Goal: Transaction & Acquisition: Purchase product/service

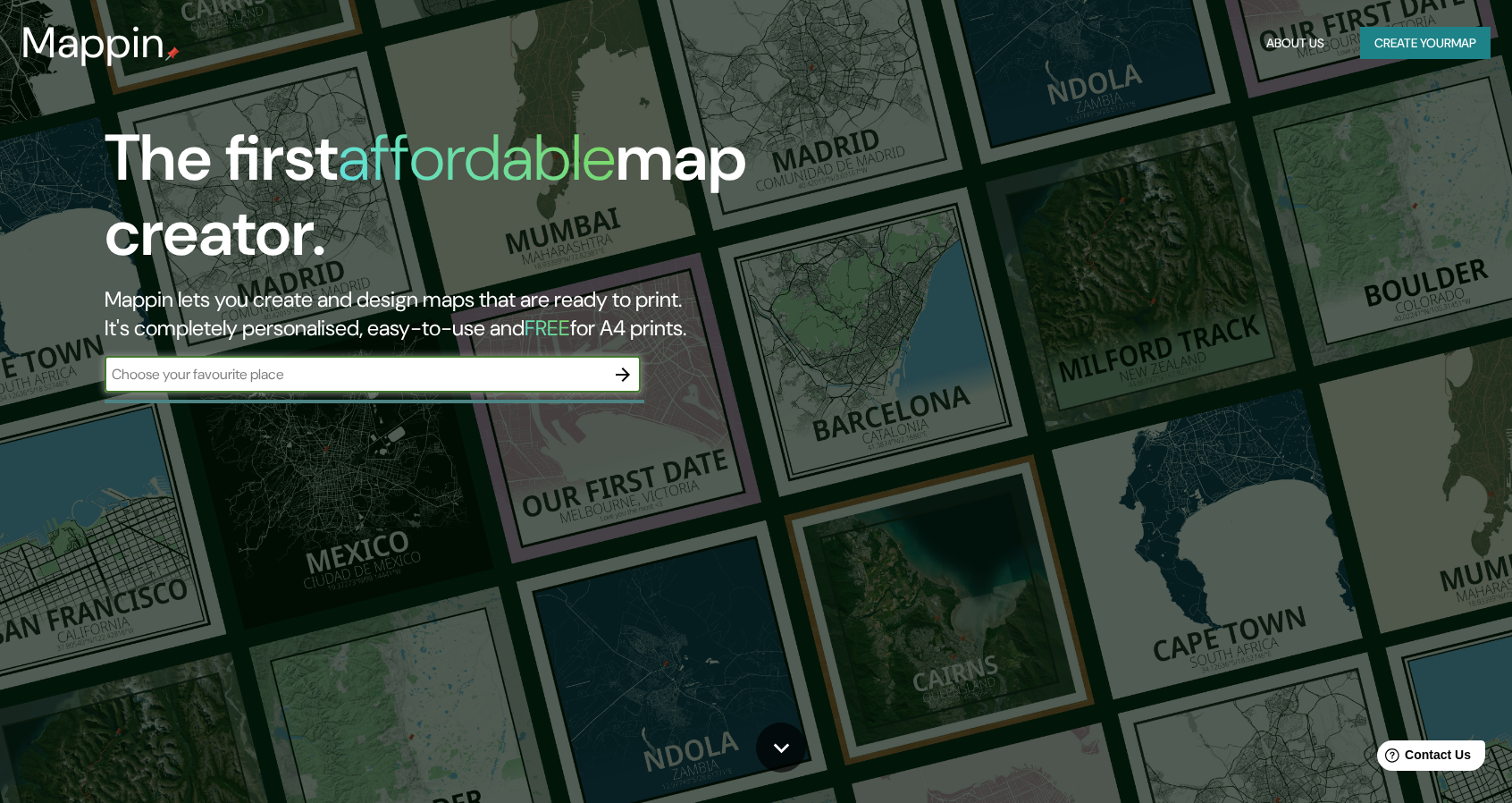
click at [200, 373] on input "text" at bounding box center [355, 374] width 501 height 21
paste input "45 William St, Portland, ME 04103"
type input "45 William St, Portland, ME 04103"
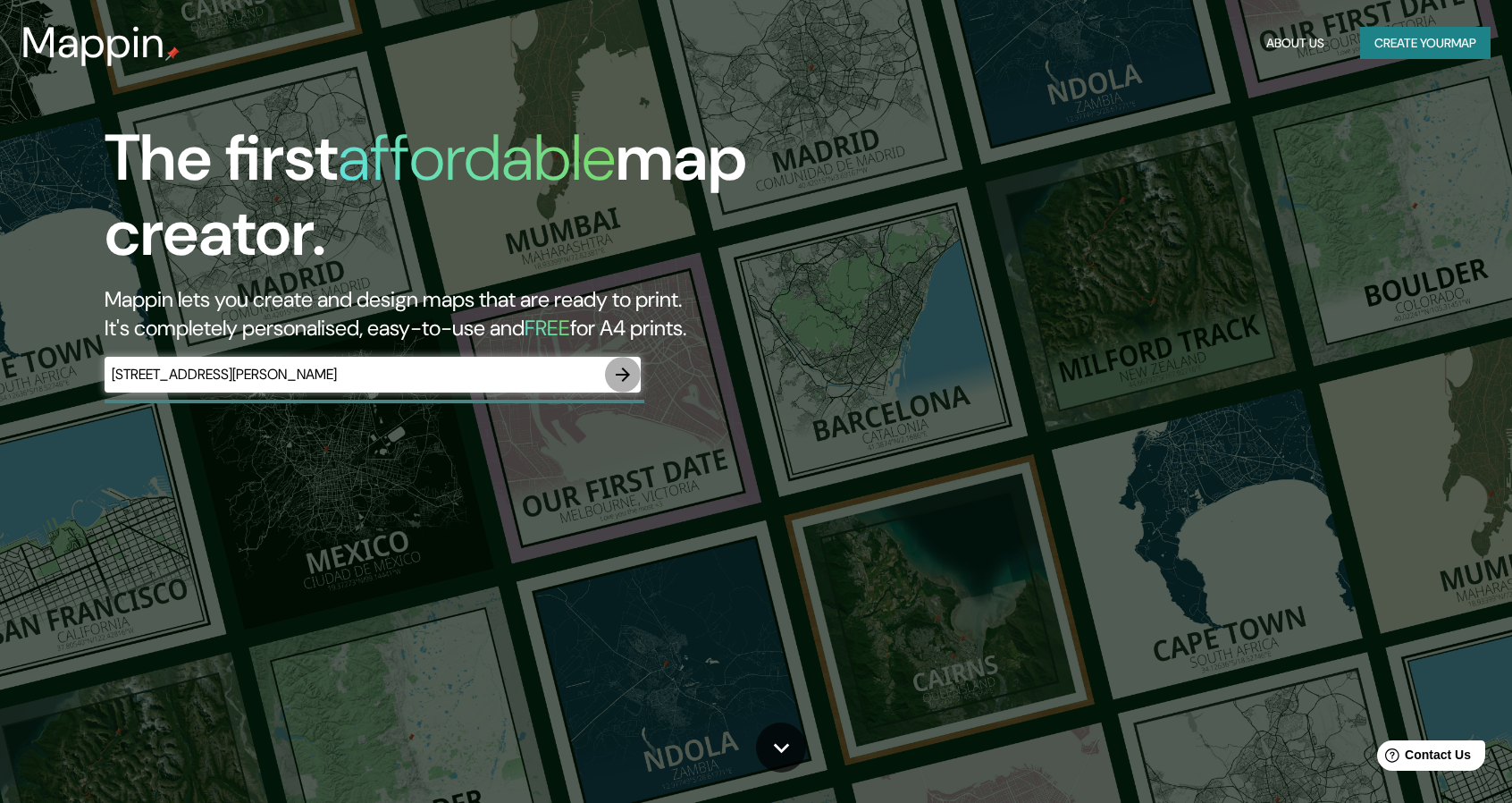
click at [619, 371] on icon "button" at bounding box center [623, 375] width 22 height 22
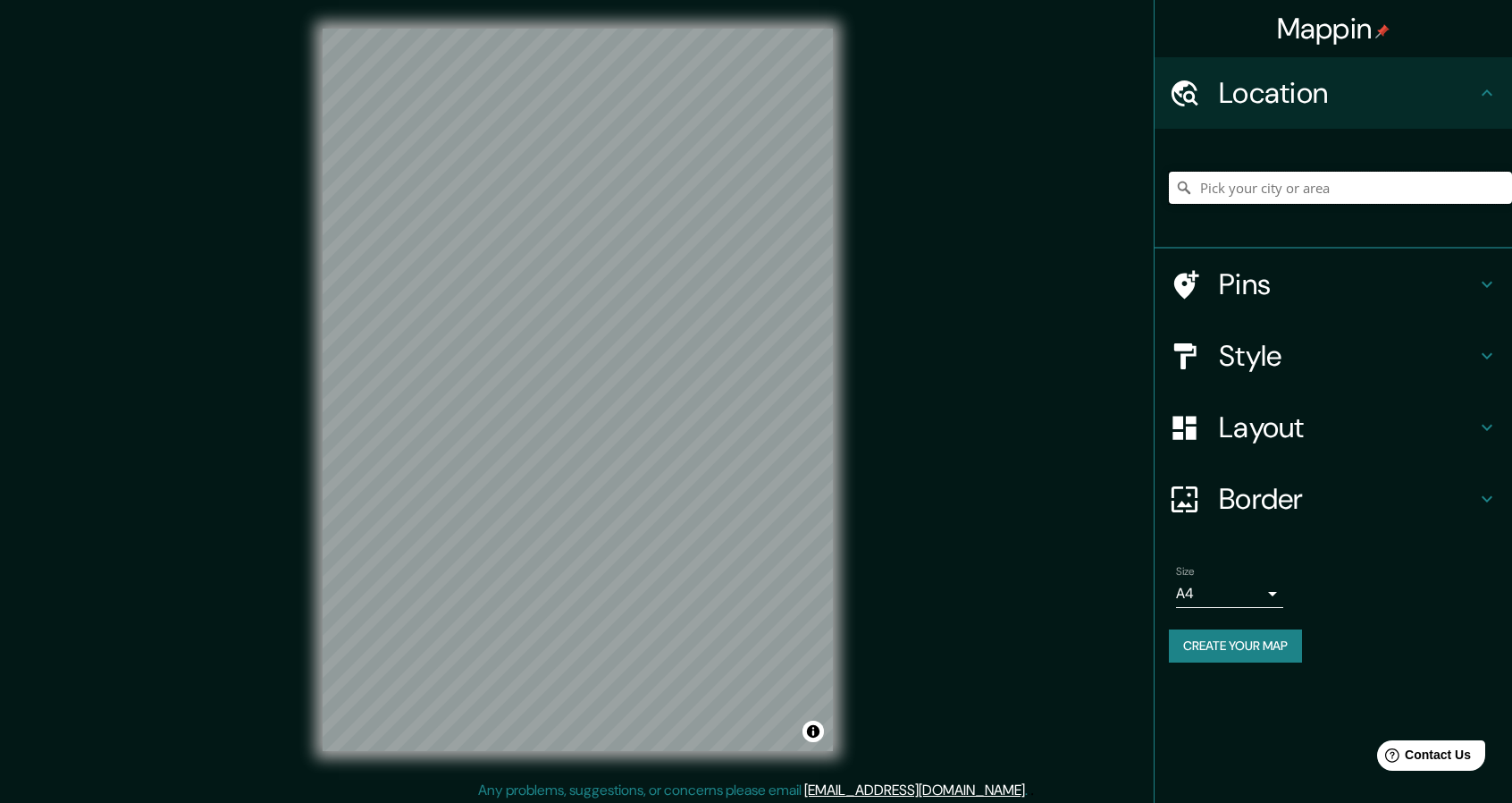
click at [1374, 200] on input "Pick your city or area" at bounding box center [1340, 188] width 343 height 32
paste input "45 William St, Portland, ME 04103"
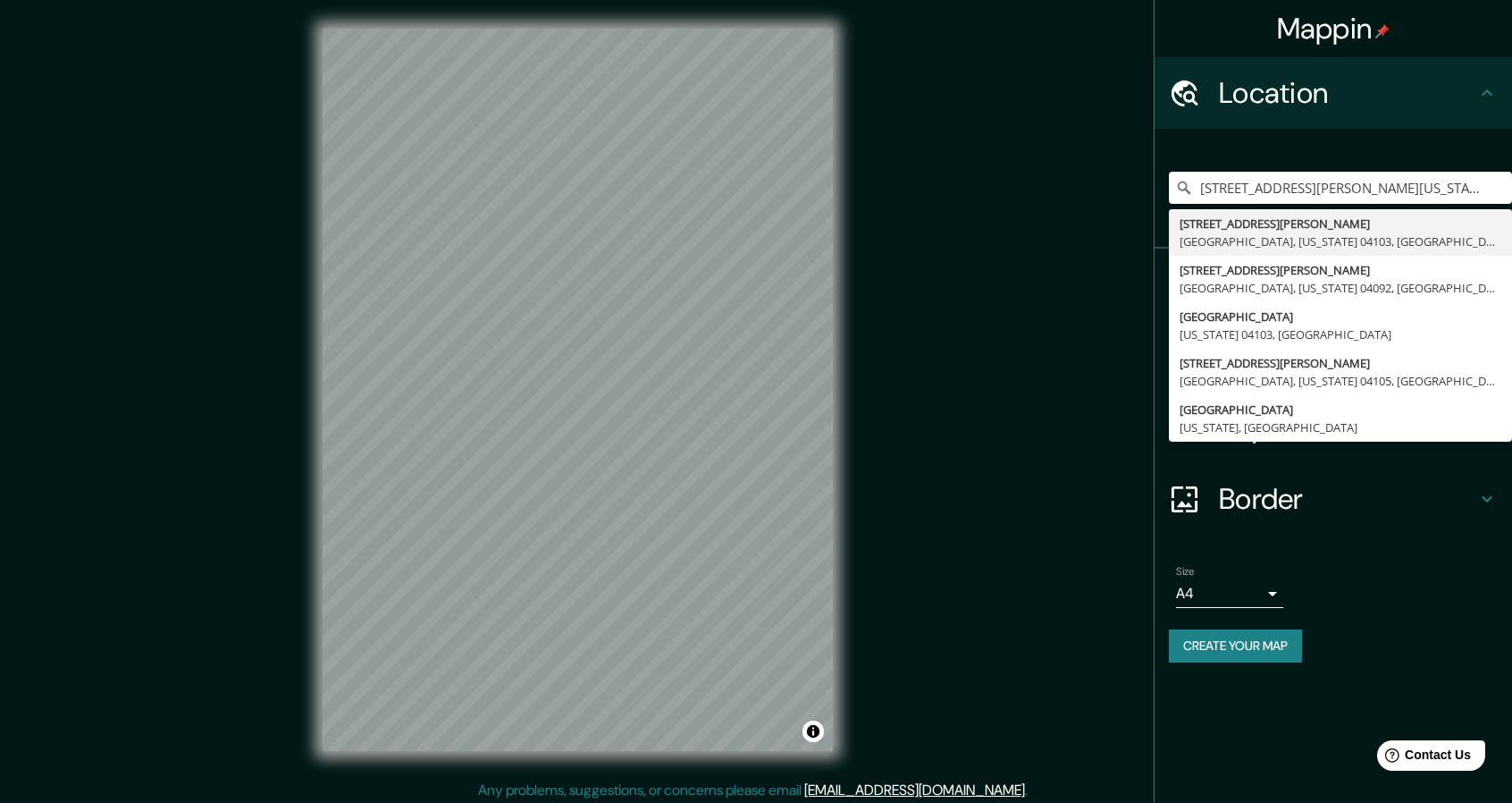
type input "[STREET_ADDRESS][PERSON_NAME][US_STATE]"
click at [1425, 568] on div "Size A4 single" at bounding box center [1333, 586] width 329 height 57
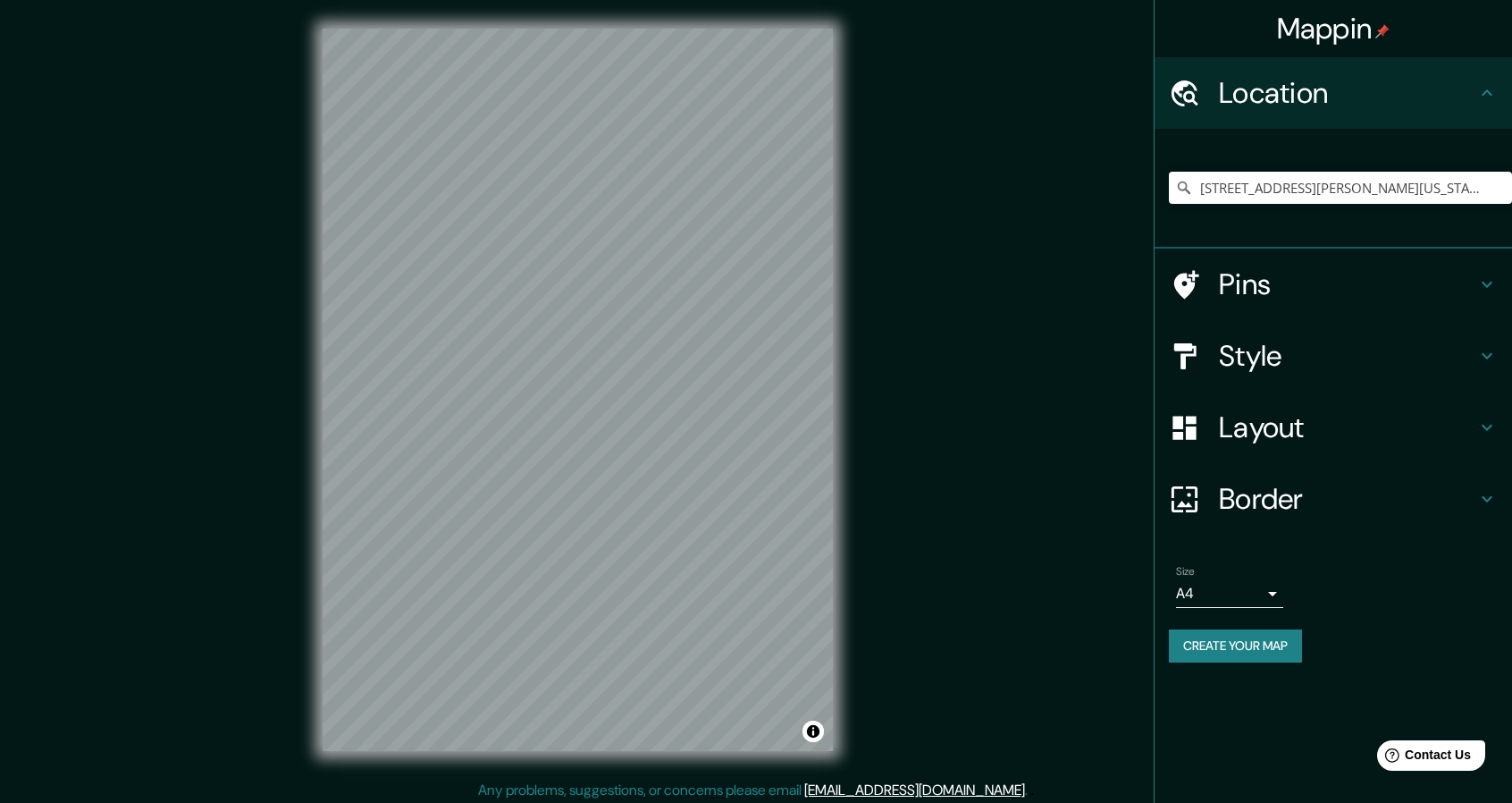
click at [1335, 285] on h4 "Pins" at bounding box center [1347, 284] width 257 height 36
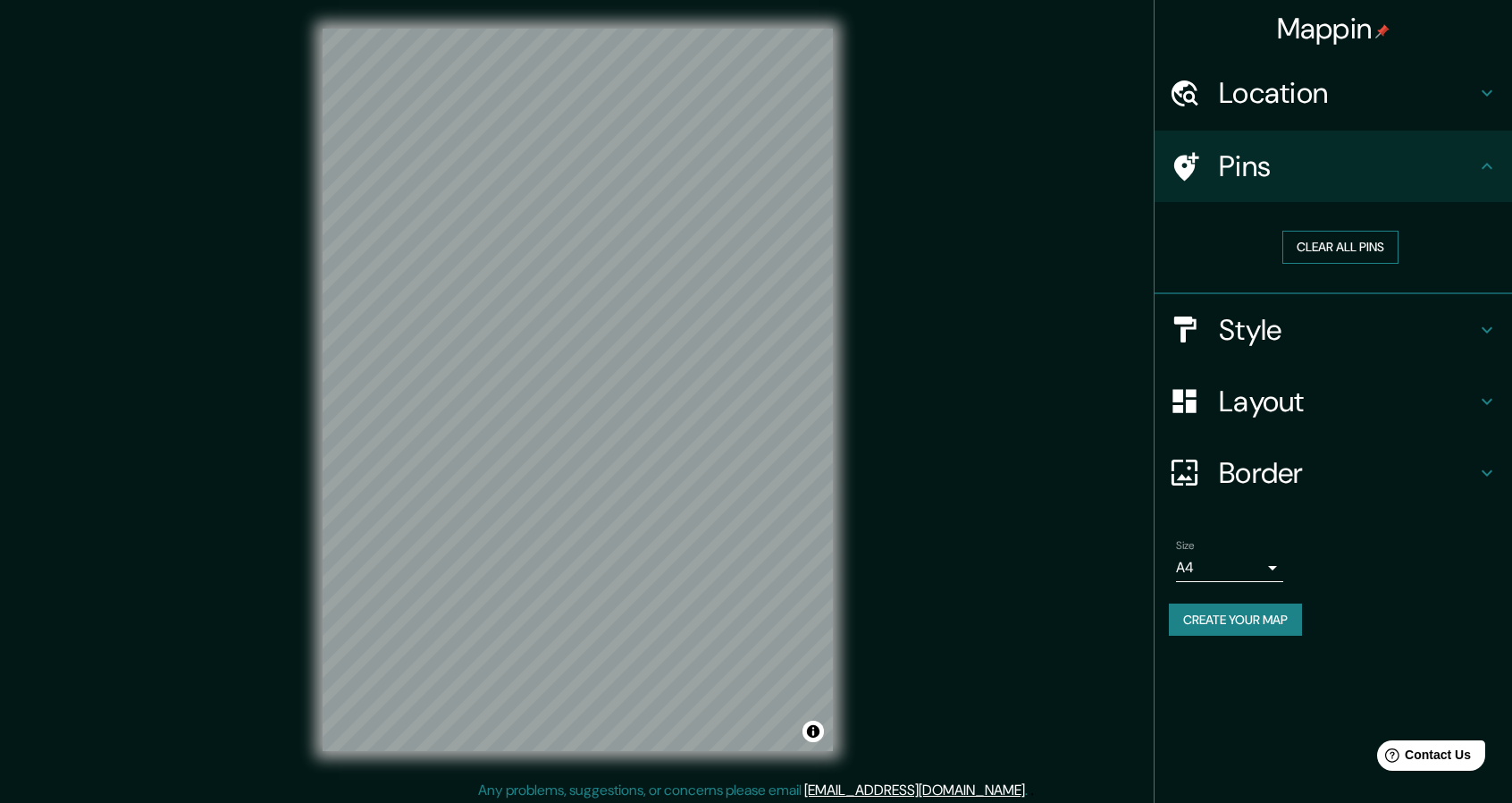
click at [1355, 253] on button "Clear all pins" at bounding box center [1340, 246] width 116 height 33
click at [1194, 168] on icon at bounding box center [1186, 166] width 25 height 29
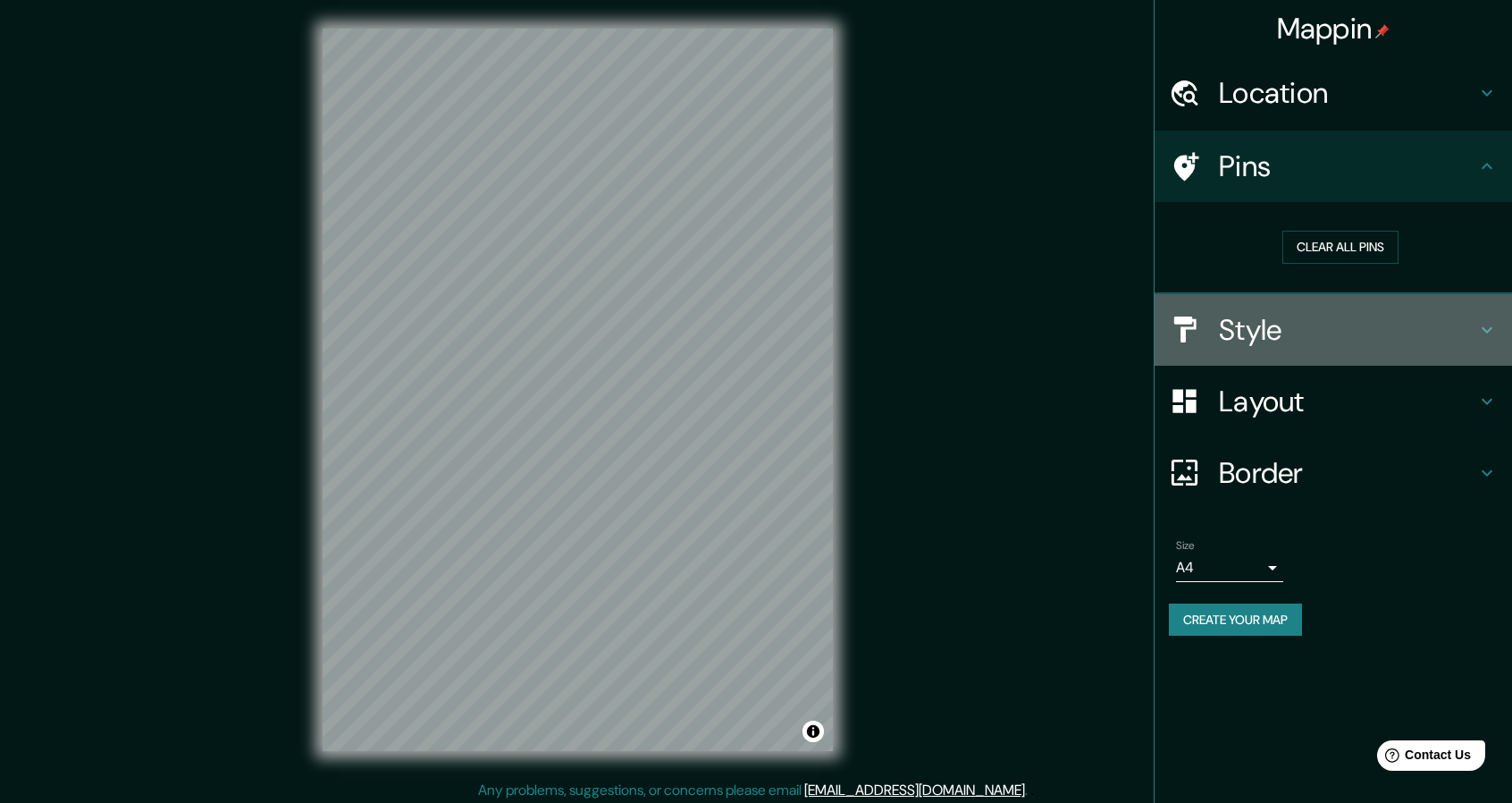
click at [1310, 339] on h4 "Style" at bounding box center [1347, 330] width 257 height 36
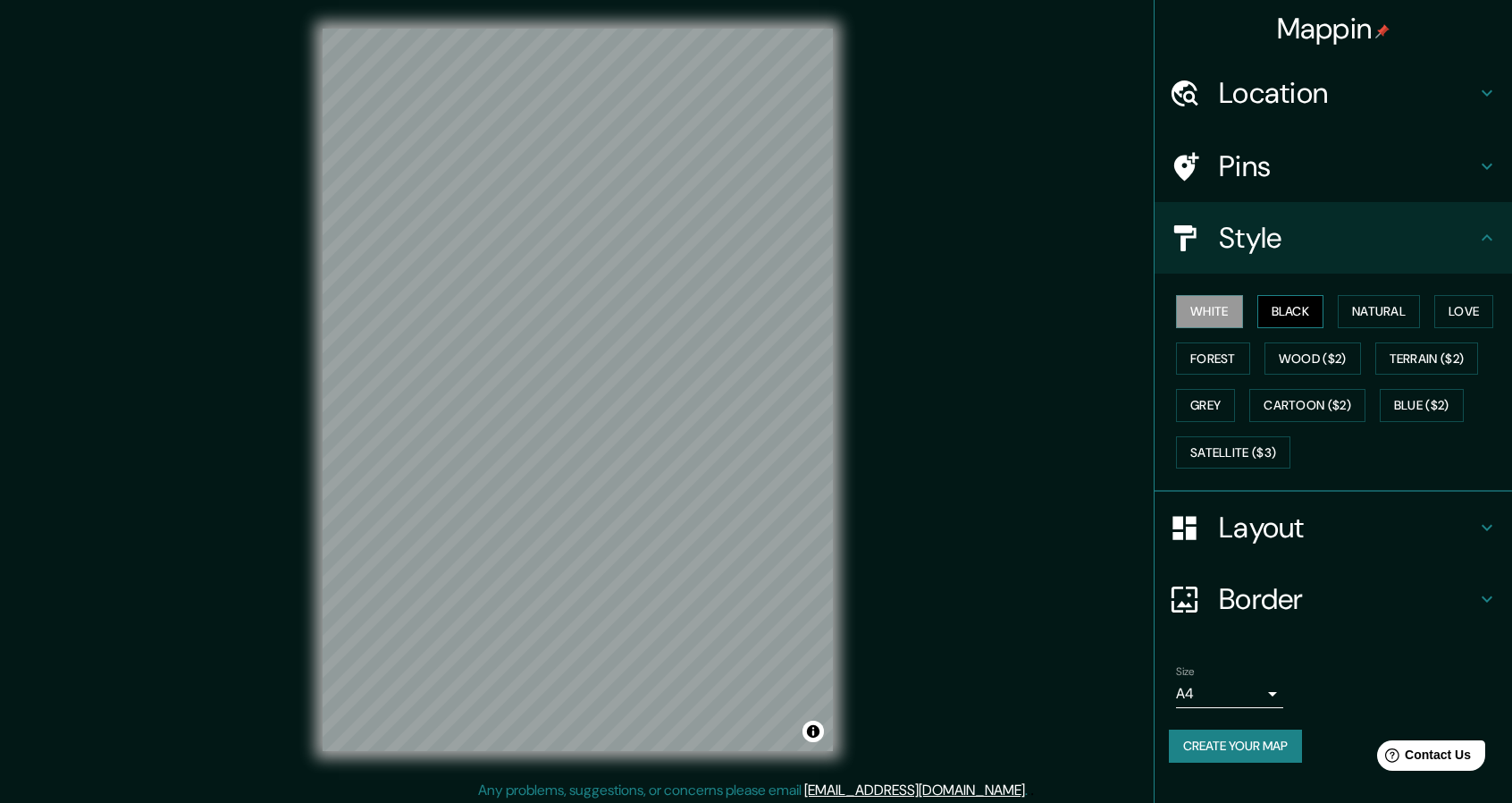
click at [1301, 322] on button "Black" at bounding box center [1291, 311] width 67 height 33
click at [1363, 321] on button "Natural" at bounding box center [1378, 311] width 82 height 33
click at [1463, 316] on button "Love" at bounding box center [1463, 311] width 59 height 33
click at [1200, 350] on button "Forest" at bounding box center [1213, 358] width 74 height 33
click at [1308, 356] on button "Wood ($2)" at bounding box center [1313, 358] width 97 height 33
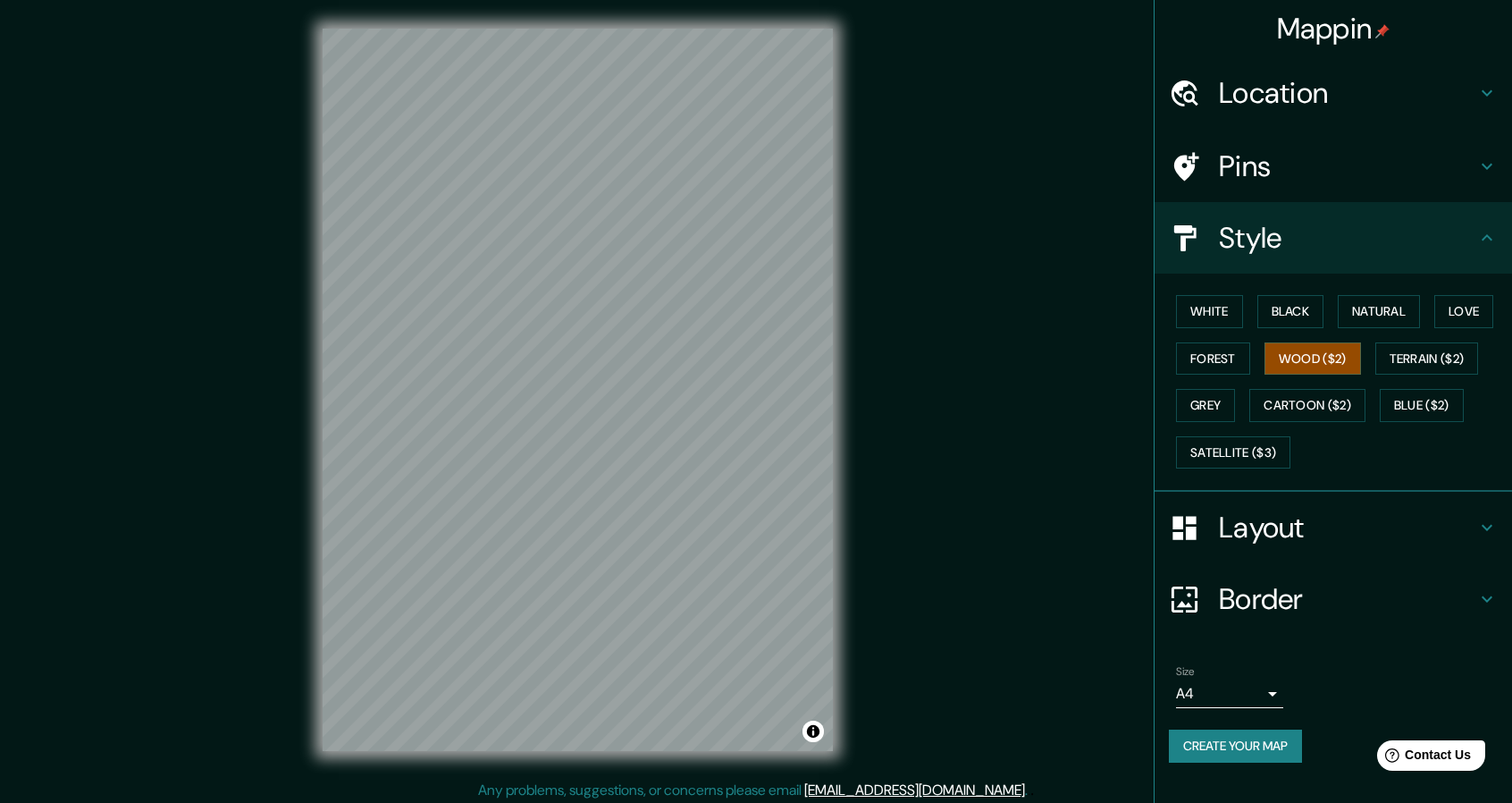
click at [1395, 337] on div "White Black Natural Love Forest Wood ($2) Terrain ($2) Grey Cartoon ($2) Blue (…" at bounding box center [1340, 382] width 343 height 188
click at [1406, 348] on button "Terrain ($2)" at bounding box center [1427, 358] width 104 height 33
click at [1210, 403] on button "Grey" at bounding box center [1205, 405] width 59 height 33
click at [1300, 408] on button "Cartoon ($2)" at bounding box center [1308, 405] width 116 height 33
click at [1419, 408] on button "Blue ($2)" at bounding box center [1421, 405] width 84 height 33
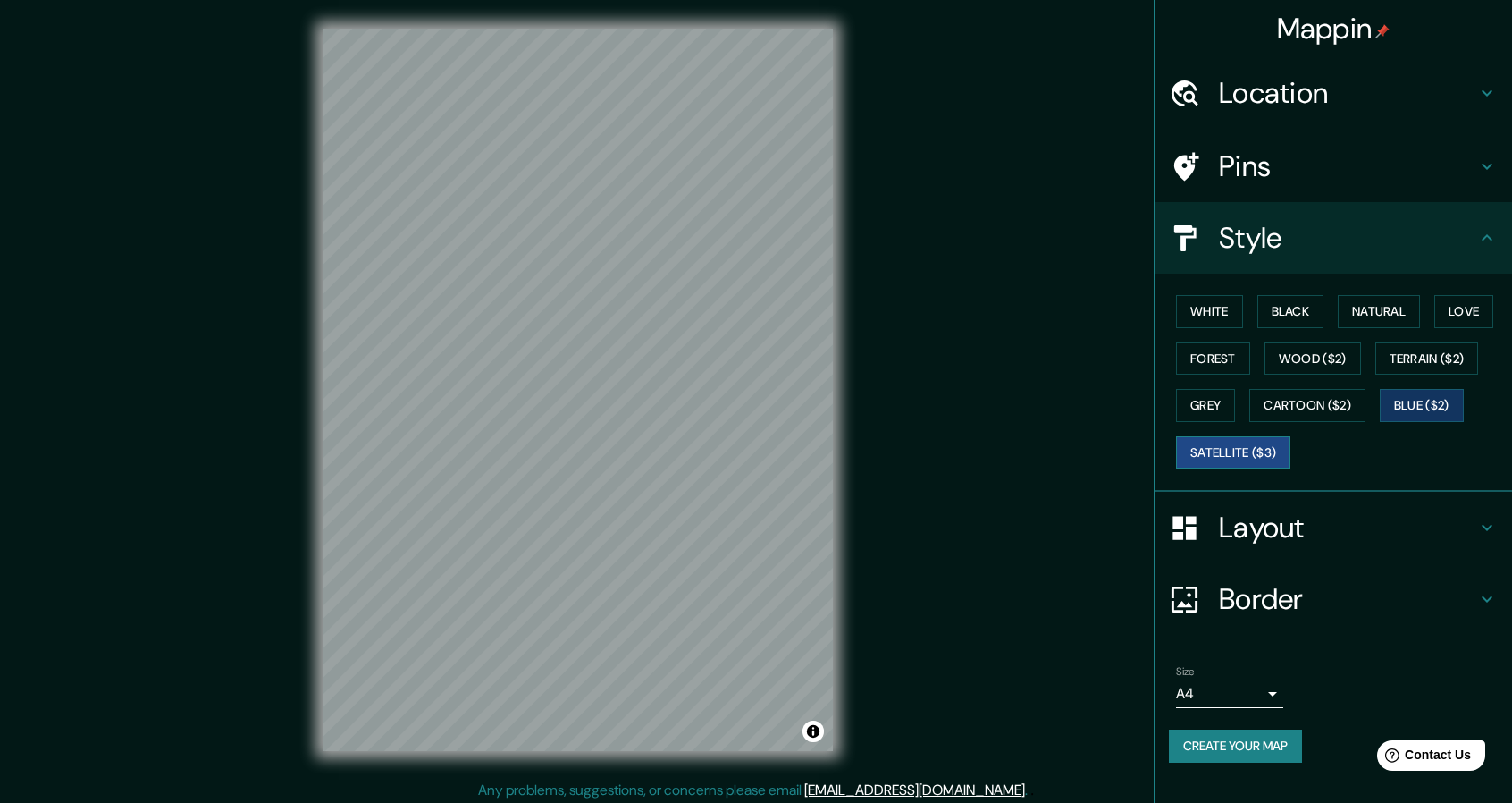
click at [1259, 450] on button "Satellite ($3)" at bounding box center [1233, 452] width 115 height 33
click at [1436, 348] on button "Terrain ($2)" at bounding box center [1427, 358] width 104 height 33
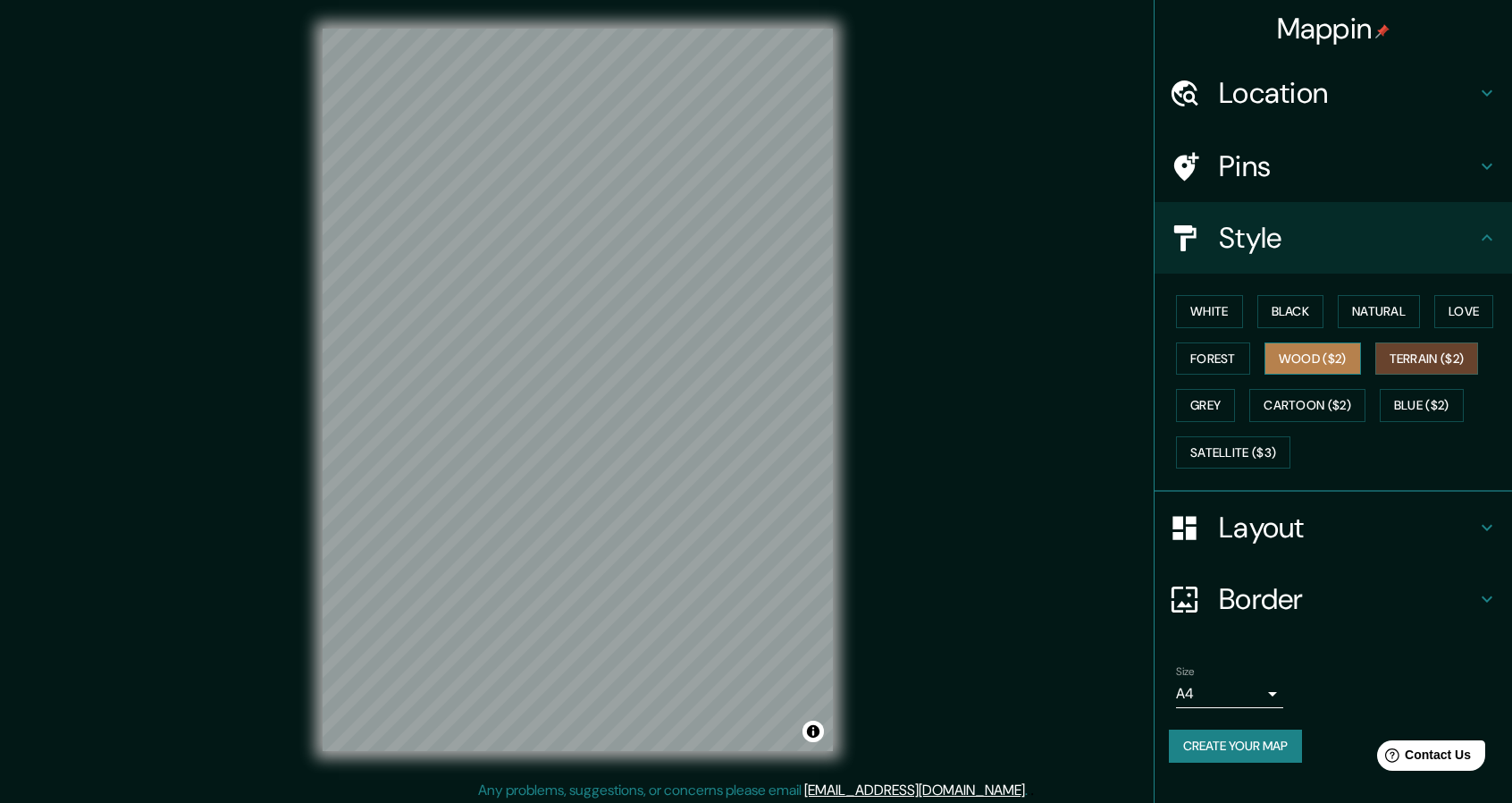
click at [1337, 358] on button "Wood ($2)" at bounding box center [1313, 358] width 97 height 33
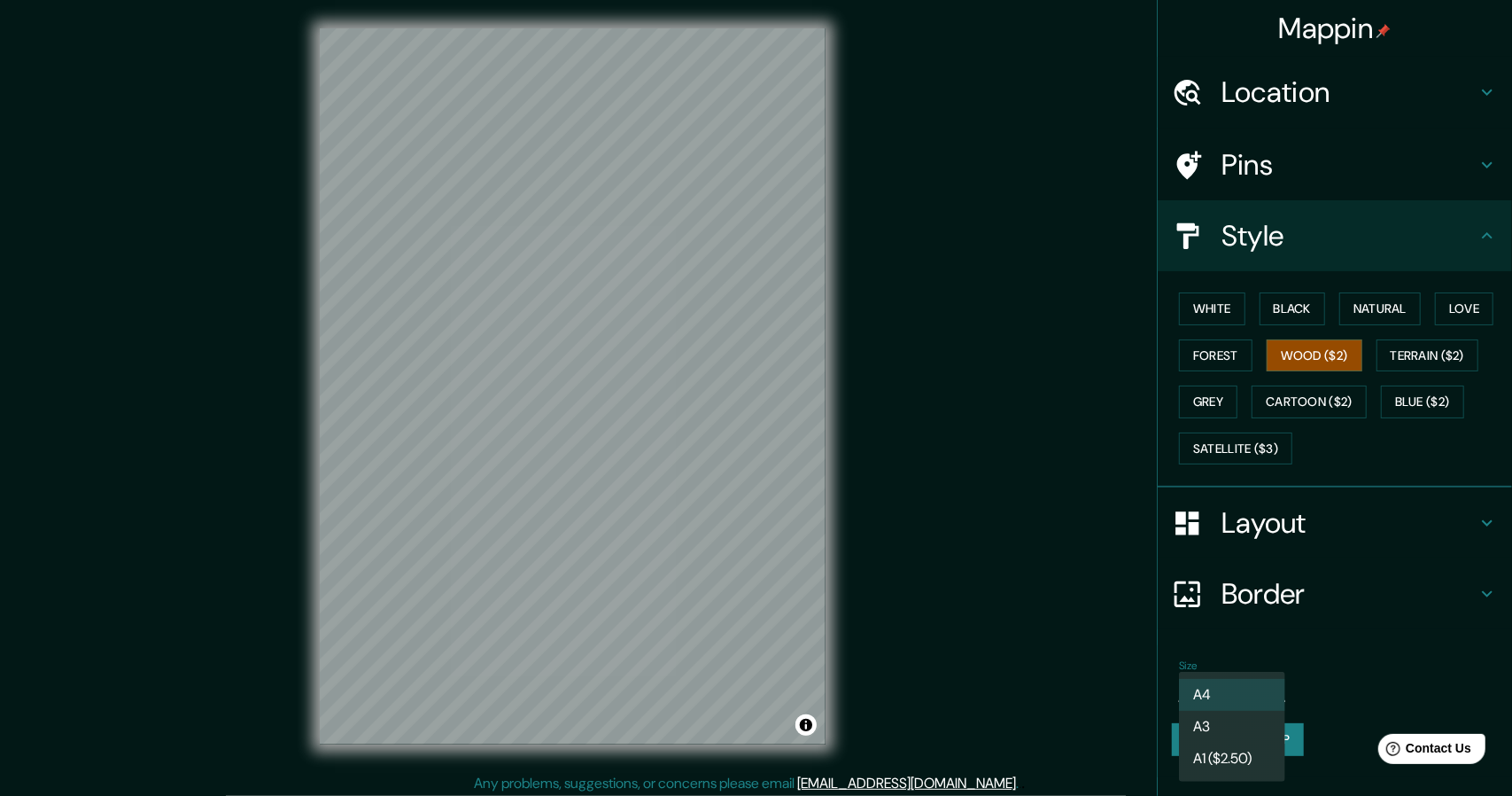
click at [1251, 693] on body "Mappin Location 45 William Street, Portland, Maine 04103, United States 45 Will…" at bounding box center [756, 398] width 1512 height 796
click at [1372, 685] on div at bounding box center [756, 398] width 1512 height 796
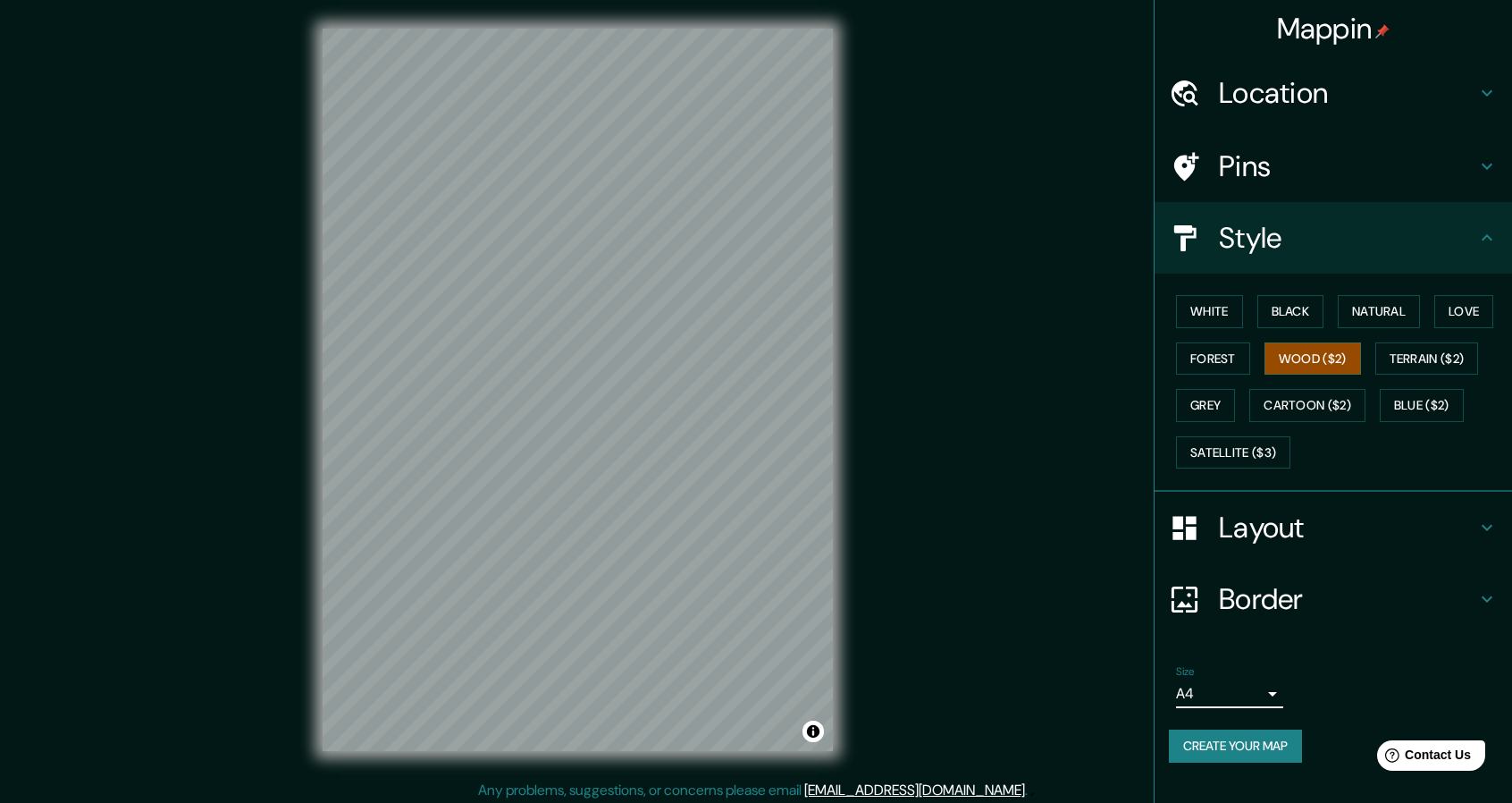
click at [1351, 524] on h4 "Layout" at bounding box center [1347, 528] width 257 height 36
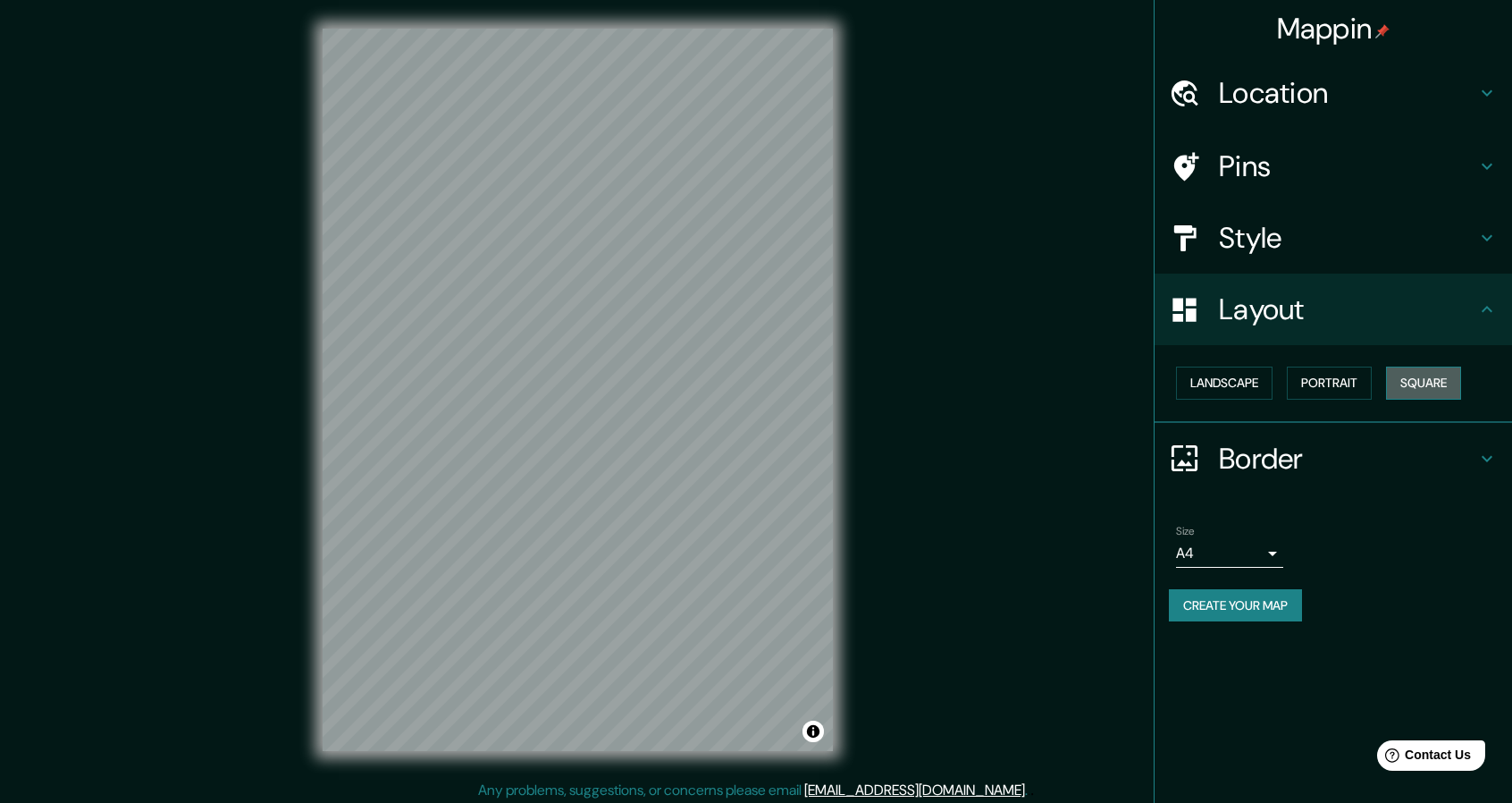
click at [1442, 387] on button "Square" at bounding box center [1423, 382] width 75 height 33
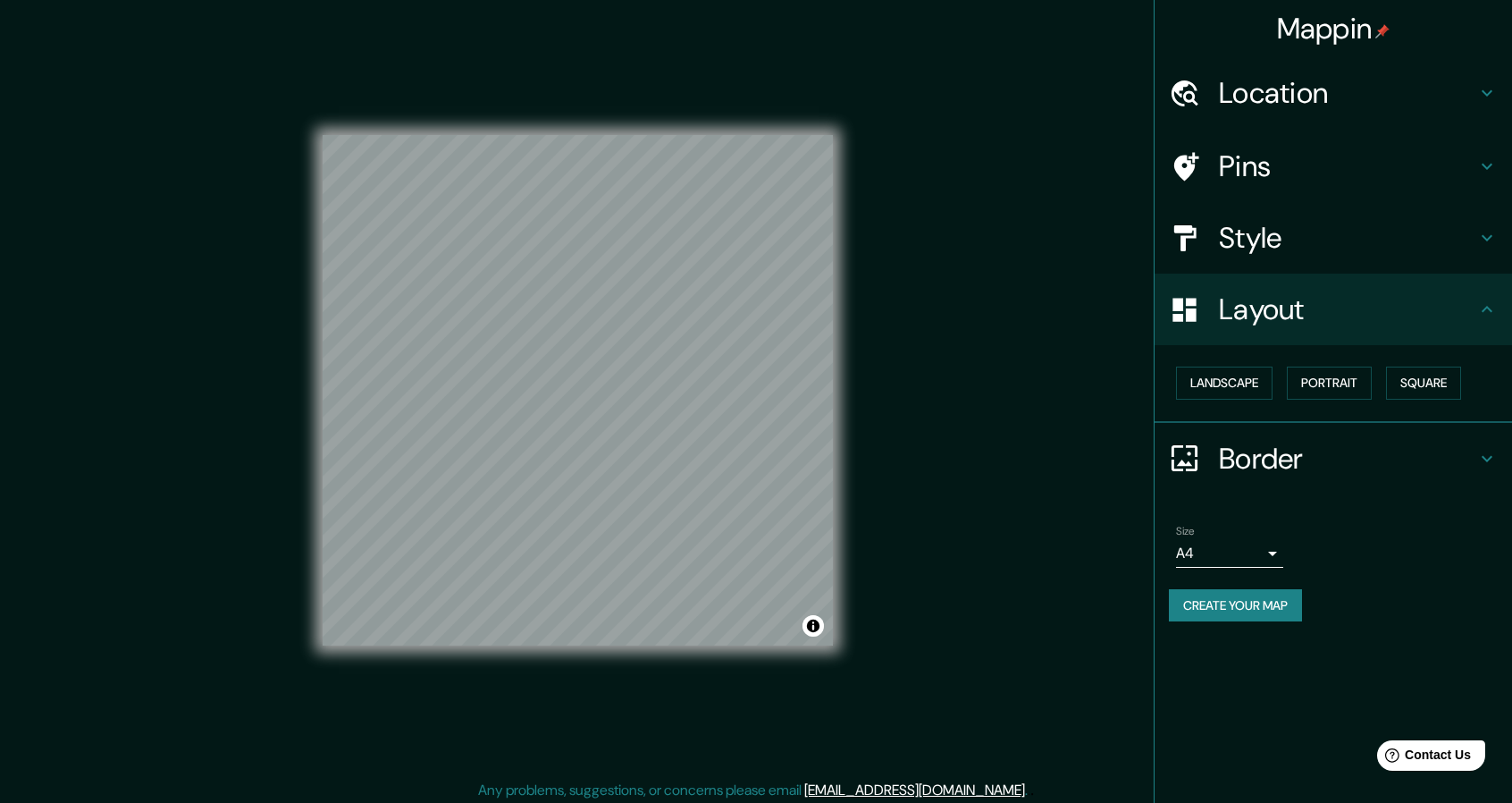
click at [1358, 473] on h4 "Border" at bounding box center [1347, 459] width 257 height 36
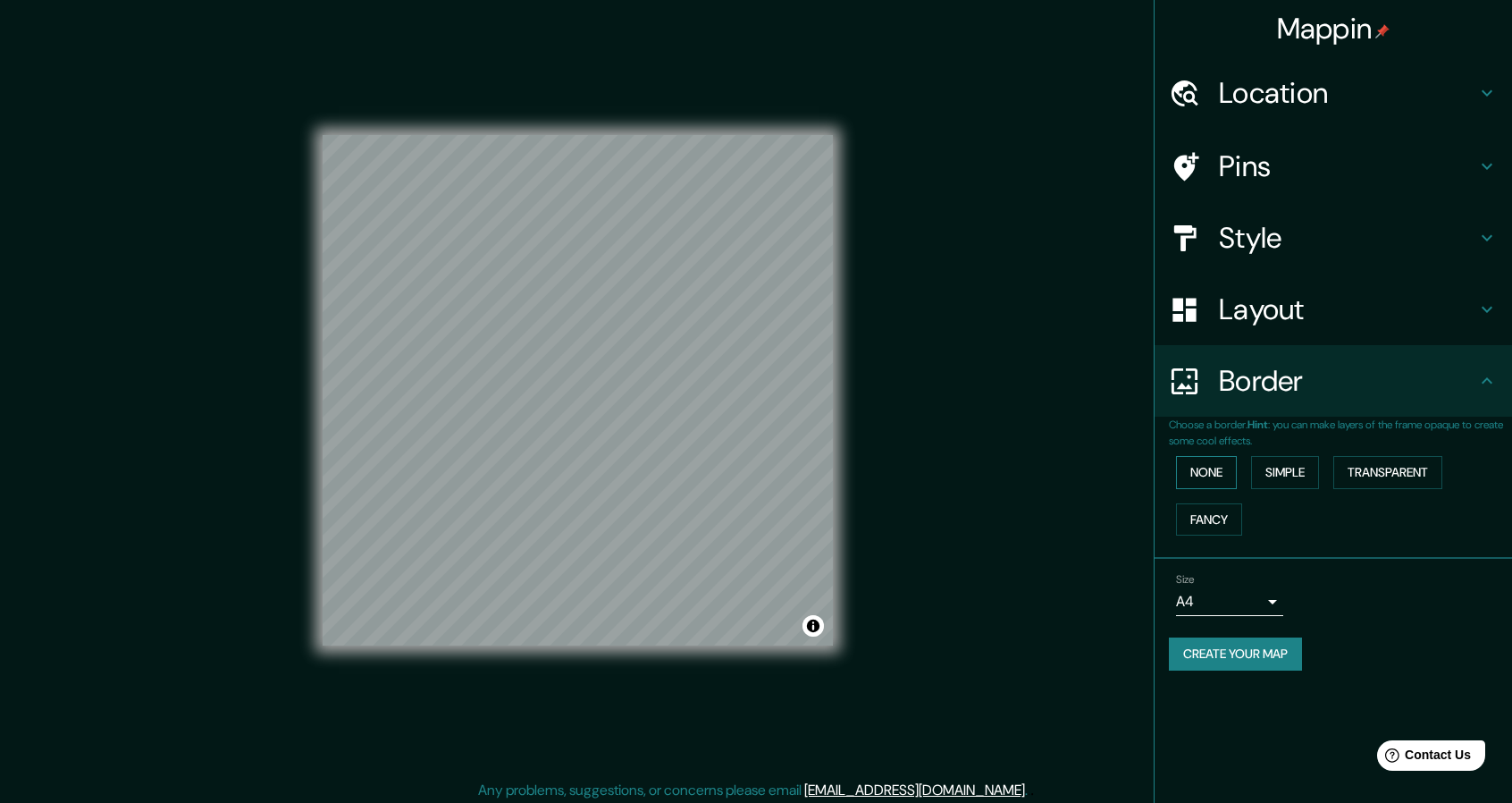
click at [1213, 473] on button "None" at bounding box center [1206, 472] width 61 height 33
click at [1300, 480] on button "Simple" at bounding box center [1285, 472] width 68 height 33
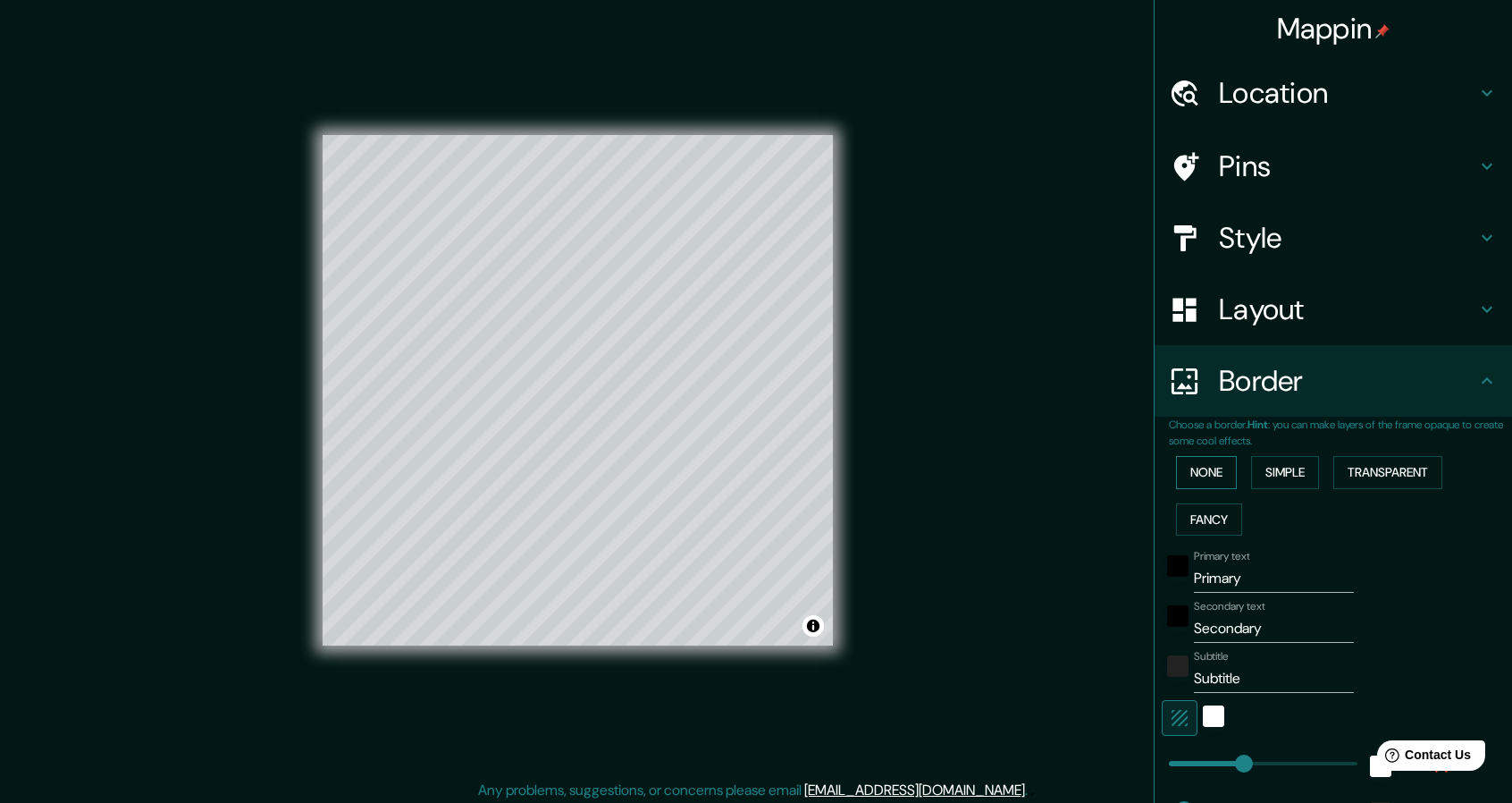
click at [1204, 464] on button "None" at bounding box center [1206, 472] width 61 height 33
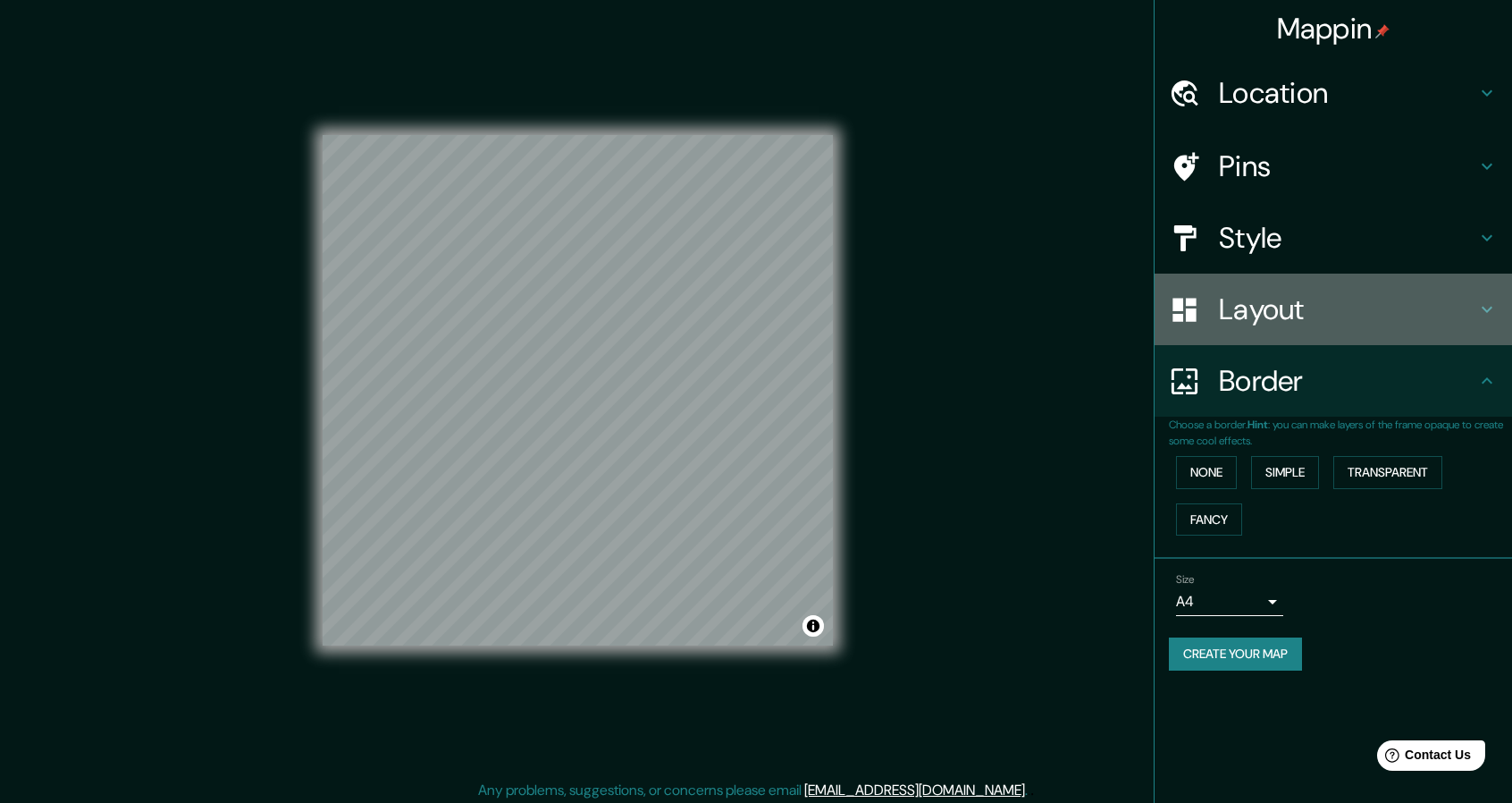
click at [1329, 311] on h4 "Layout" at bounding box center [1347, 309] width 257 height 36
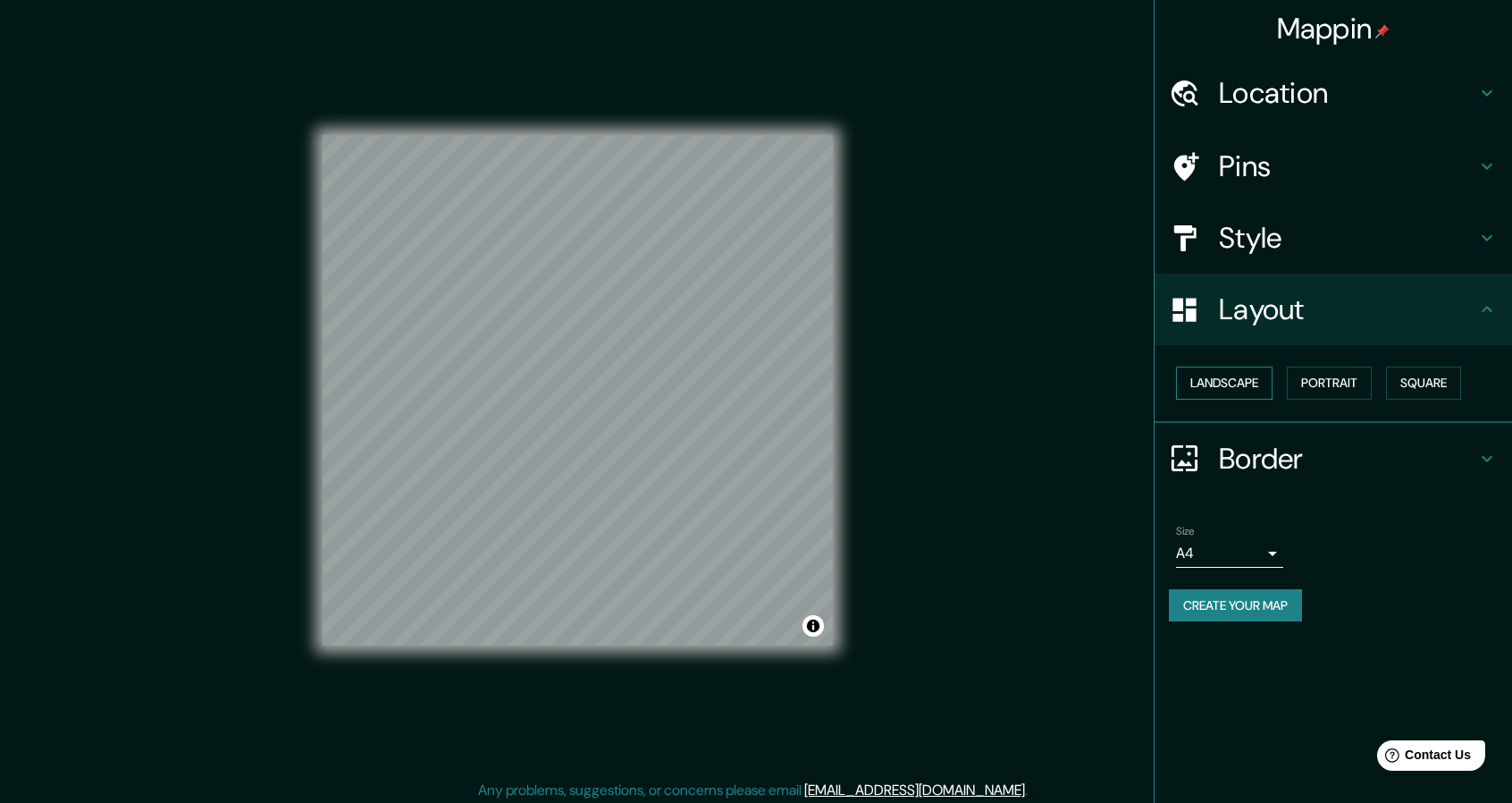
click at [1233, 382] on button "Landscape" at bounding box center [1224, 382] width 97 height 33
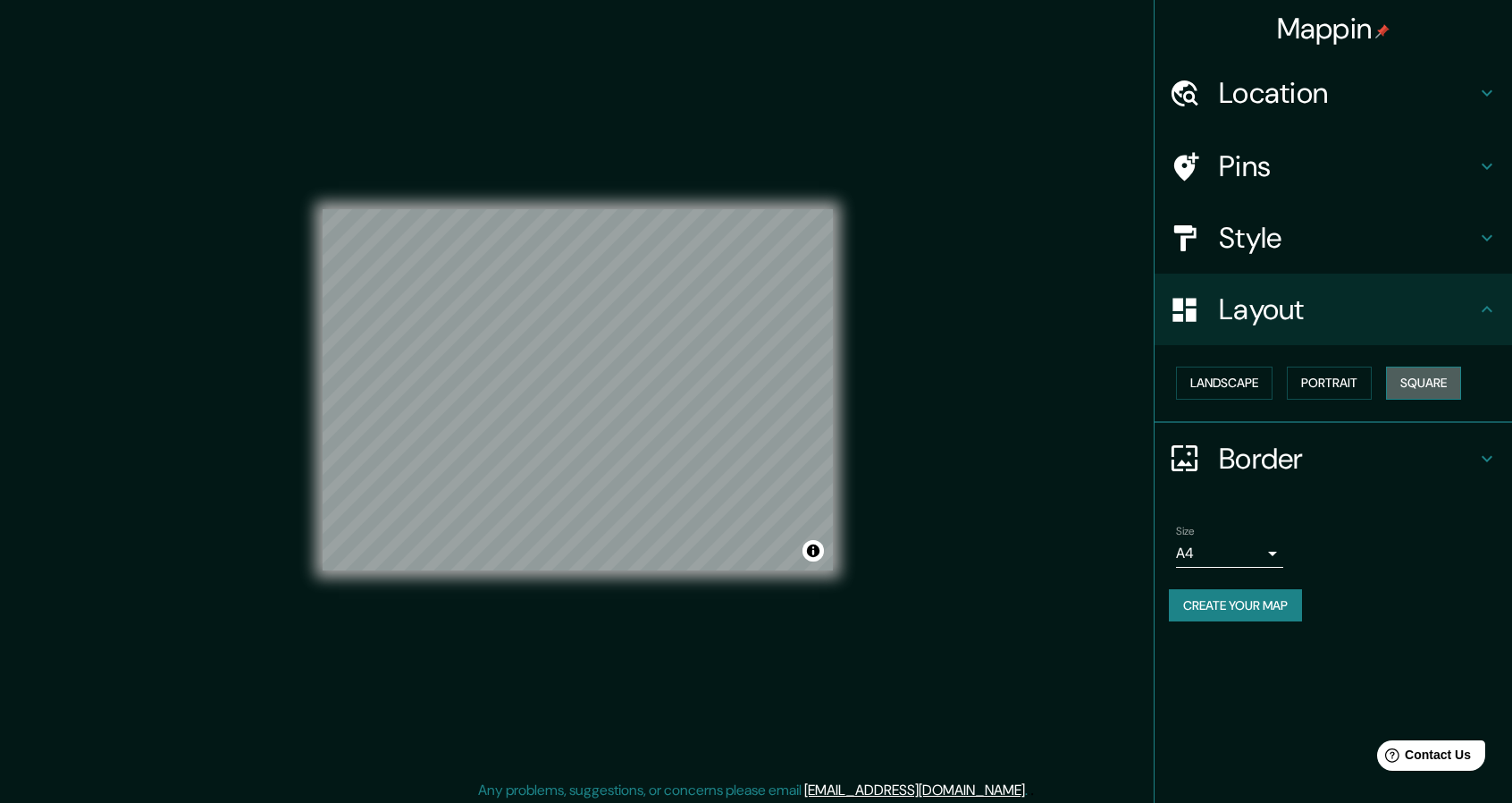
drag, startPoint x: 1457, startPoint y: 398, endPoint x: 1452, endPoint y: 387, distance: 12.1
click at [1455, 392] on button "Square" at bounding box center [1423, 382] width 75 height 33
click at [1451, 385] on button "Square" at bounding box center [1423, 382] width 75 height 33
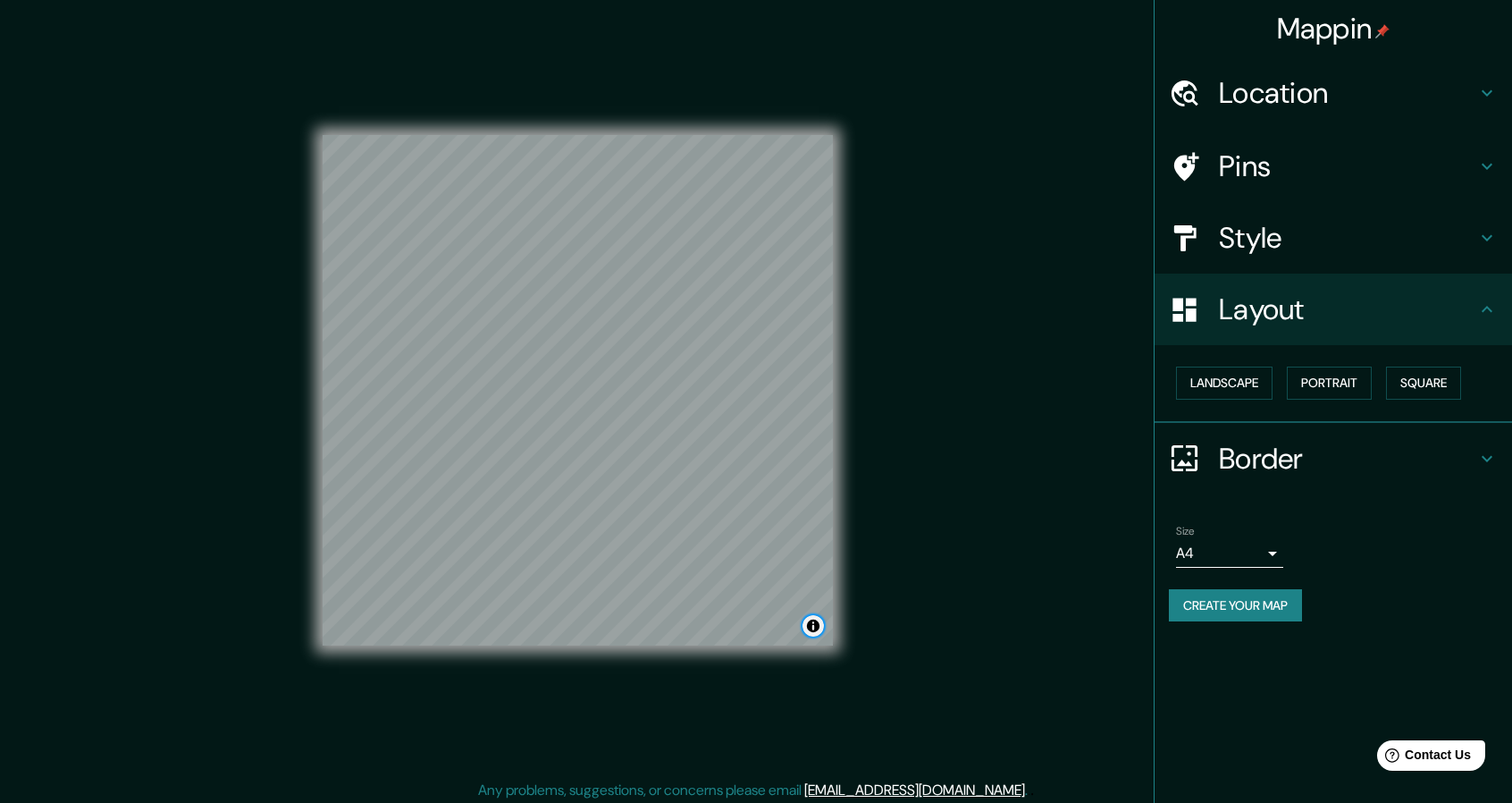
click at [818, 626] on button "Toggle attribution" at bounding box center [814, 625] width 22 height 22
click at [805, 624] on button "Toggle attribution" at bounding box center [814, 625] width 22 height 22
click at [1323, 322] on h4 "Layout" at bounding box center [1347, 309] width 257 height 36
click at [1307, 235] on h4 "Style" at bounding box center [1347, 237] width 257 height 36
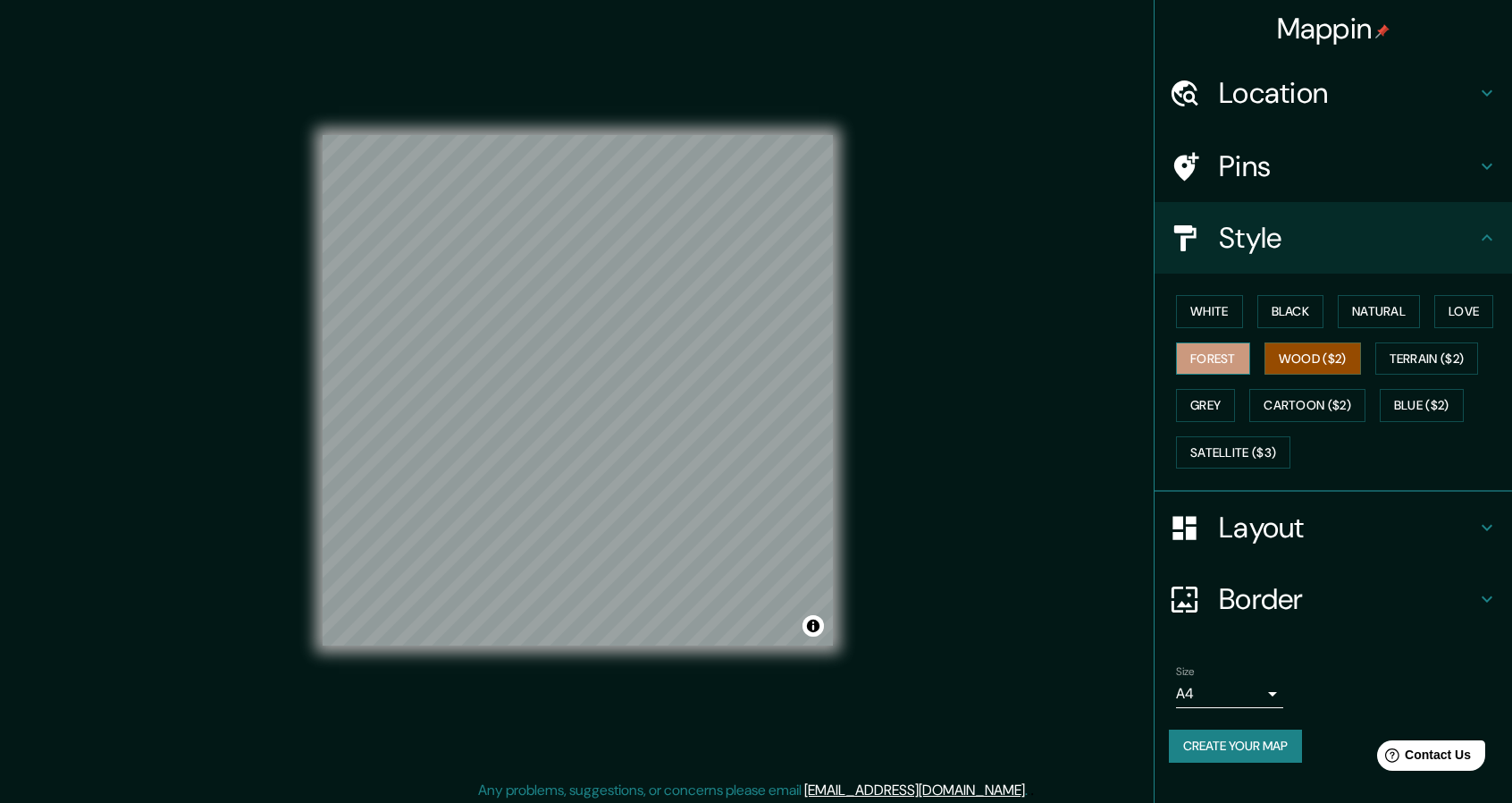
click at [1223, 349] on button "Forest" at bounding box center [1213, 358] width 74 height 33
click at [1419, 310] on button "Natural" at bounding box center [1378, 311] width 82 height 33
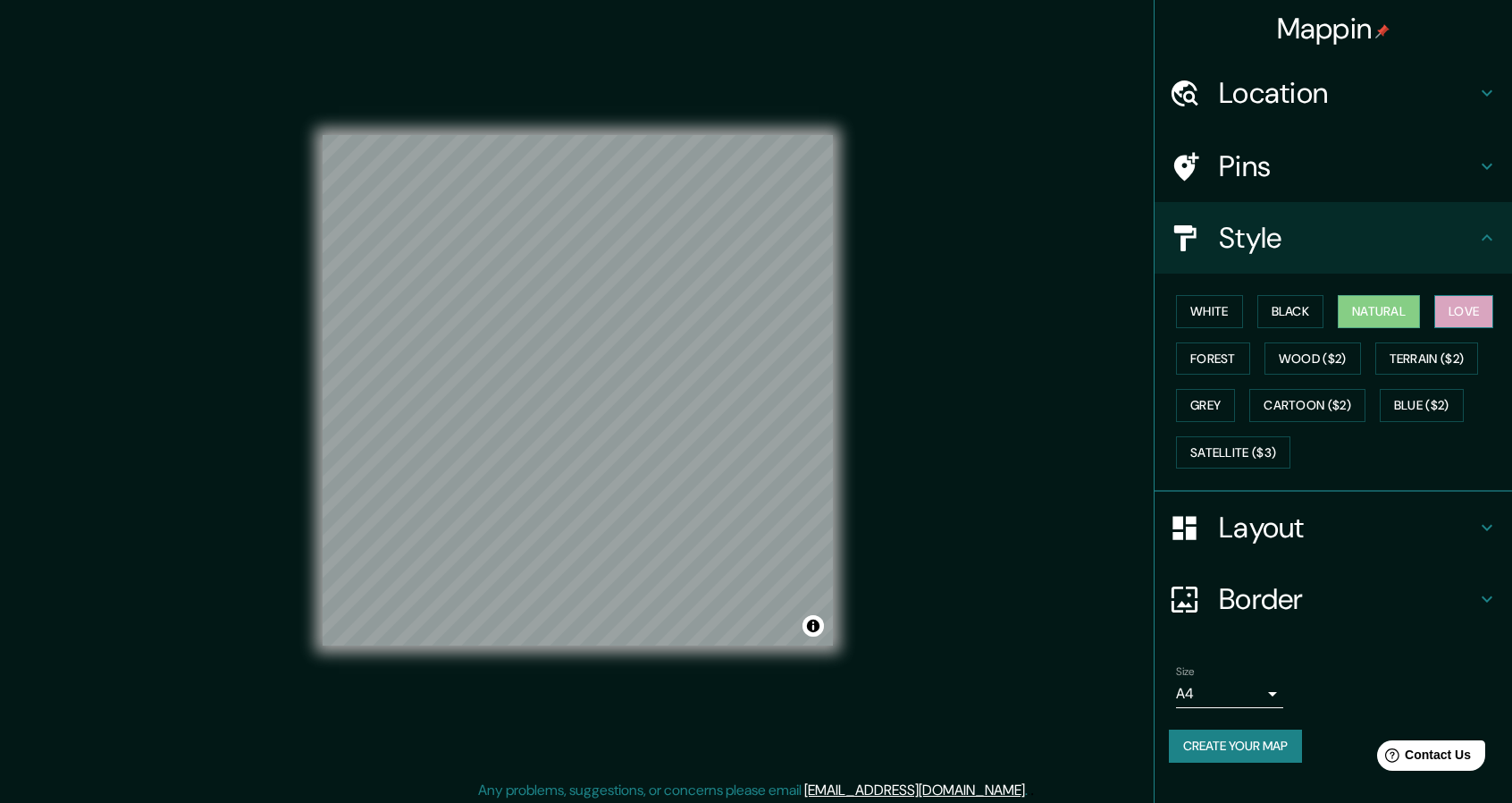
click at [1463, 315] on button "Love" at bounding box center [1463, 311] width 59 height 33
click at [1311, 300] on button "Black" at bounding box center [1291, 311] width 67 height 33
click at [1289, 96] on h4 "Location" at bounding box center [1347, 93] width 257 height 36
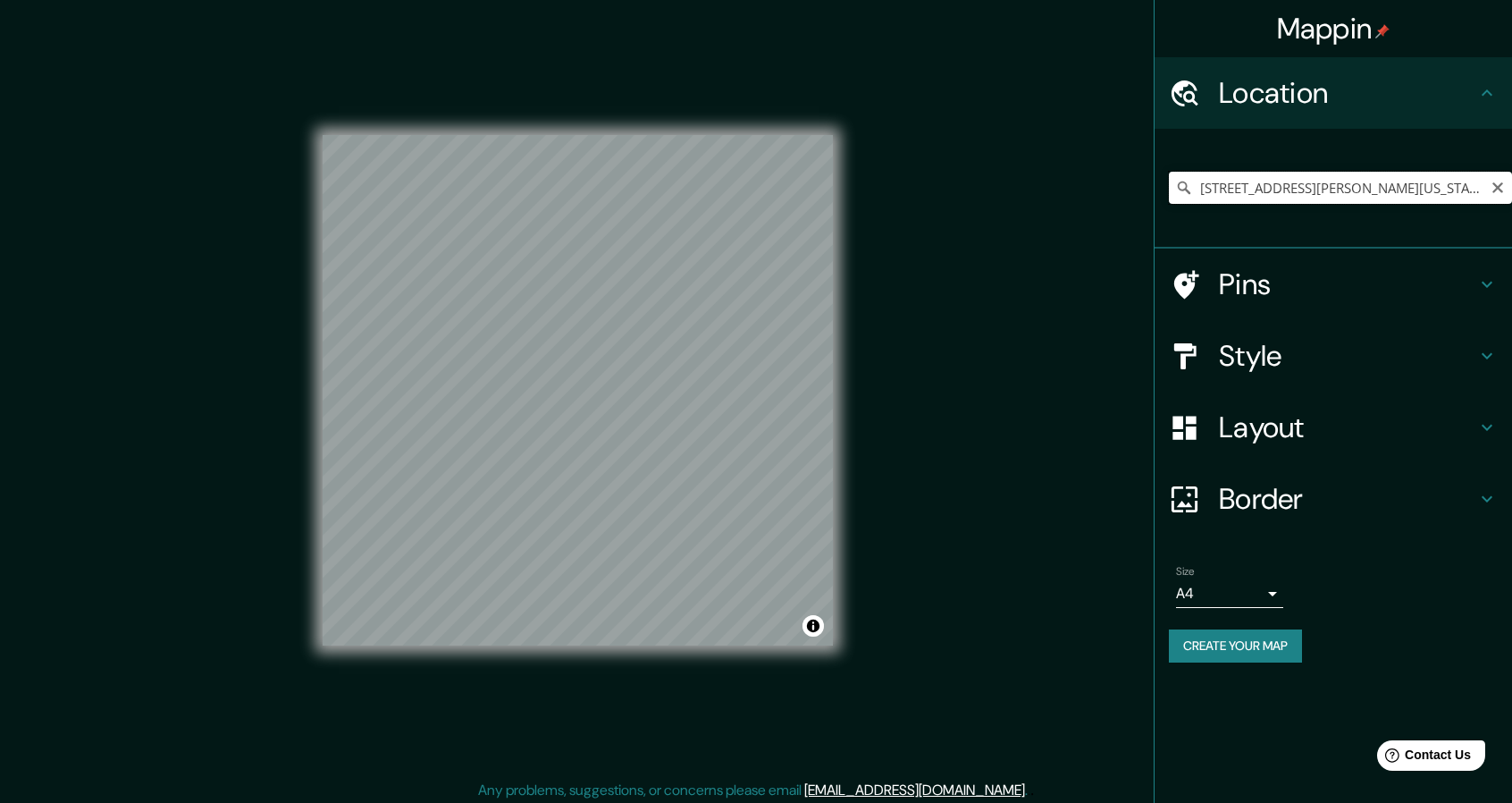
click at [1317, 186] on input "[STREET_ADDRESS][PERSON_NAME][US_STATE]" at bounding box center [1340, 188] width 343 height 32
click at [1327, 349] on h4 "Style" at bounding box center [1347, 356] width 257 height 36
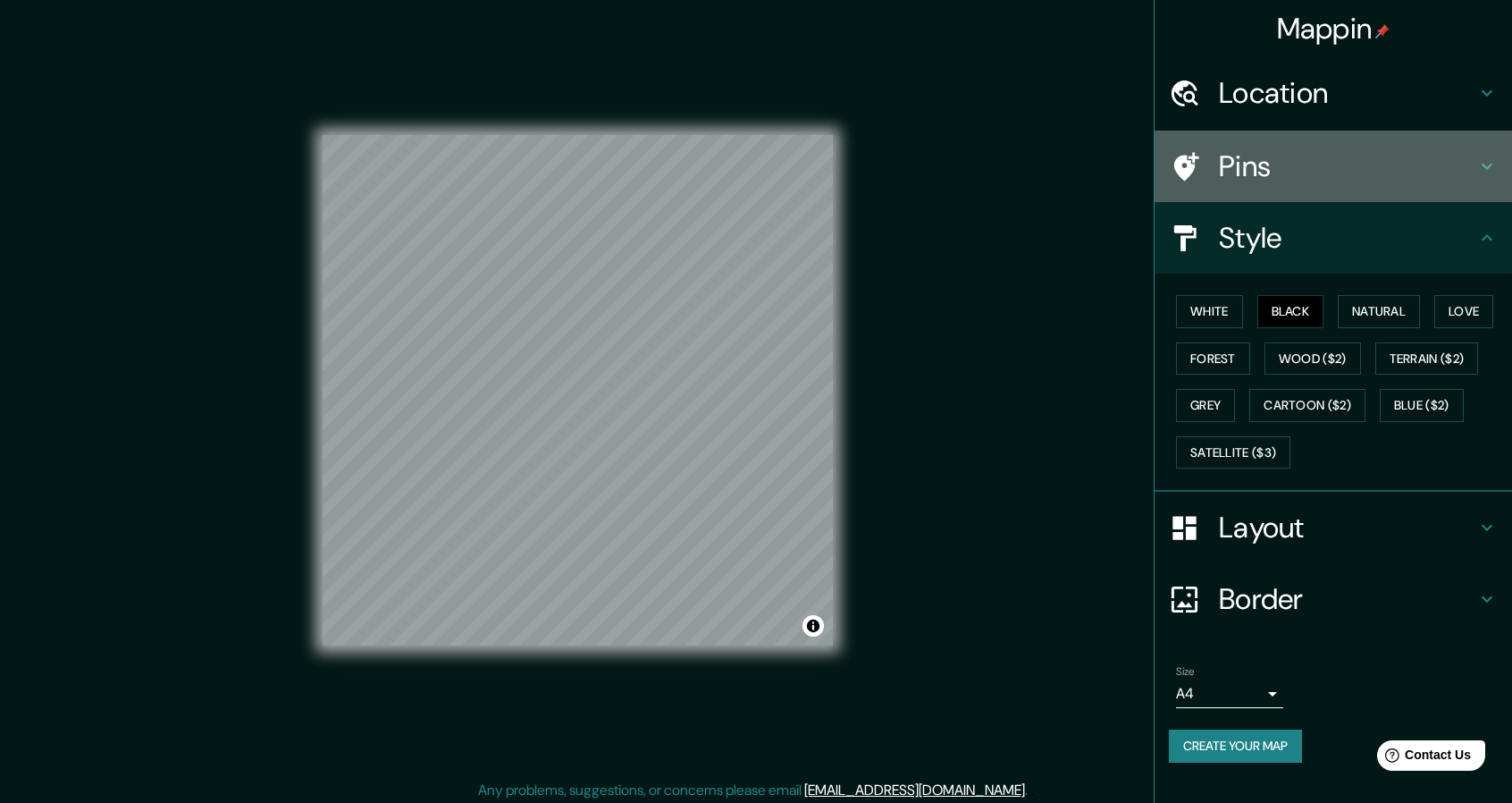
click at [1353, 195] on div "Pins" at bounding box center [1333, 167] width 357 height 72
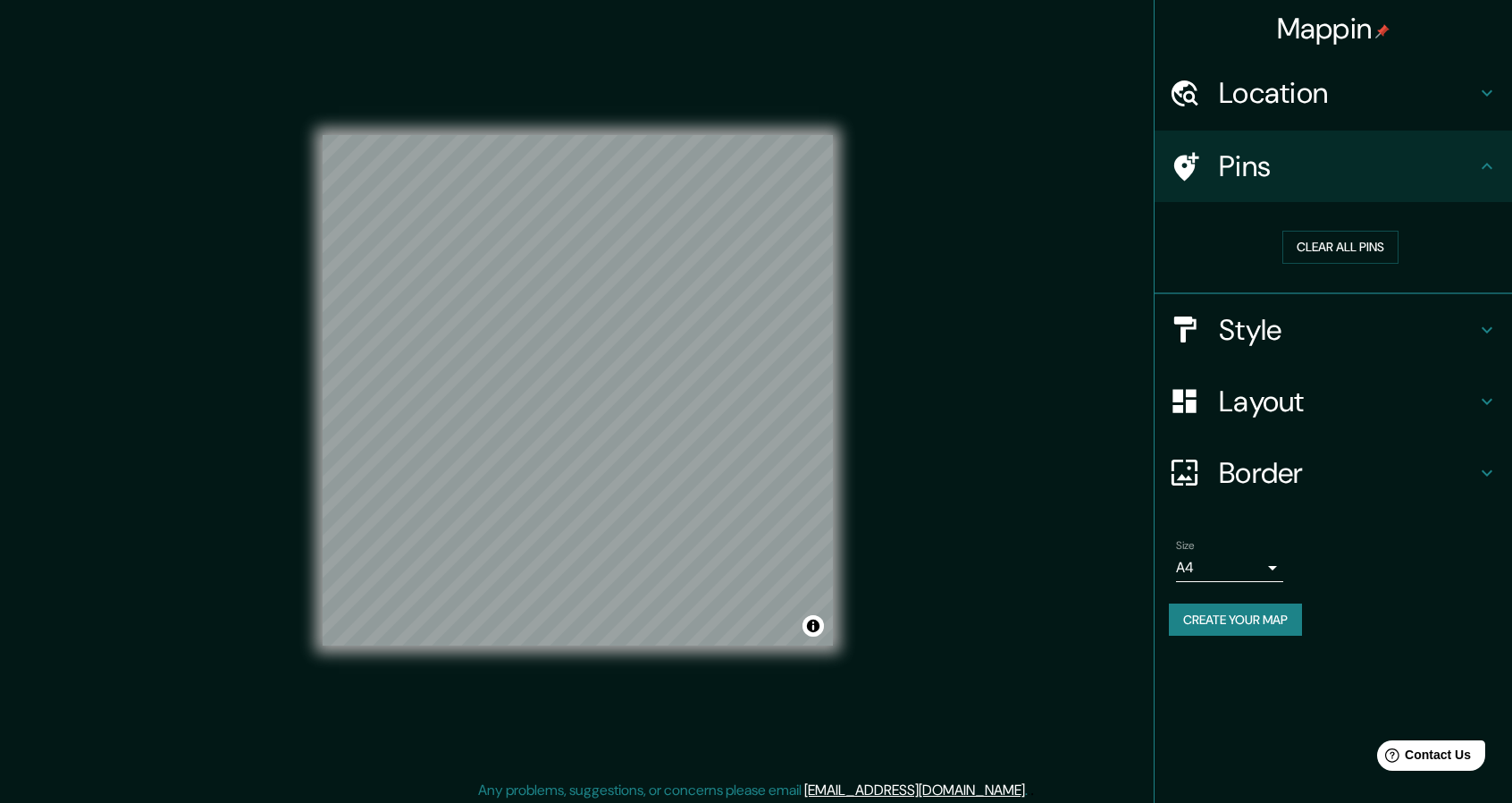
click at [1241, 171] on h4 "Pins" at bounding box center [1347, 167] width 257 height 36
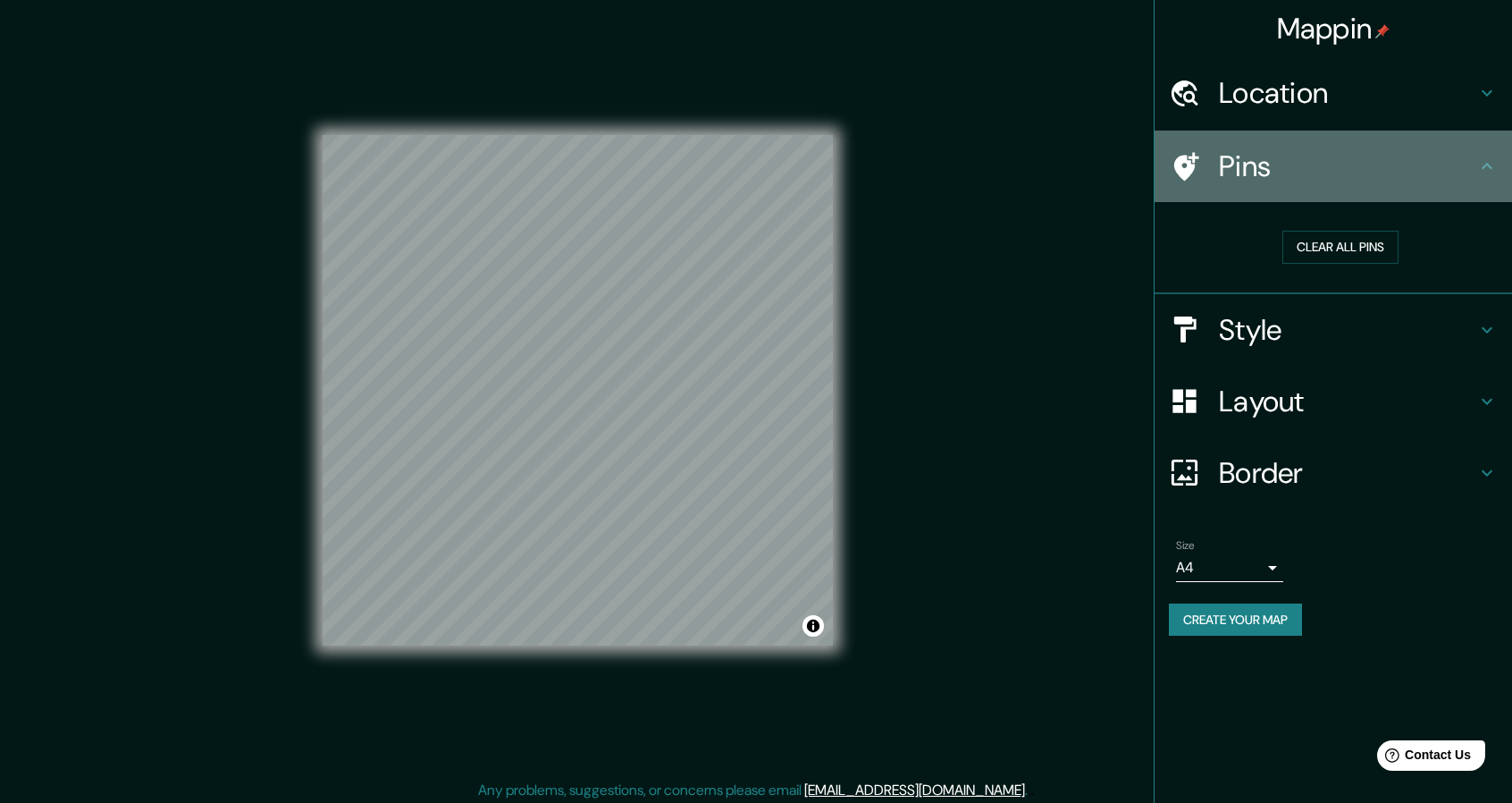
click at [1191, 168] on icon at bounding box center [1186, 166] width 25 height 29
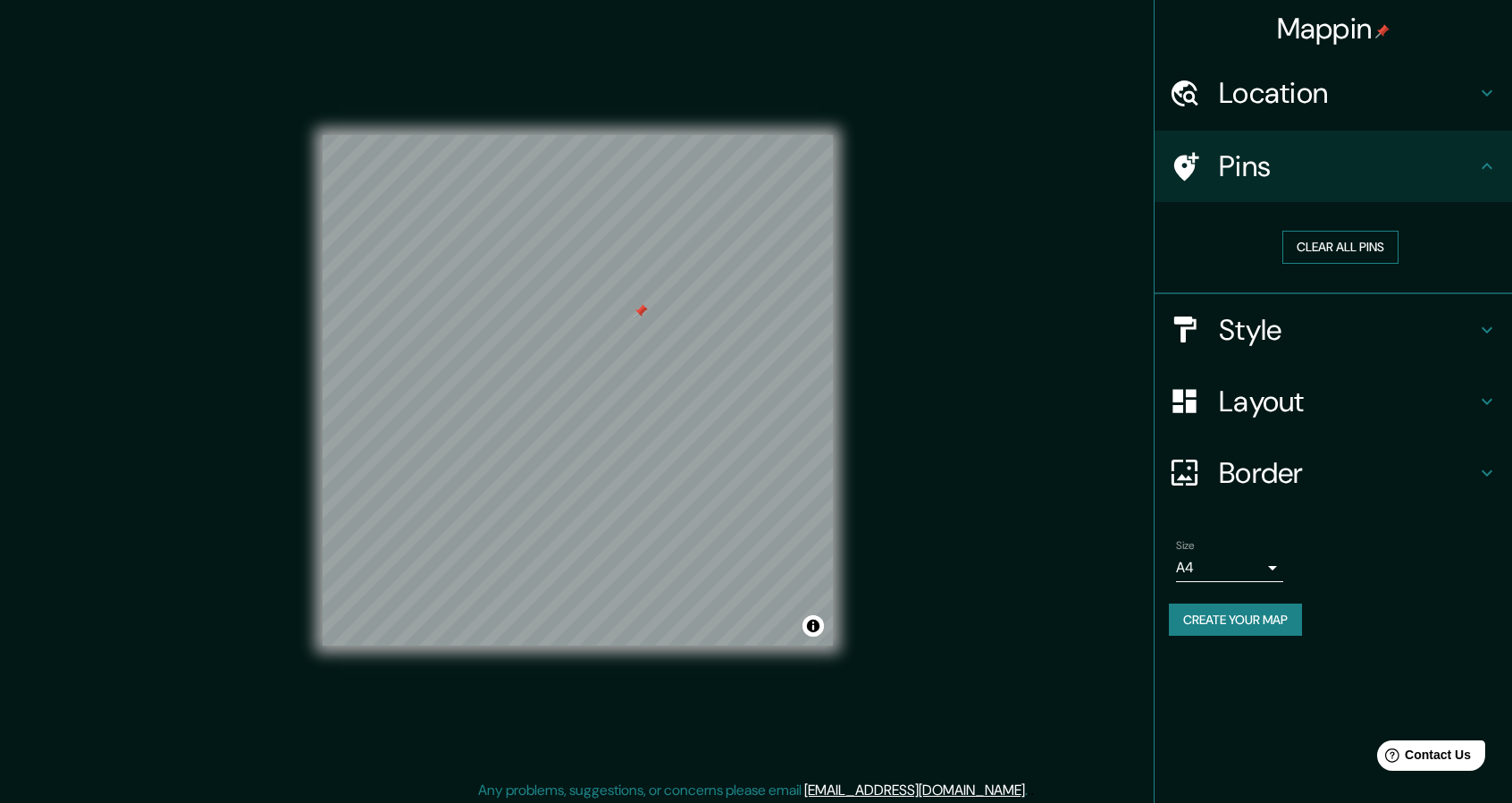
click at [1348, 248] on button "Clear all pins" at bounding box center [1340, 246] width 116 height 33
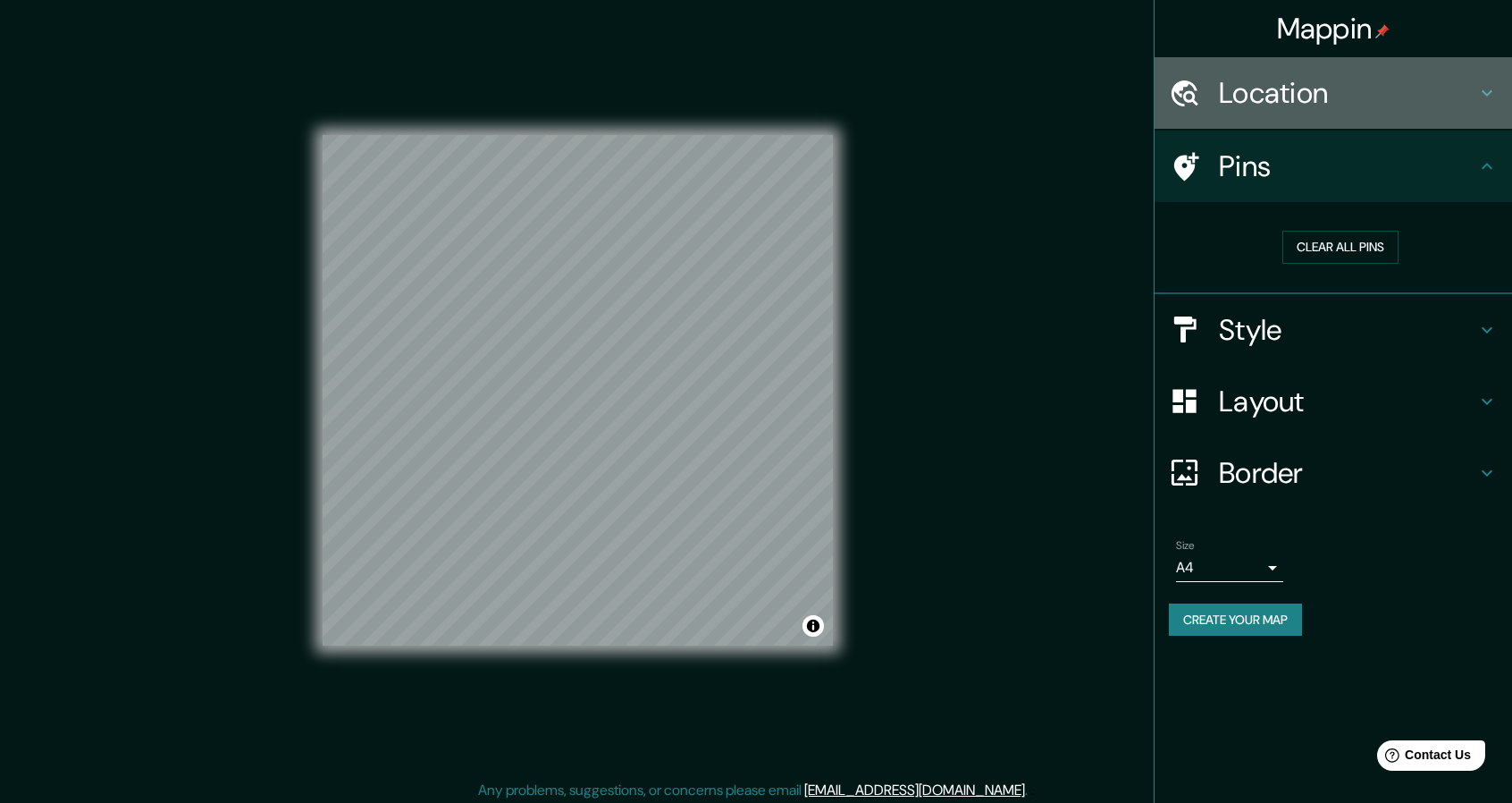
click at [1283, 110] on h4 "Location" at bounding box center [1347, 93] width 257 height 36
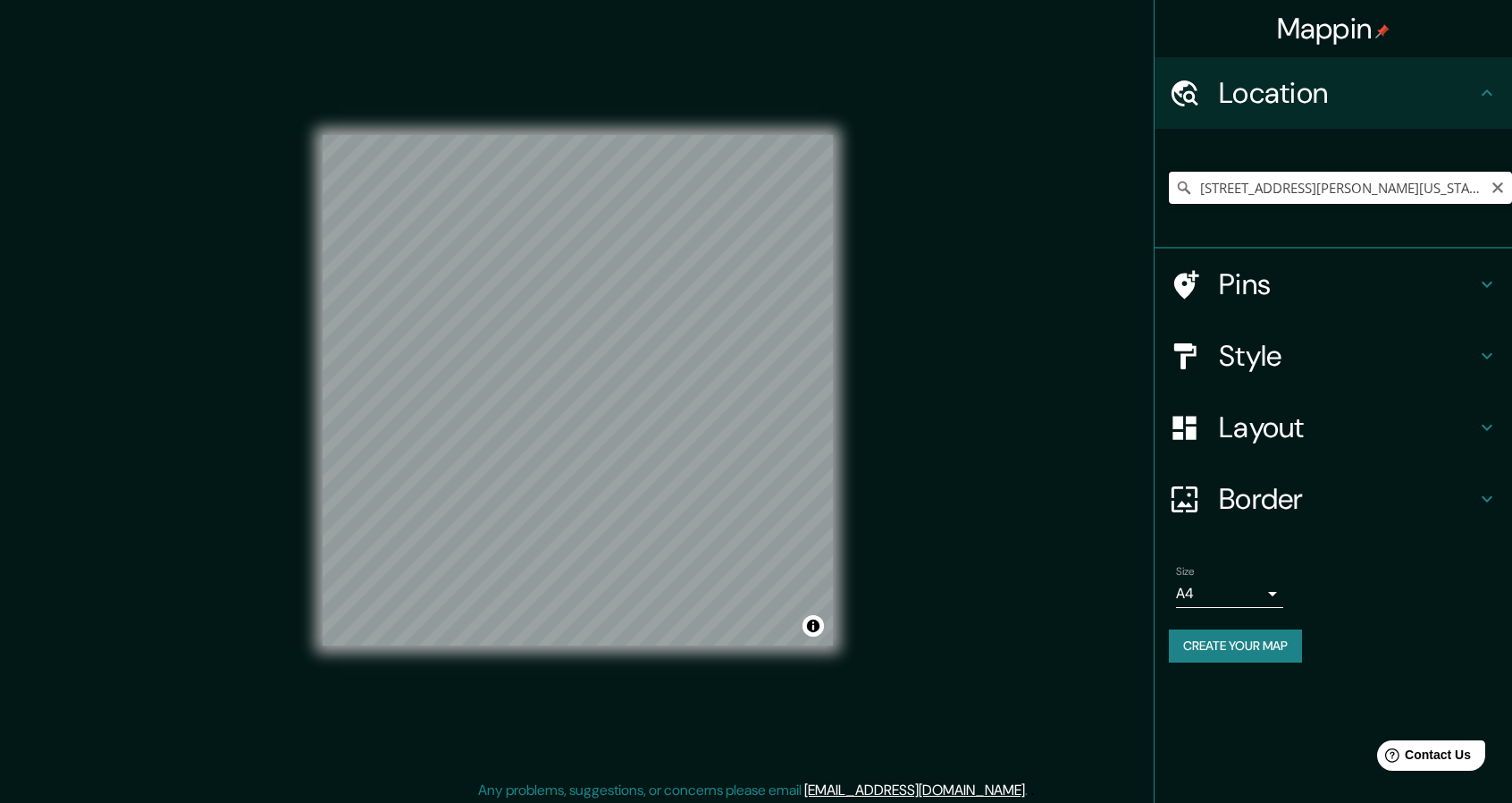
click at [1315, 195] on input "[STREET_ADDRESS][PERSON_NAME][US_STATE]" at bounding box center [1340, 188] width 343 height 32
click at [1329, 185] on input "[STREET_ADDRESS][PERSON_NAME][US_STATE]" at bounding box center [1340, 188] width 343 height 32
click at [1287, 174] on input "[STREET_ADDRESS][PERSON_NAME][US_STATE]" at bounding box center [1340, 188] width 343 height 32
click at [1296, 182] on input "[STREET_ADDRESS][PERSON_NAME][US_STATE]" at bounding box center [1340, 188] width 343 height 32
click at [1417, 180] on input "[STREET_ADDRESS][PERSON_NAME][US_STATE]" at bounding box center [1340, 188] width 343 height 32
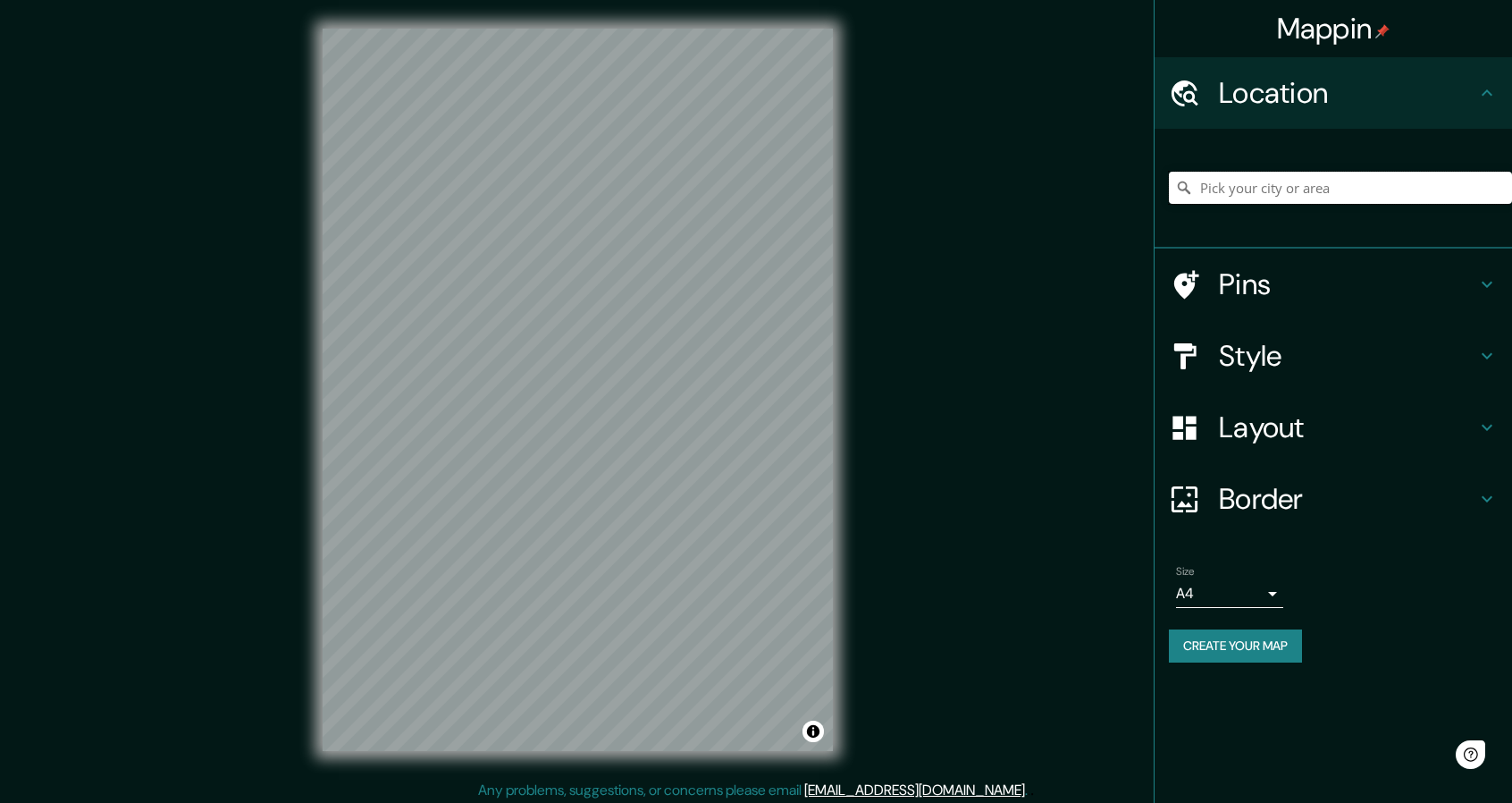
click at [1276, 185] on input "Pick your city or area" at bounding box center [1340, 188] width 343 height 32
click at [1327, 184] on input "Pick your city or area" at bounding box center [1340, 188] width 343 height 32
paste input "[STREET_ADDRESS][PERSON_NAME]"
type input "[STREET_ADDRESS][PERSON_NAME][US_STATE]"
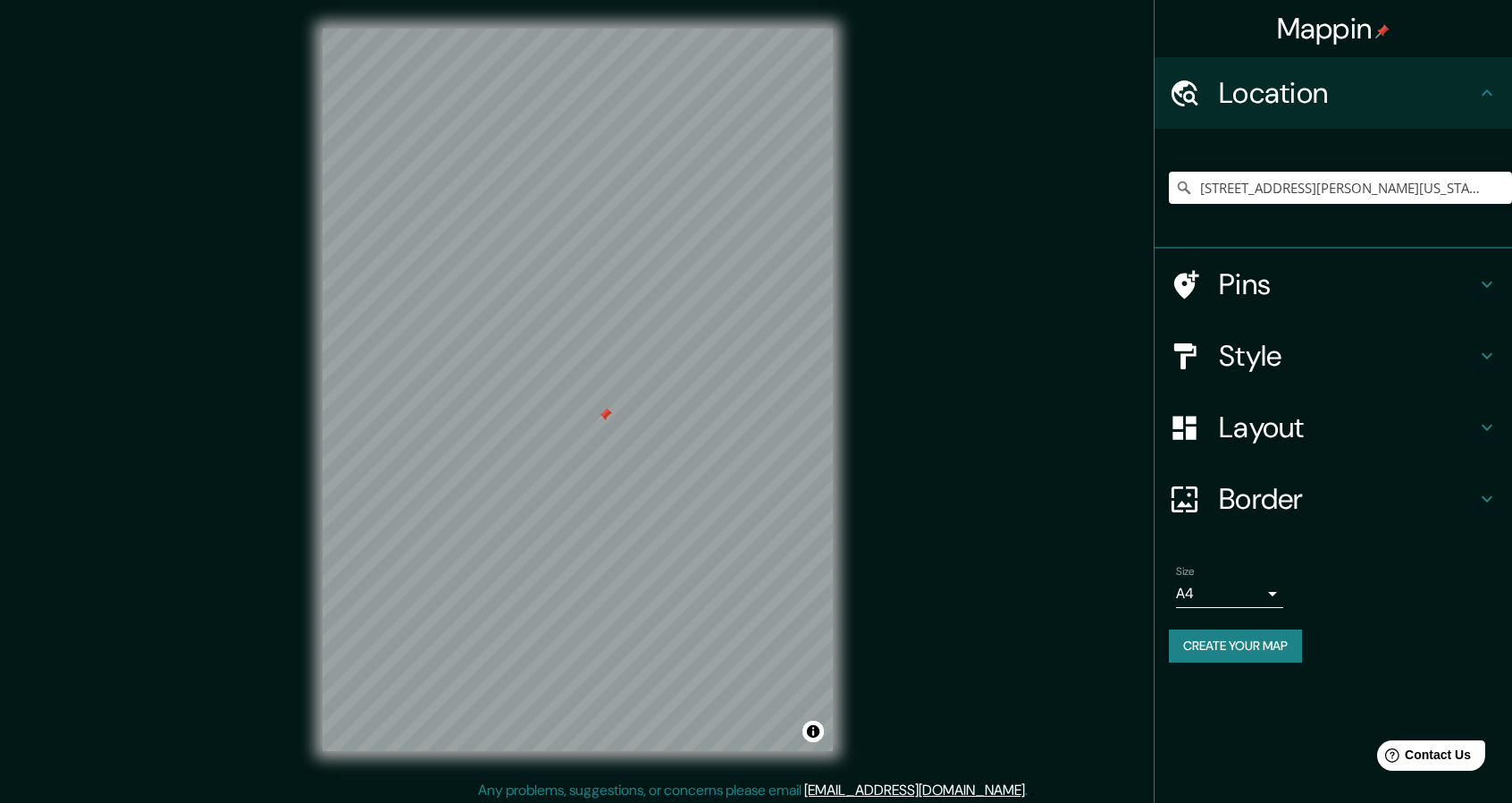
drag, startPoint x: 1309, startPoint y: 365, endPoint x: 1309, endPoint y: 393, distance: 28.0
click at [1308, 365] on h4 "Style" at bounding box center [1347, 356] width 257 height 36
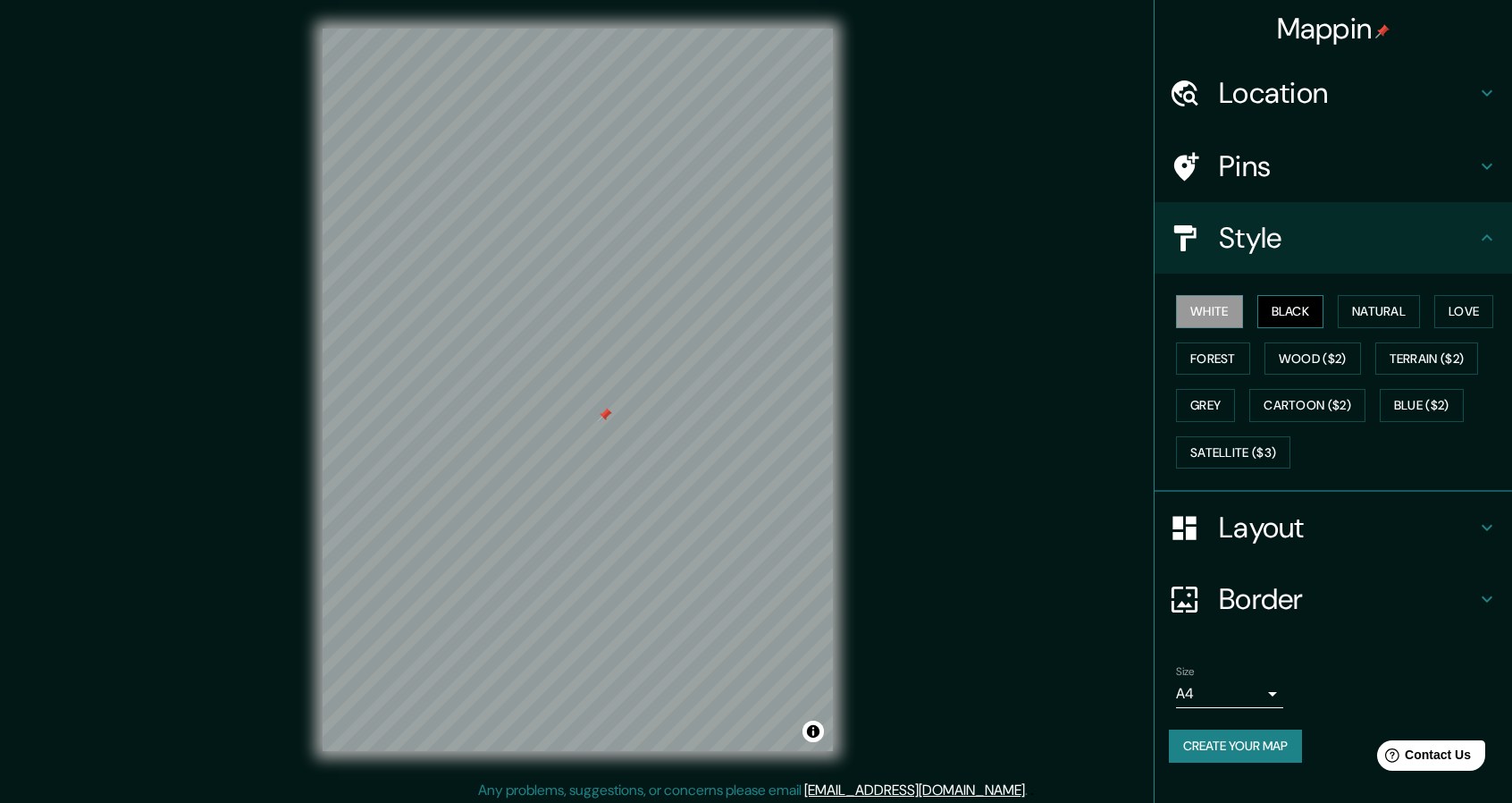
click at [1289, 314] on button "Black" at bounding box center [1291, 311] width 67 height 33
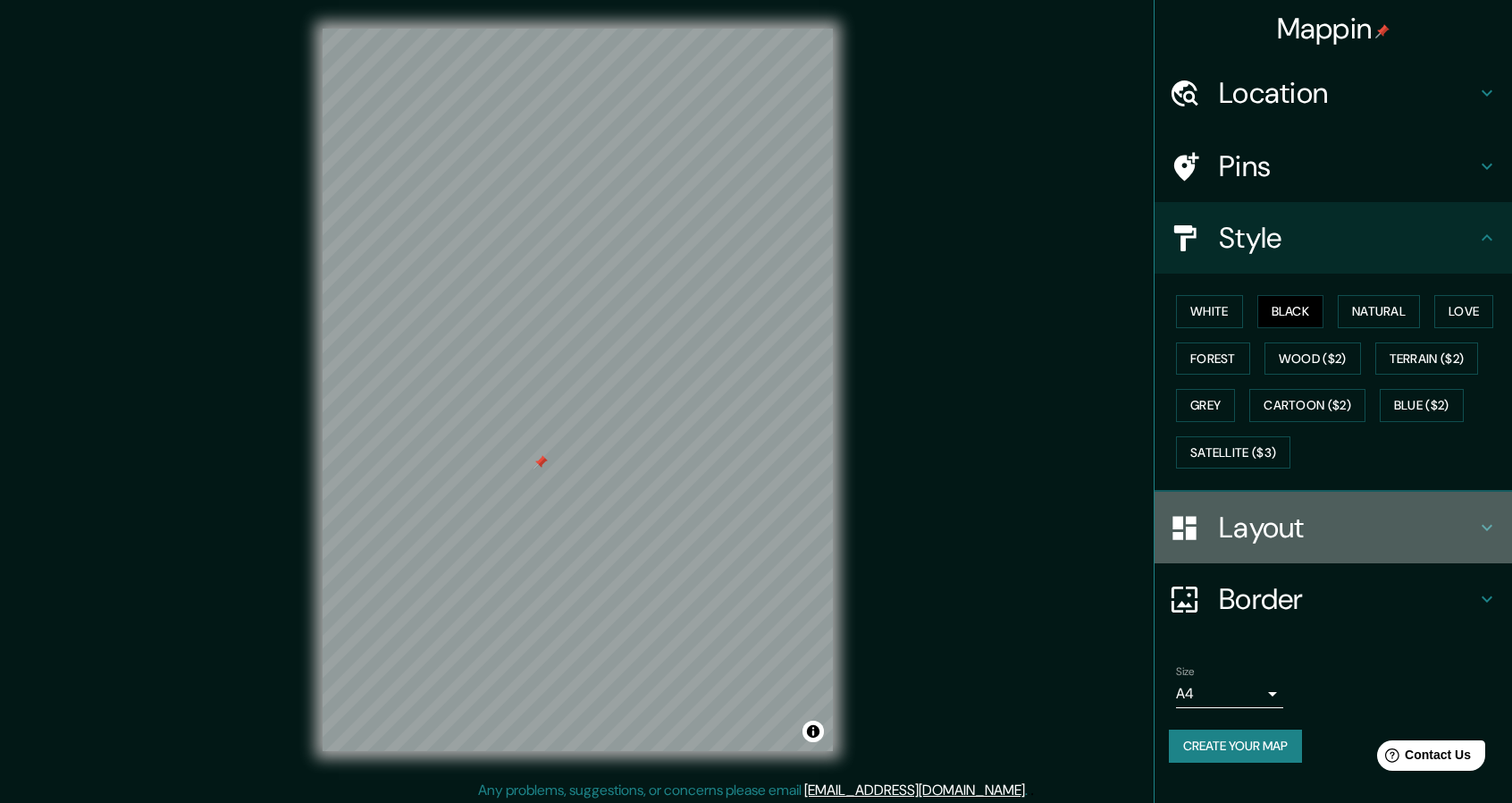
click at [1307, 519] on h4 "Layout" at bounding box center [1347, 528] width 257 height 36
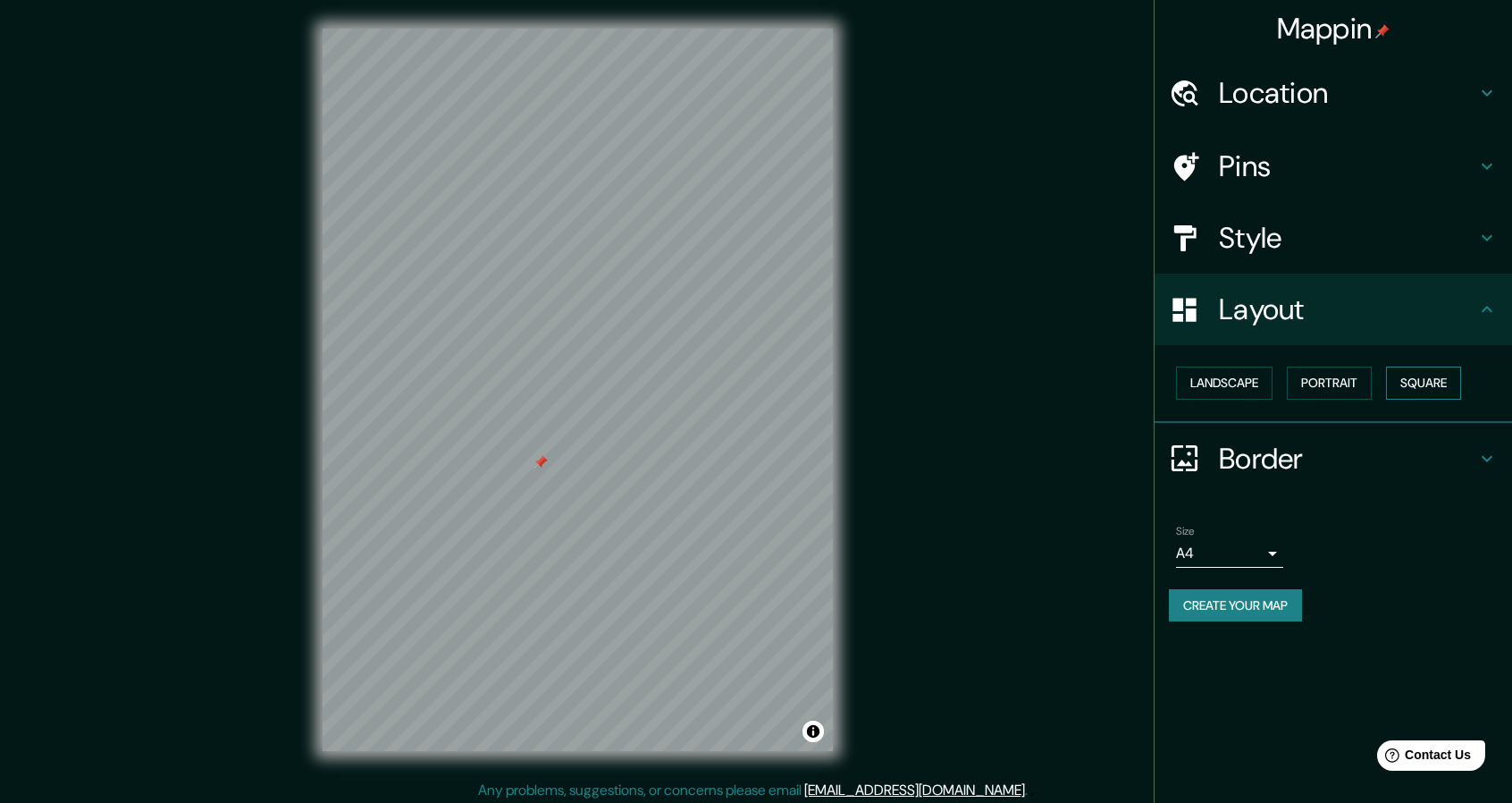
click at [1450, 394] on button "Square" at bounding box center [1423, 382] width 75 height 33
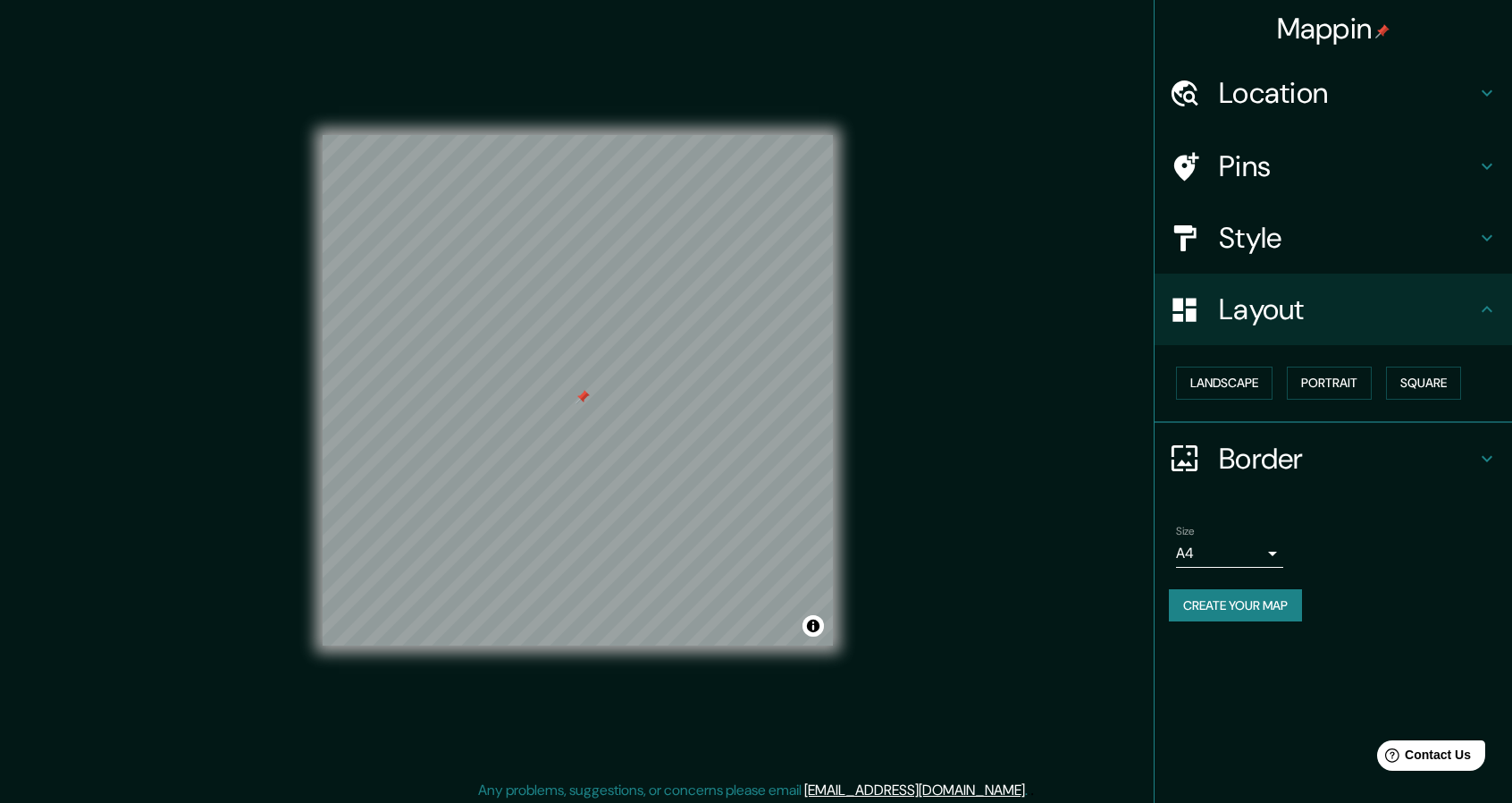
click at [1234, 598] on button "Create your map" at bounding box center [1235, 604] width 133 height 33
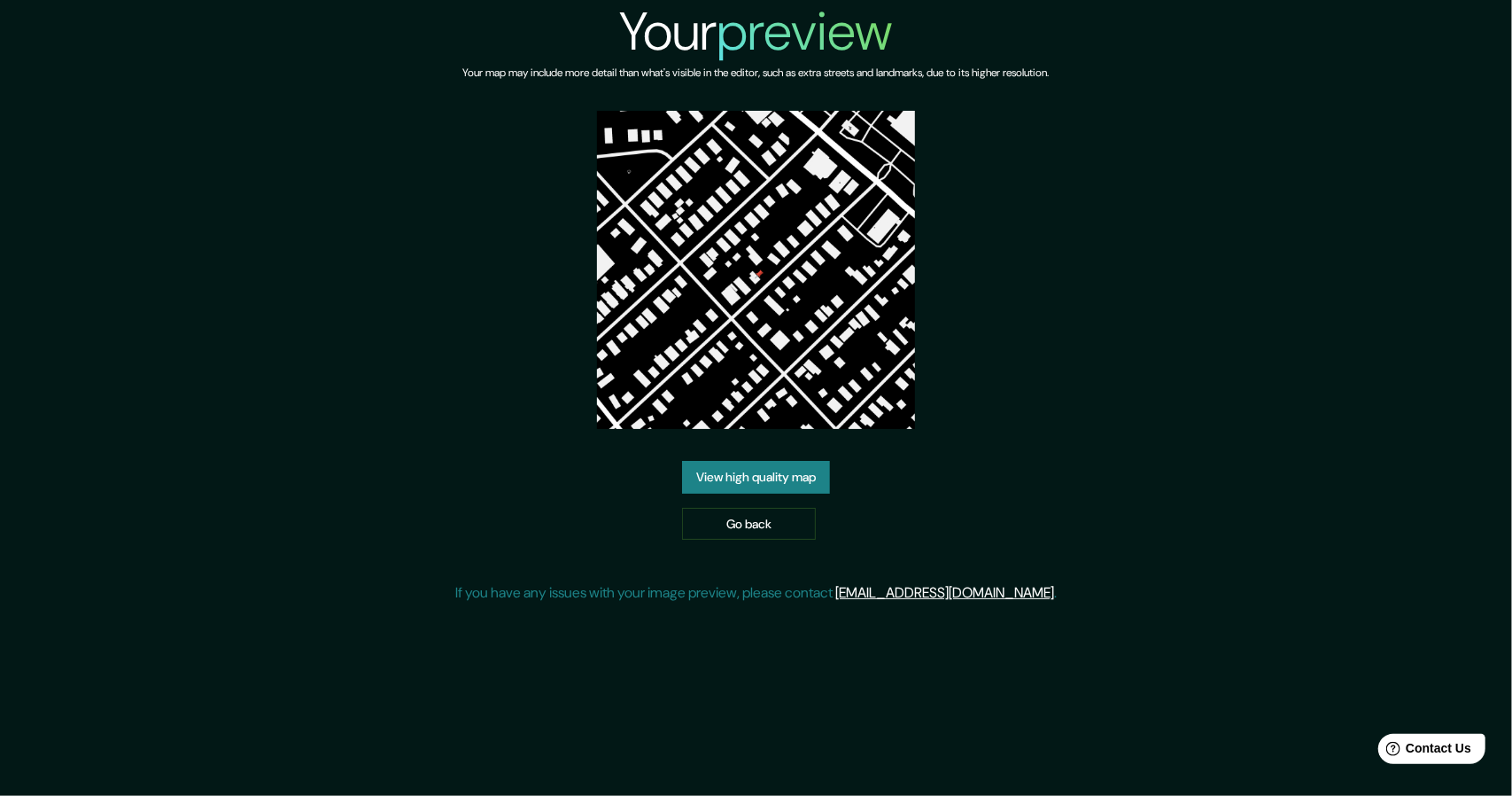
click at [767, 478] on link "View high quality map" at bounding box center [756, 477] width 148 height 33
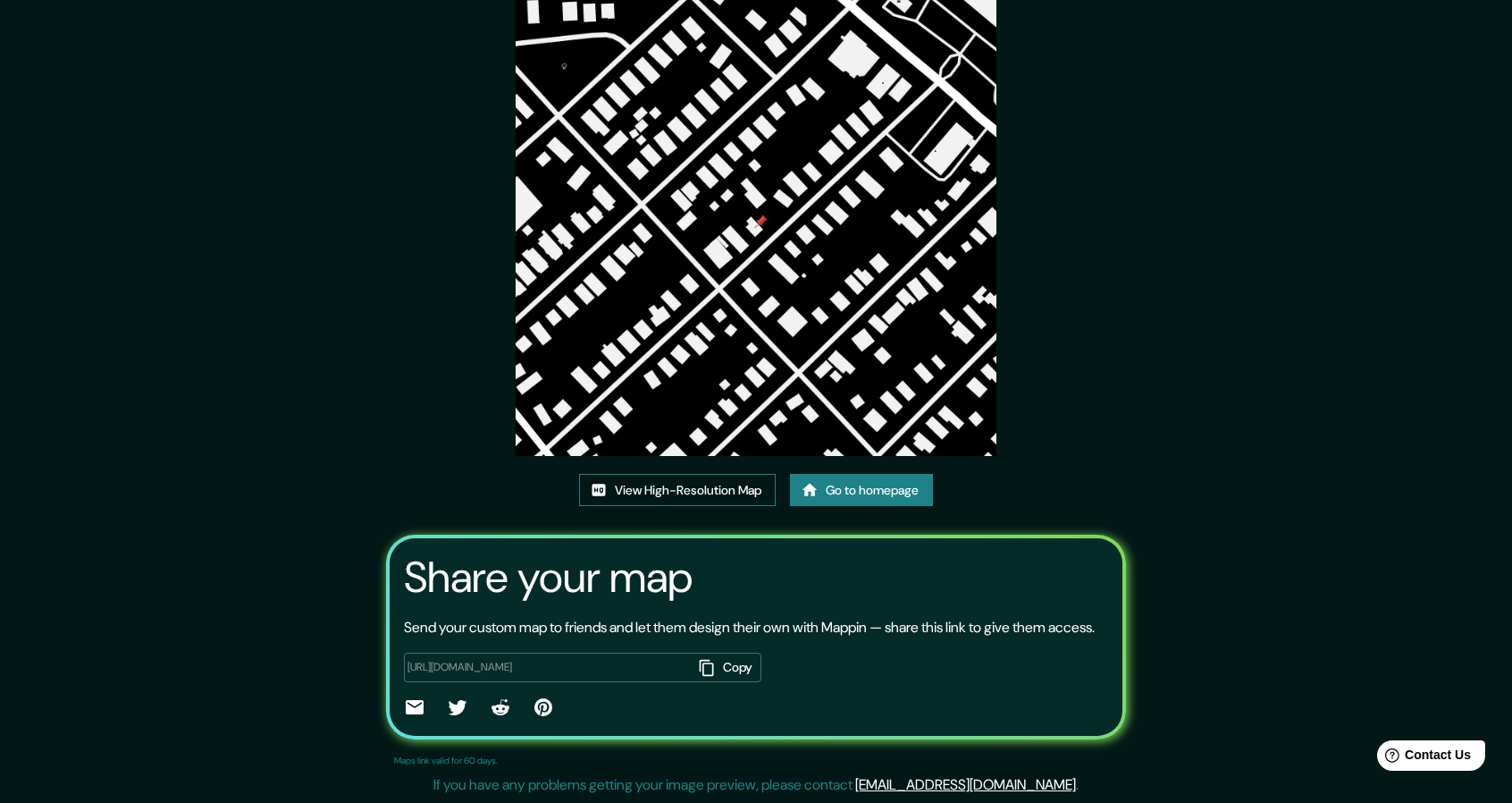
scroll to position [125, 0]
click at [703, 475] on link "View High-Resolution Map" at bounding box center [677, 490] width 196 height 33
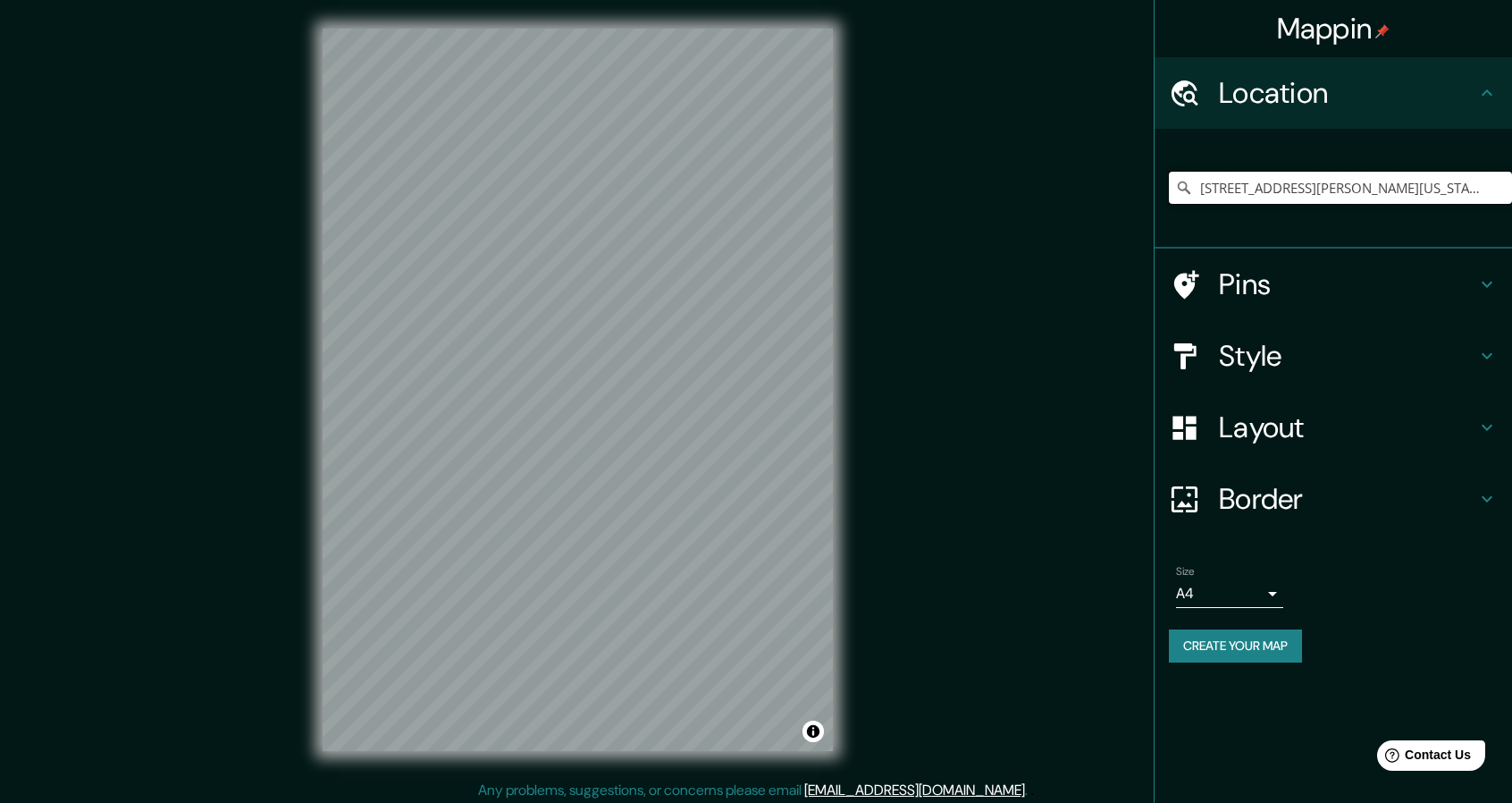
click at [1260, 187] on input "[STREET_ADDRESS][PERSON_NAME][US_STATE]" at bounding box center [1340, 188] width 343 height 32
click at [1322, 296] on h4 "Pins" at bounding box center [1347, 284] width 257 height 36
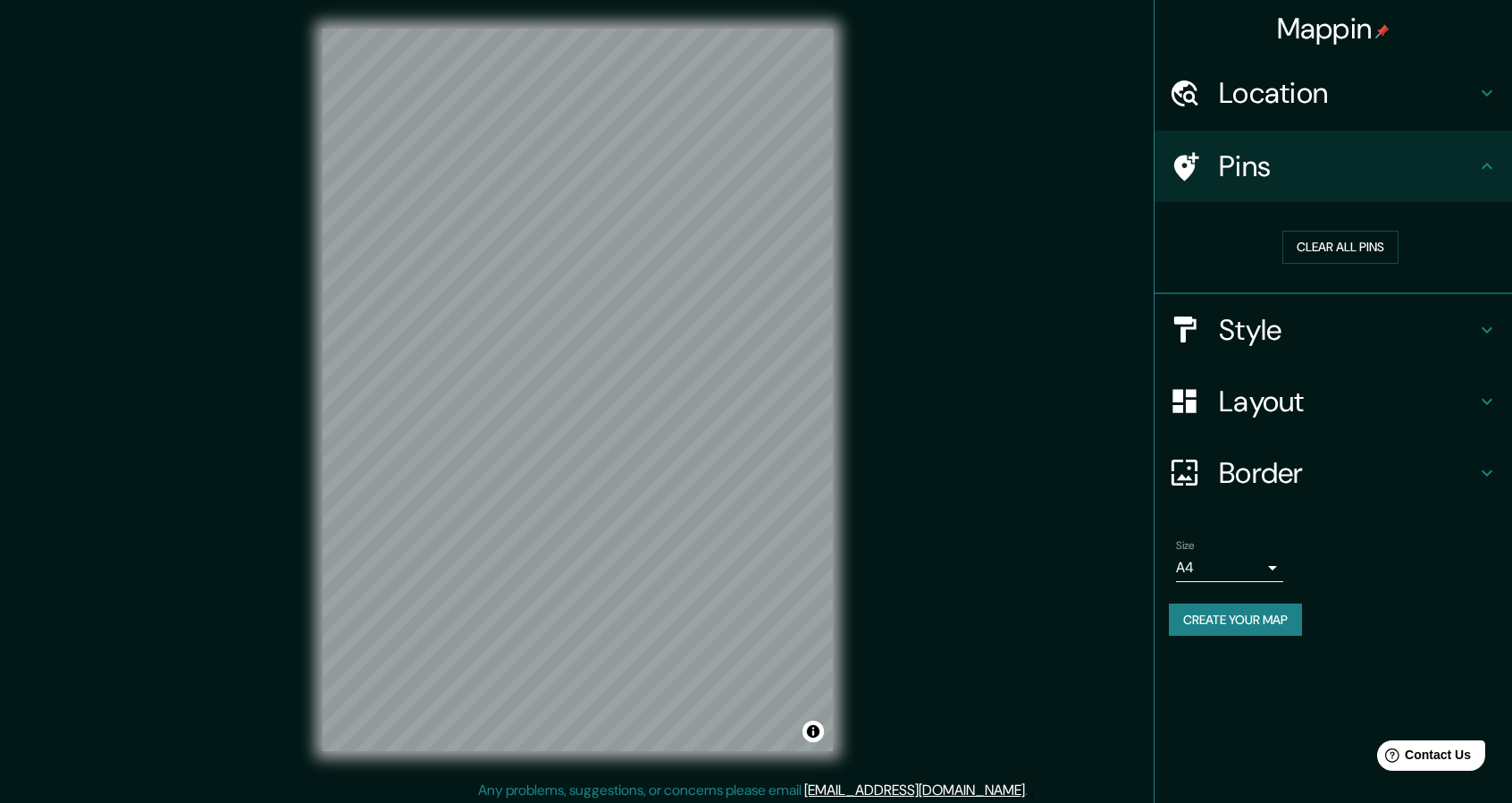
click at [1289, 323] on h4 "Style" at bounding box center [1347, 330] width 257 height 36
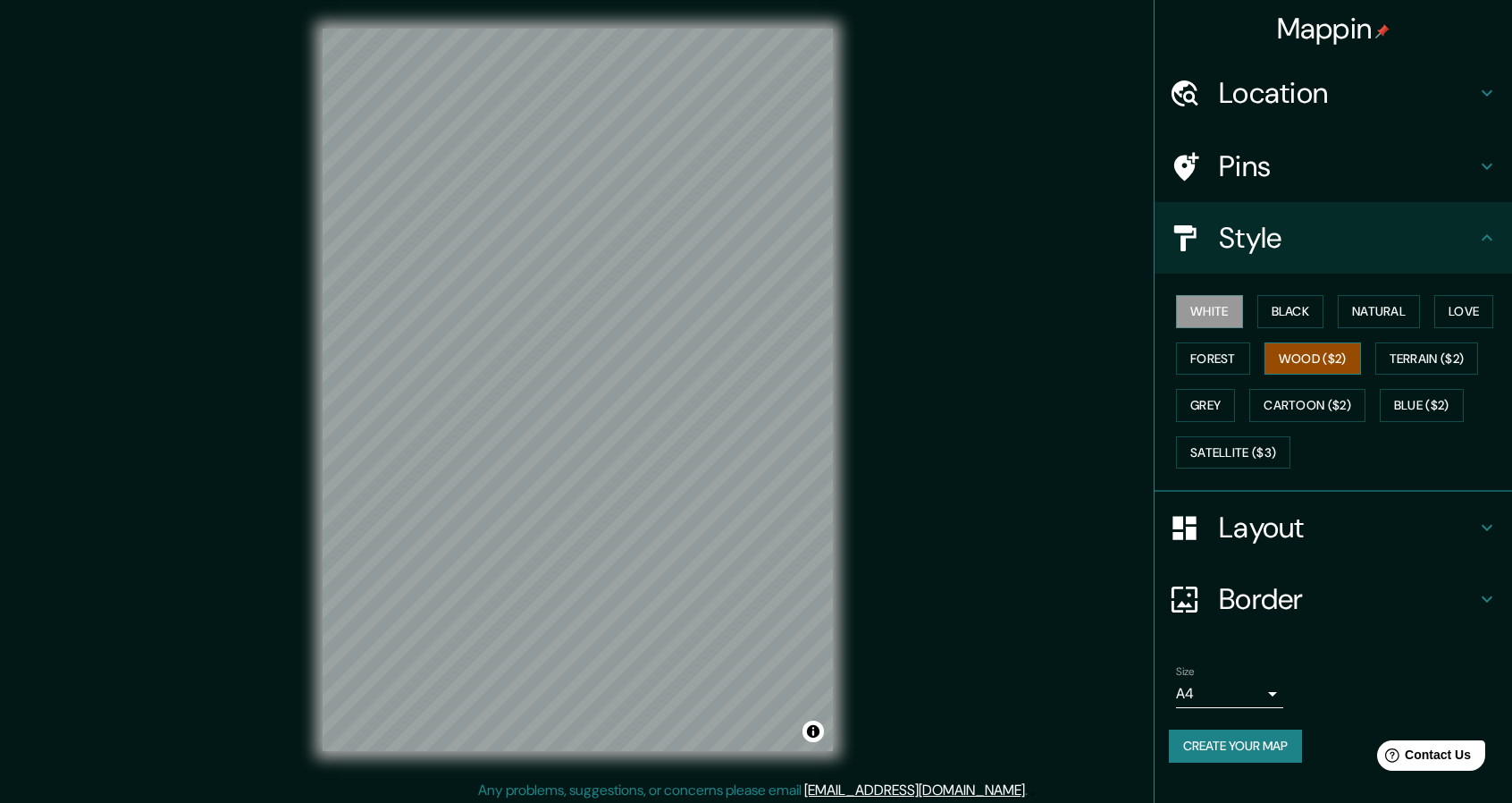
click at [1328, 354] on button "Wood ($2)" at bounding box center [1313, 358] width 97 height 33
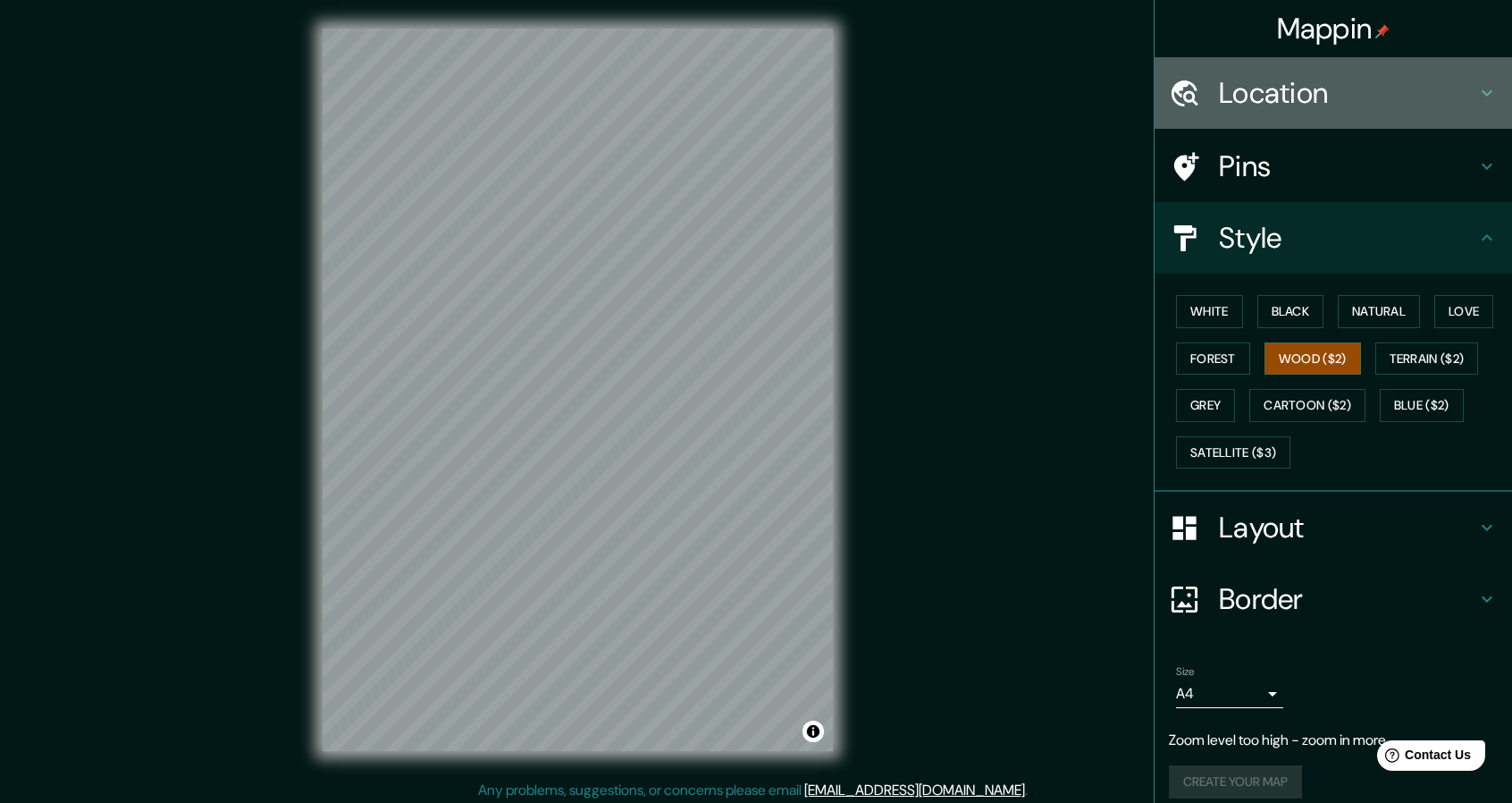
click at [1319, 103] on h4 "Location" at bounding box center [1347, 93] width 257 height 36
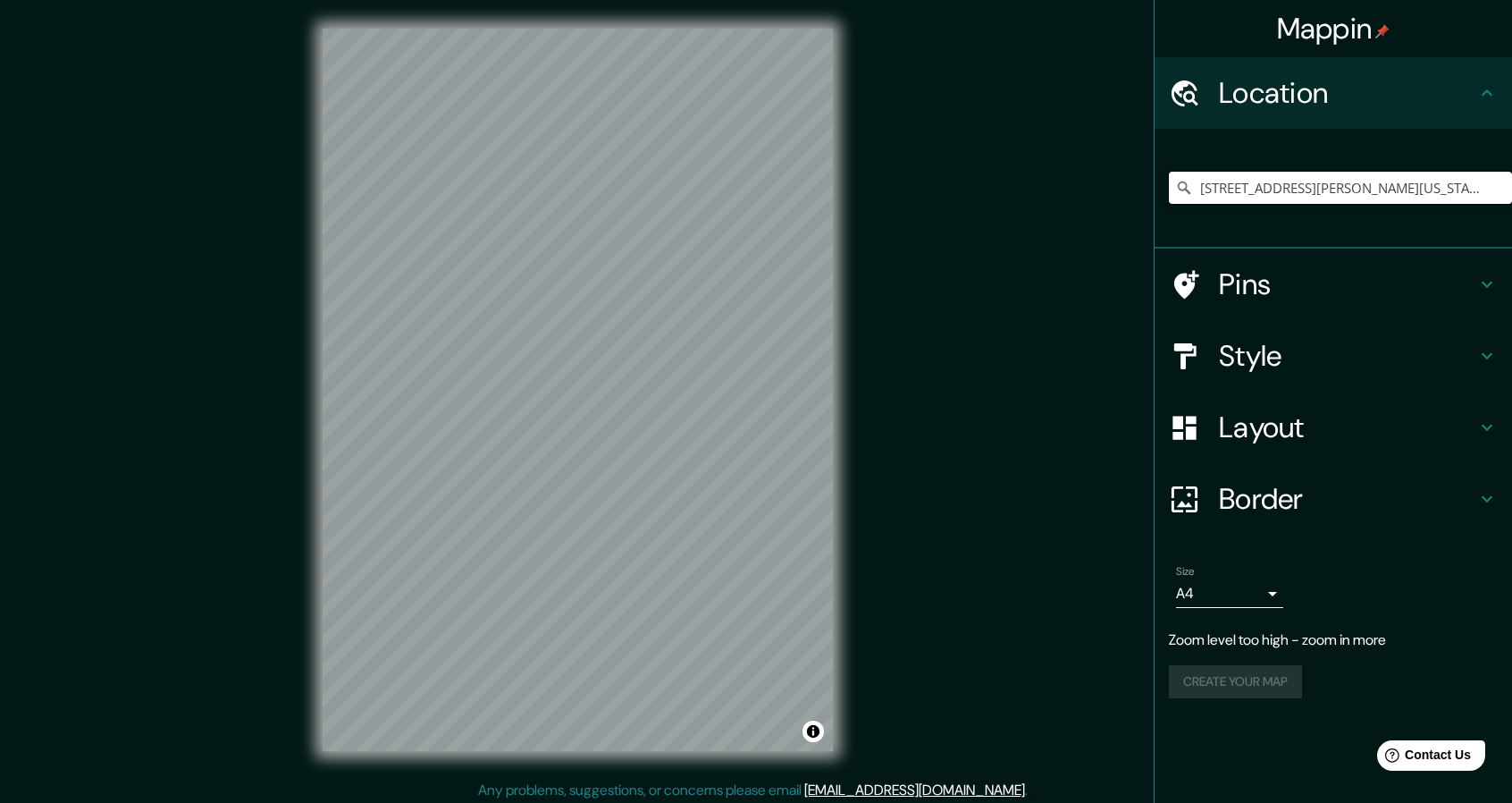
click at [1250, 182] on input "45 William Street, Portland, Maine 04103, United States" at bounding box center [1340, 188] width 343 height 32
drag, startPoint x: 1494, startPoint y: 191, endPoint x: 1060, endPoint y: 133, distance: 437.9
click at [957, 116] on div "Mappin Location 45 William Street, Portland, Maine 04103, United States Pins St…" at bounding box center [756, 404] width 1512 height 808
click at [1205, 185] on input "45 William Street, Portland, Maine 04103, United States" at bounding box center [1340, 188] width 343 height 32
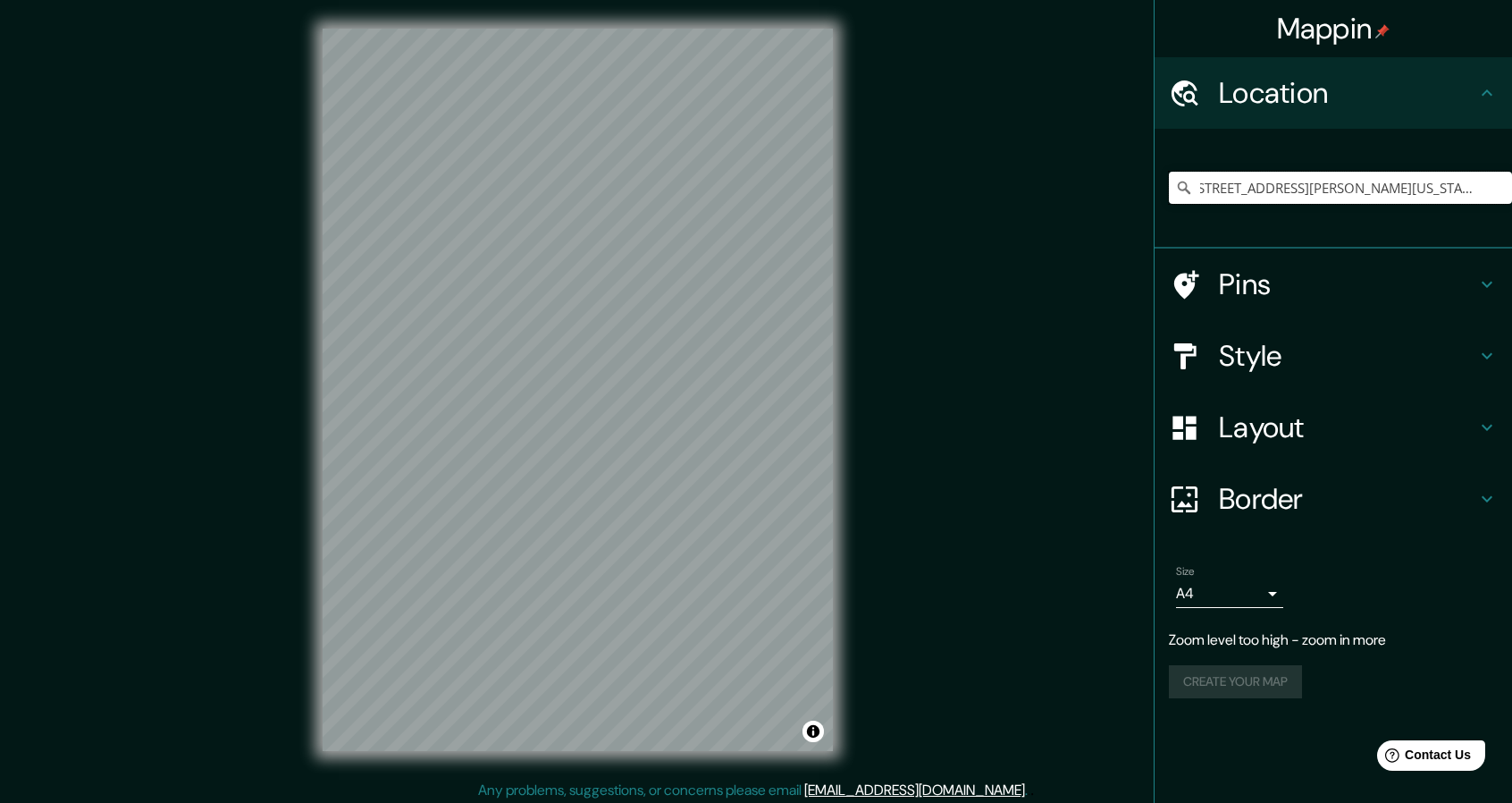
drag, startPoint x: 1294, startPoint y: 195, endPoint x: 1525, endPoint y: 222, distance: 232.6
click at [1511, 222] on html "Mappin Location 45 William Street, Portland, Maine 04103, United States Pins St…" at bounding box center [756, 401] width 1512 height 803
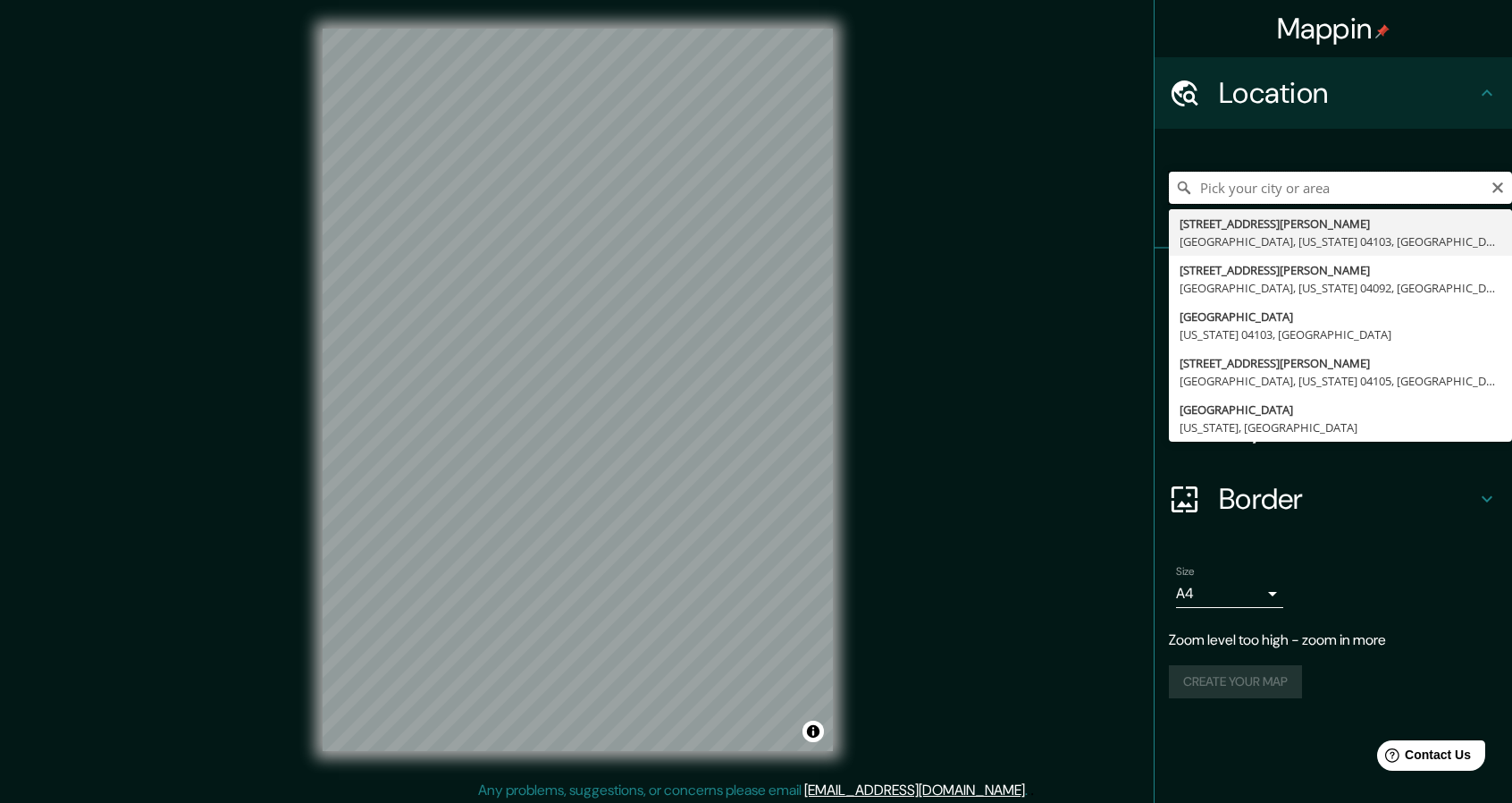
scroll to position [0, 0]
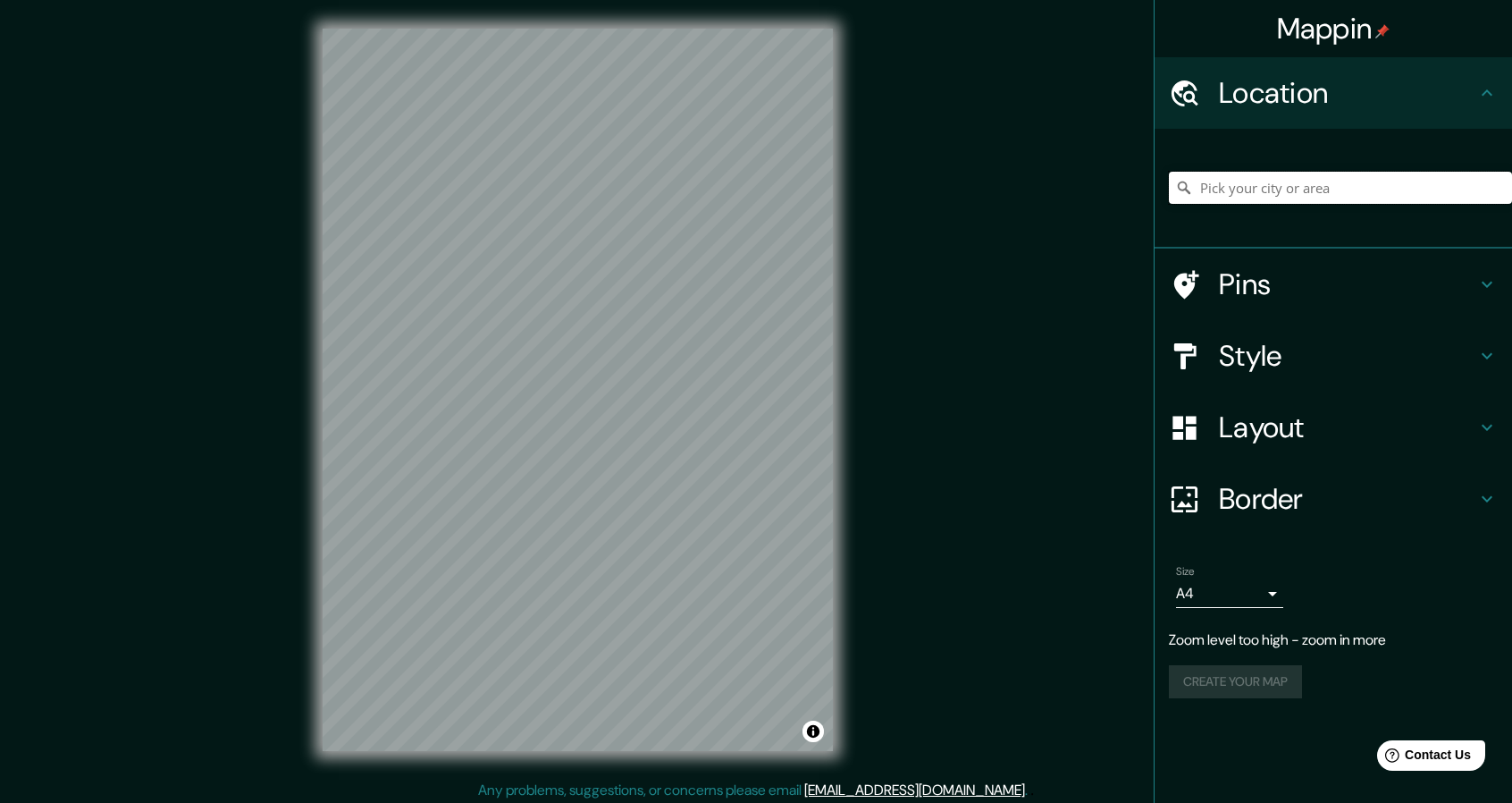
click at [1257, 184] on input "Pick your city or area" at bounding box center [1340, 188] width 343 height 32
paste input "45 William Street, Portland, Maine 04103, United States"
type input "45 William Street, Portland, Maine 04103, United States"
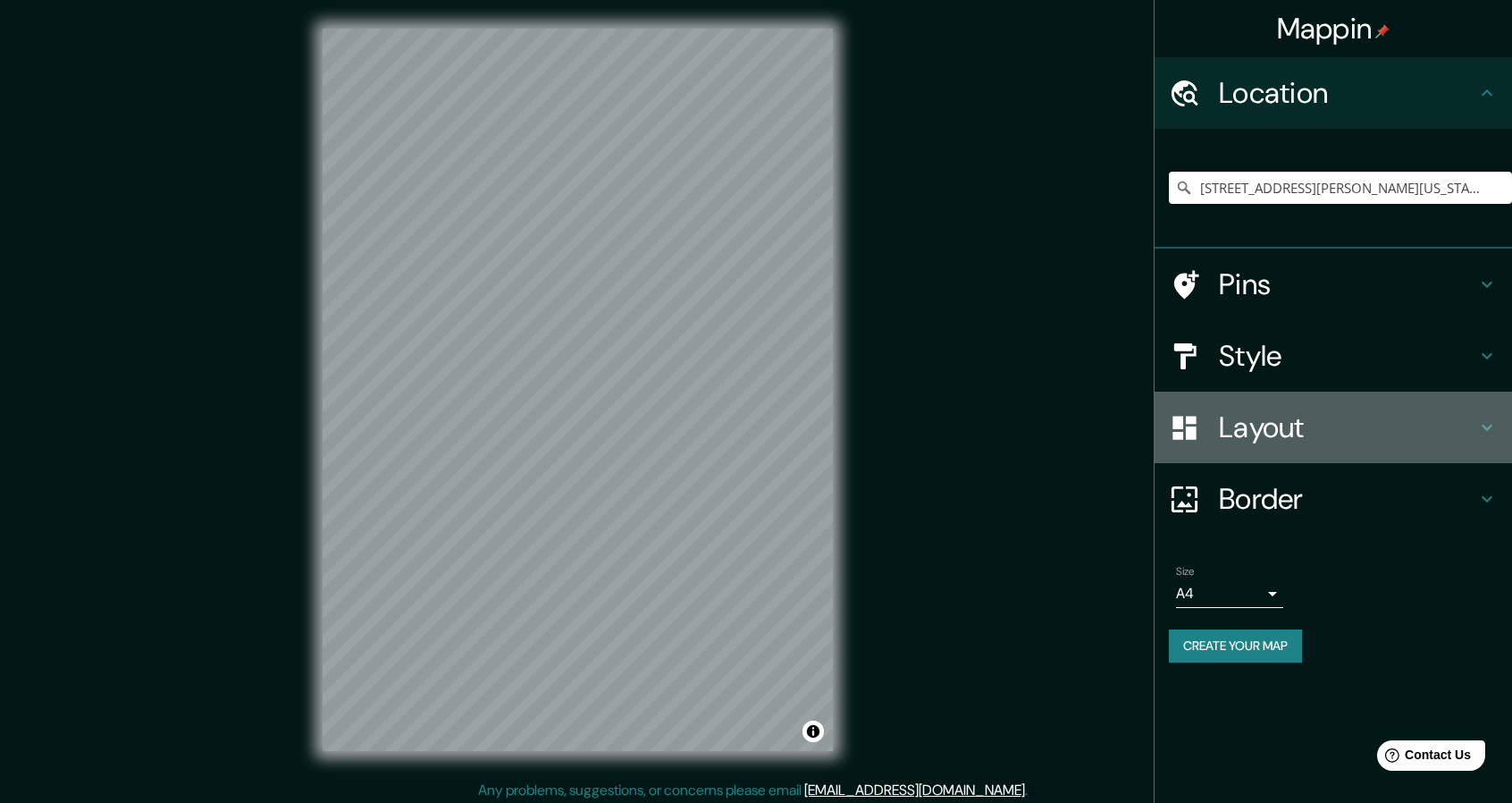
click at [1239, 433] on h4 "Layout" at bounding box center [1347, 427] width 257 height 36
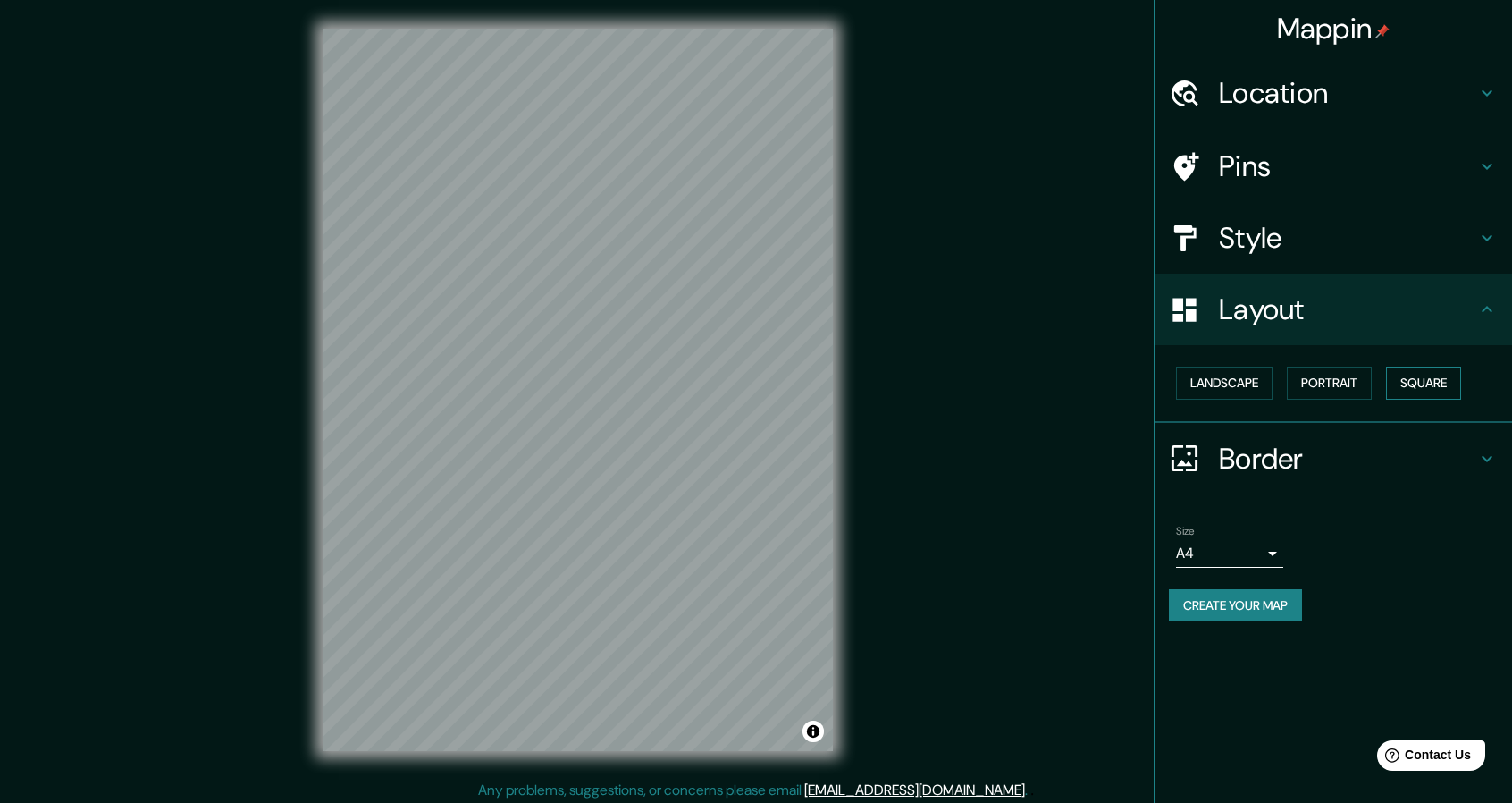
click at [1406, 387] on button "Square" at bounding box center [1423, 382] width 75 height 33
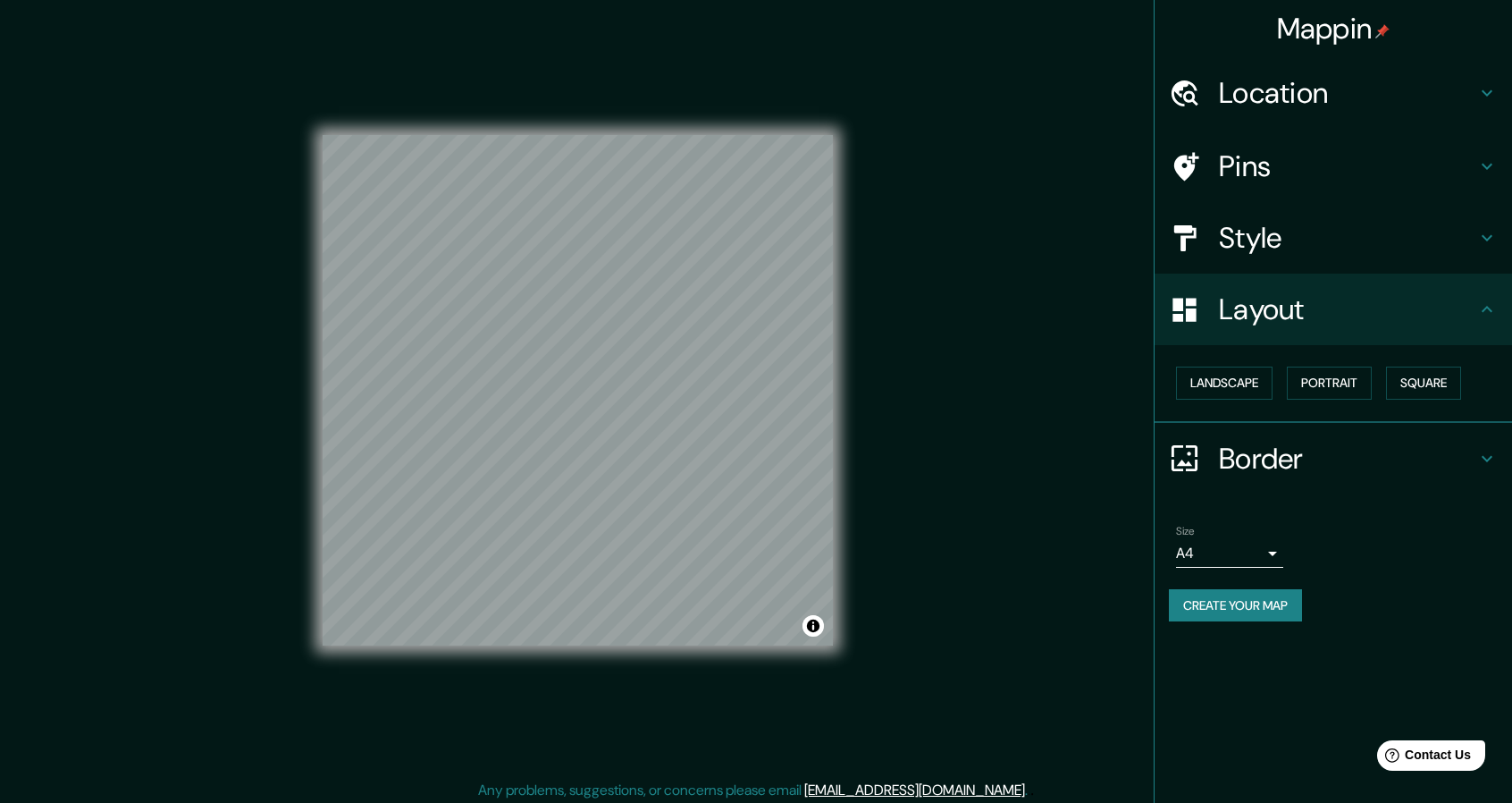
click at [1203, 603] on button "Create your map" at bounding box center [1235, 604] width 133 height 33
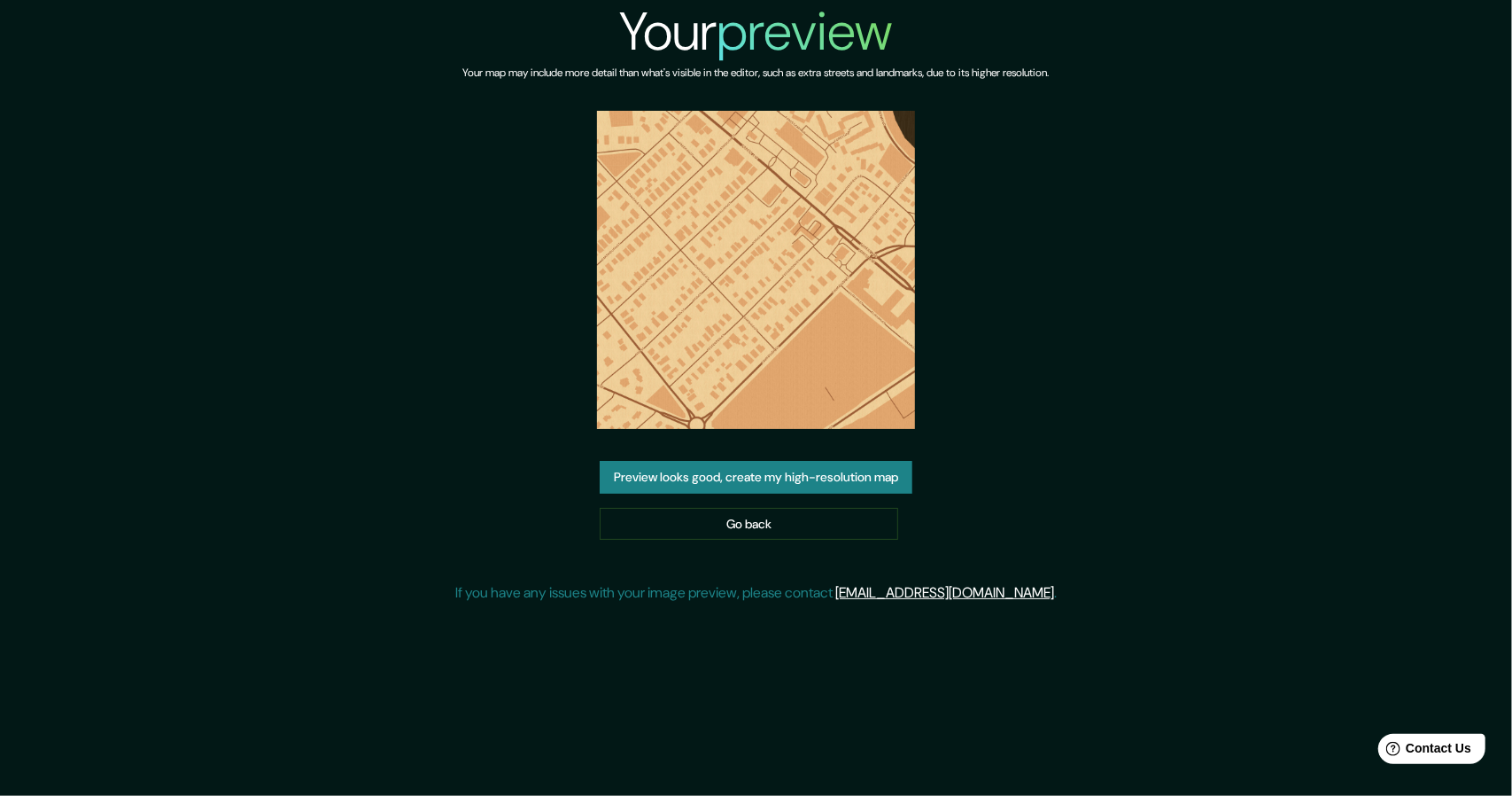
click at [803, 474] on button "Preview looks good, create my high-resolution map" at bounding box center [756, 477] width 312 height 33
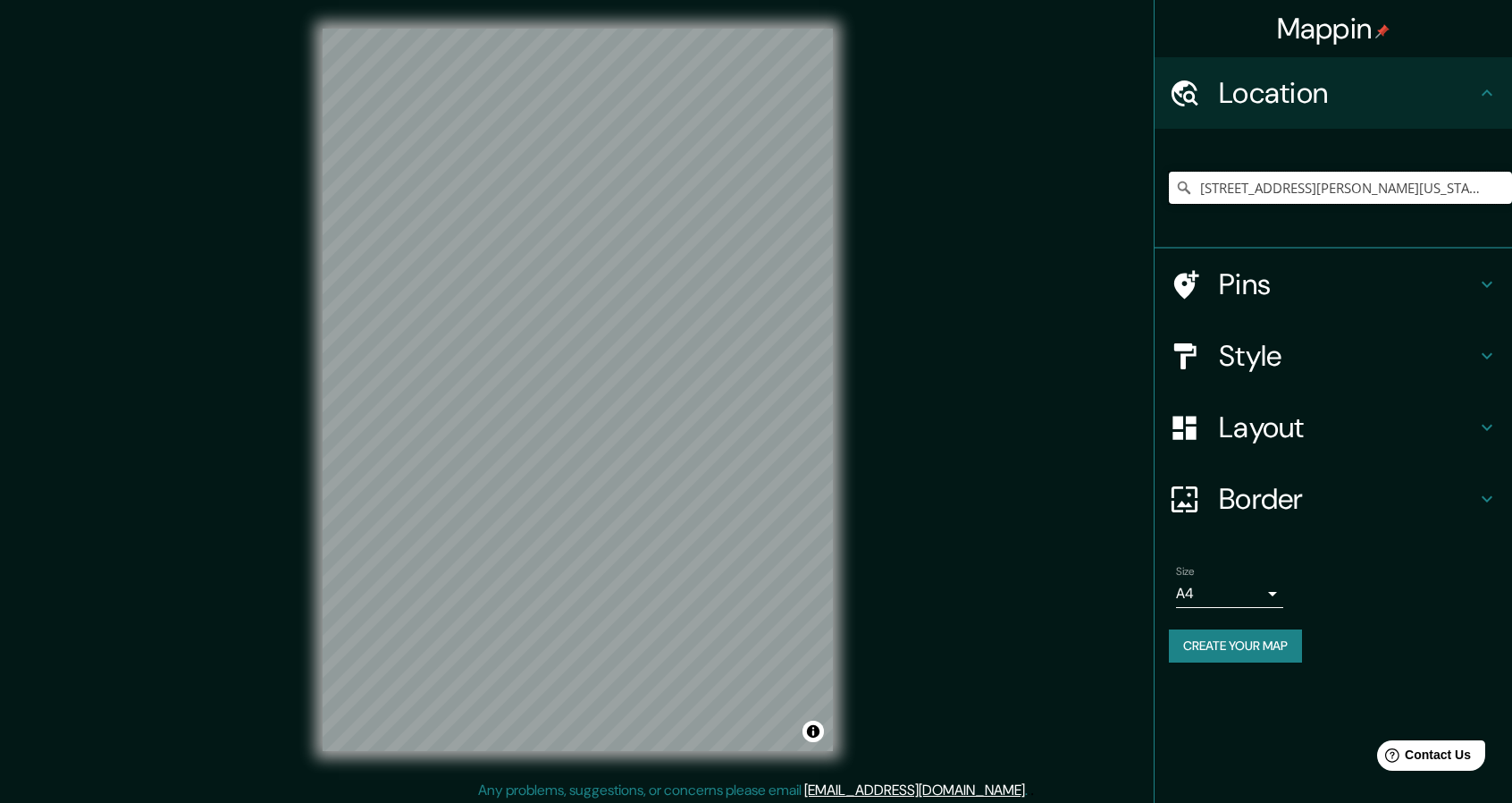
click at [1289, 194] on input "[STREET_ADDRESS][PERSON_NAME][US_STATE]" at bounding box center [1340, 188] width 343 height 32
click at [1289, 194] on input "45 William Street, Portland, Maine 04103, United States" at bounding box center [1340, 188] width 343 height 32
click at [1289, 194] on input "[STREET_ADDRESS][PERSON_NAME][US_STATE]" at bounding box center [1340, 188] width 343 height 32
drag, startPoint x: 1203, startPoint y: 186, endPoint x: 1525, endPoint y: 256, distance: 329.5
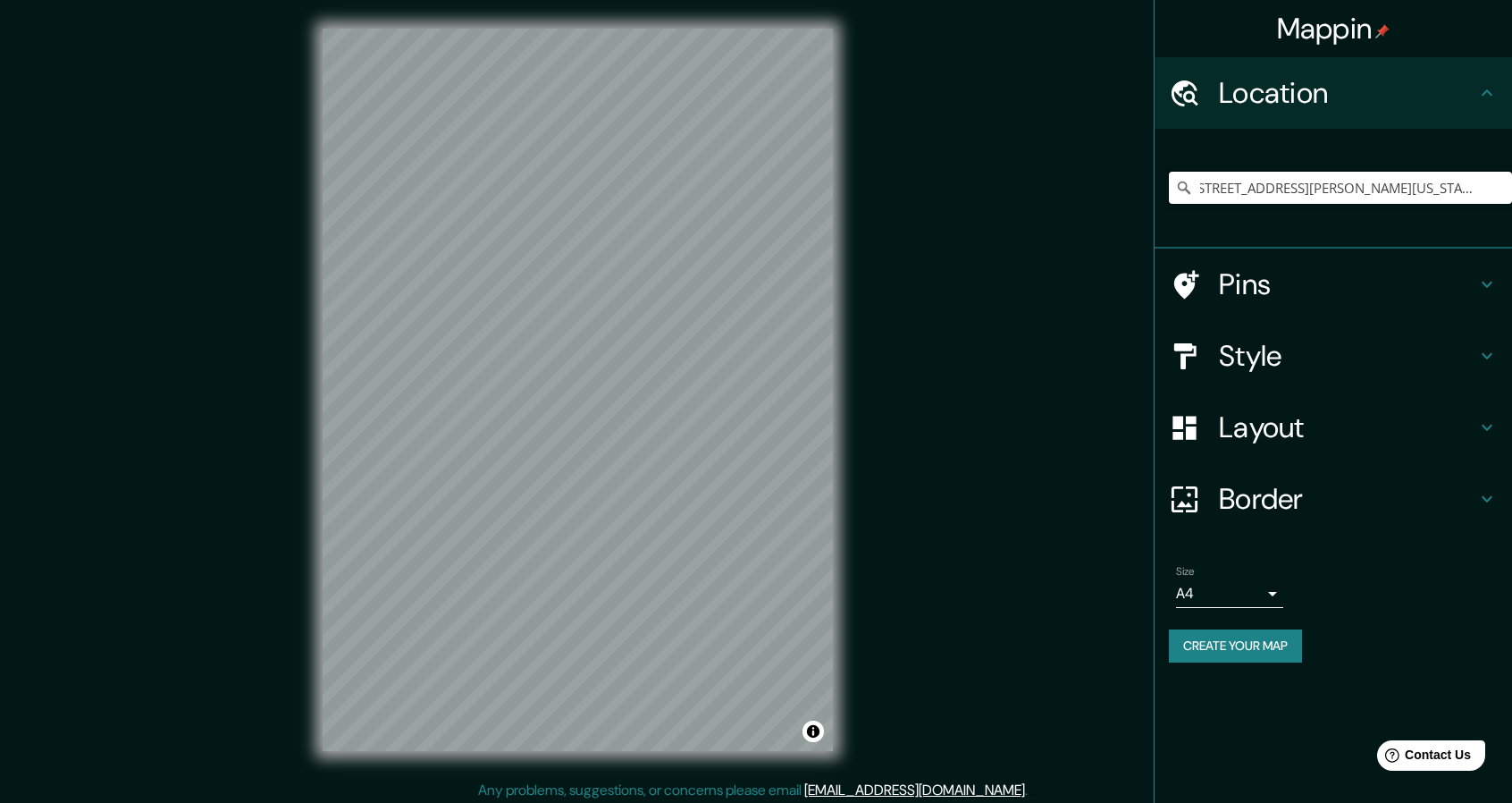
click at [1511, 256] on html "Mappin Location [STREET_ADDRESS][PERSON_NAME][US_STATE] Pins Style Layout Borde…" at bounding box center [756, 401] width 1512 height 803
paste input "[STREET_ADDRESS][PERSON_NAME][US_STATE]"
type input "[STREET_ADDRESS][PERSON_NAME][US_STATE]"
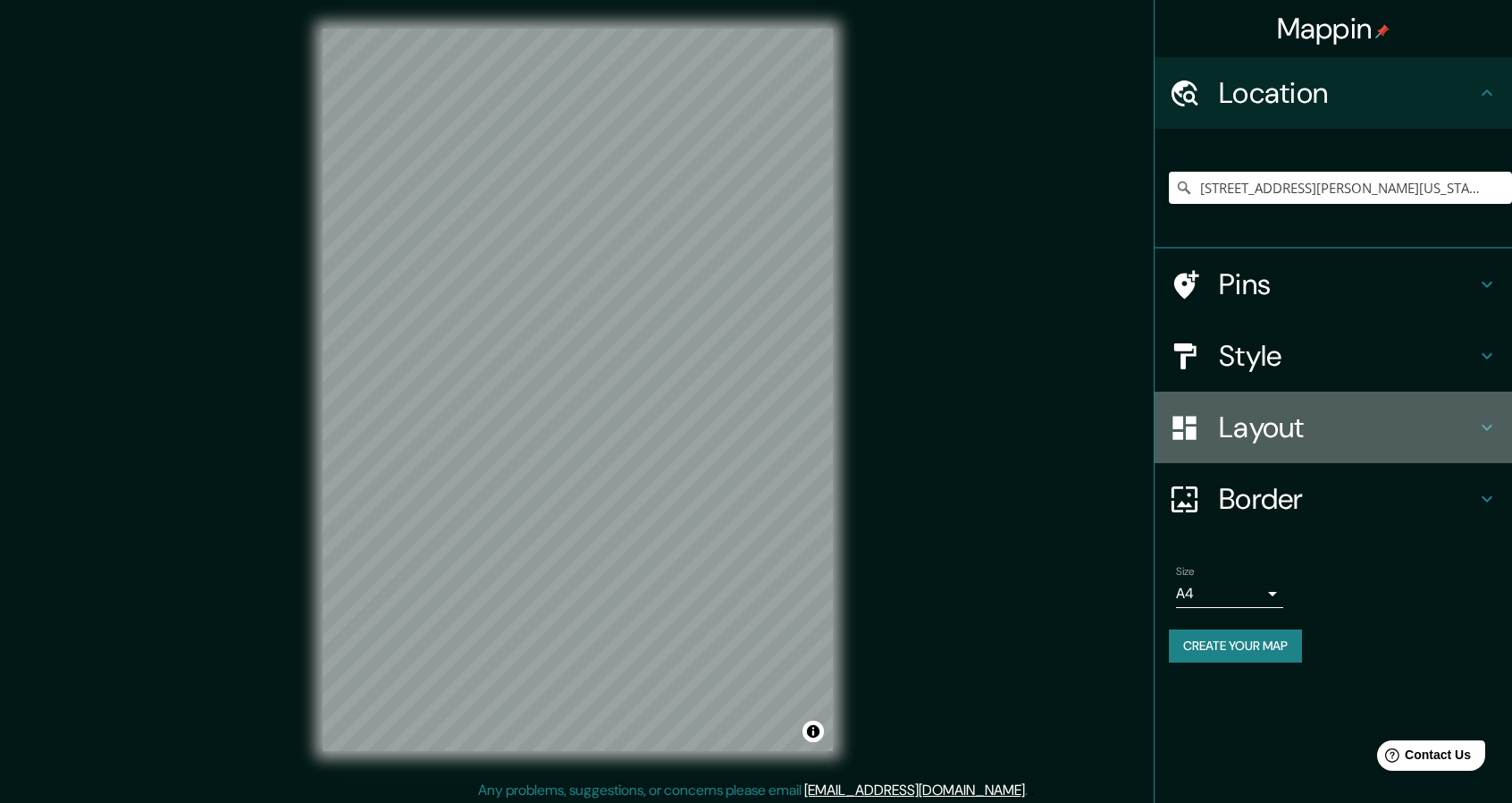
click at [1346, 409] on h4 "Layout" at bounding box center [1347, 427] width 257 height 36
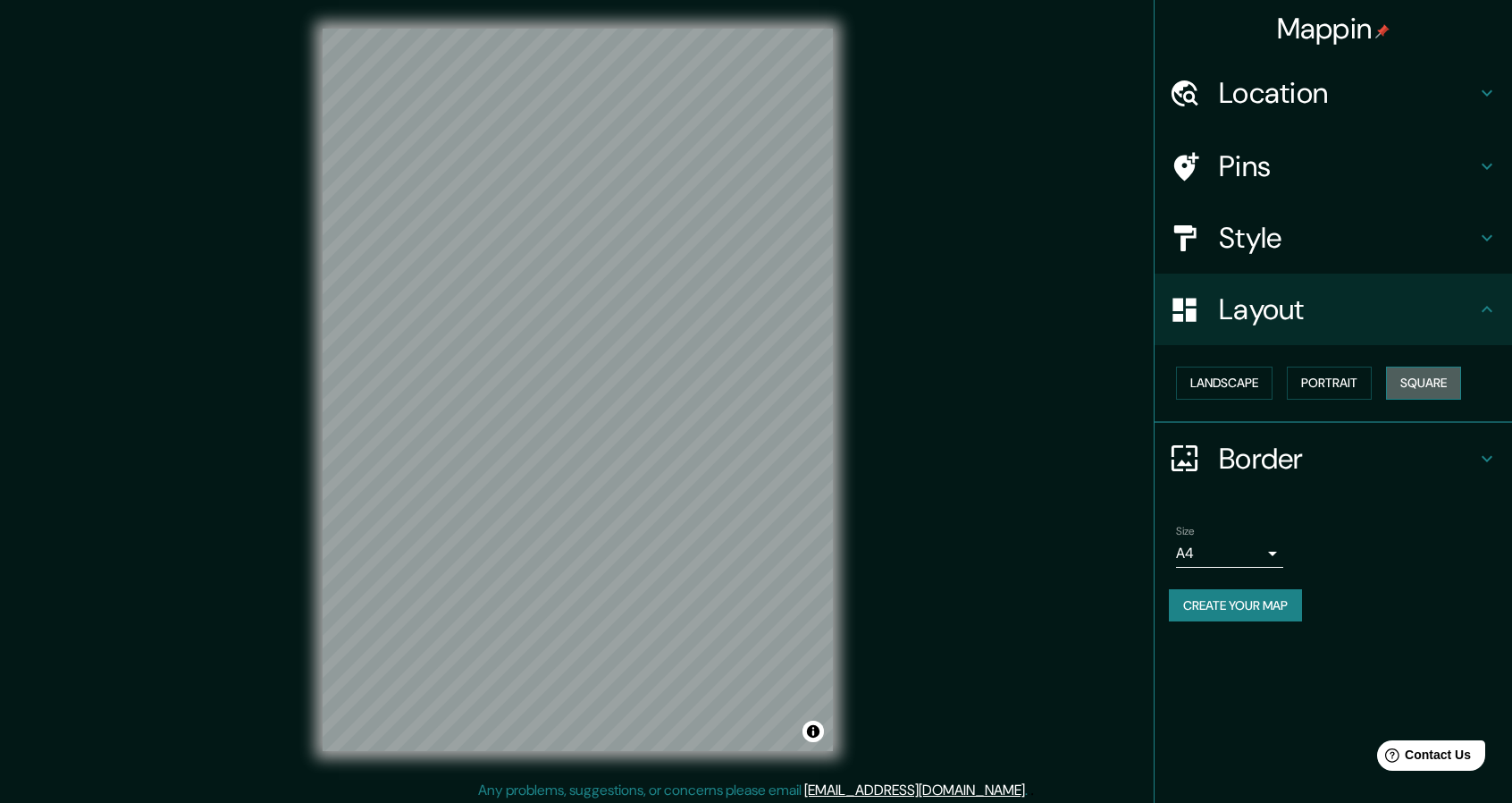
click at [1426, 385] on button "Square" at bounding box center [1423, 382] width 75 height 33
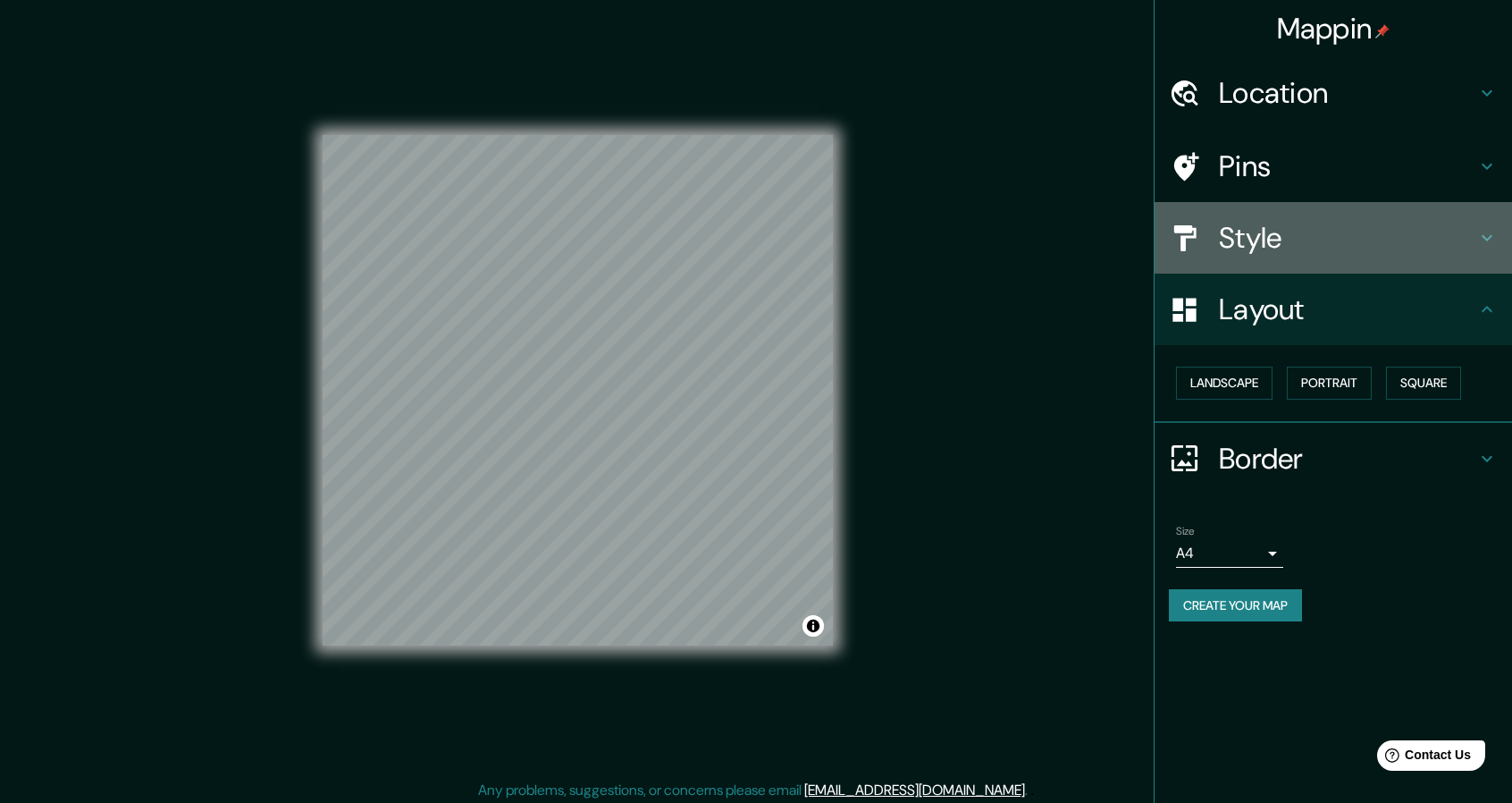
click at [1262, 234] on h4 "Style" at bounding box center [1347, 237] width 257 height 36
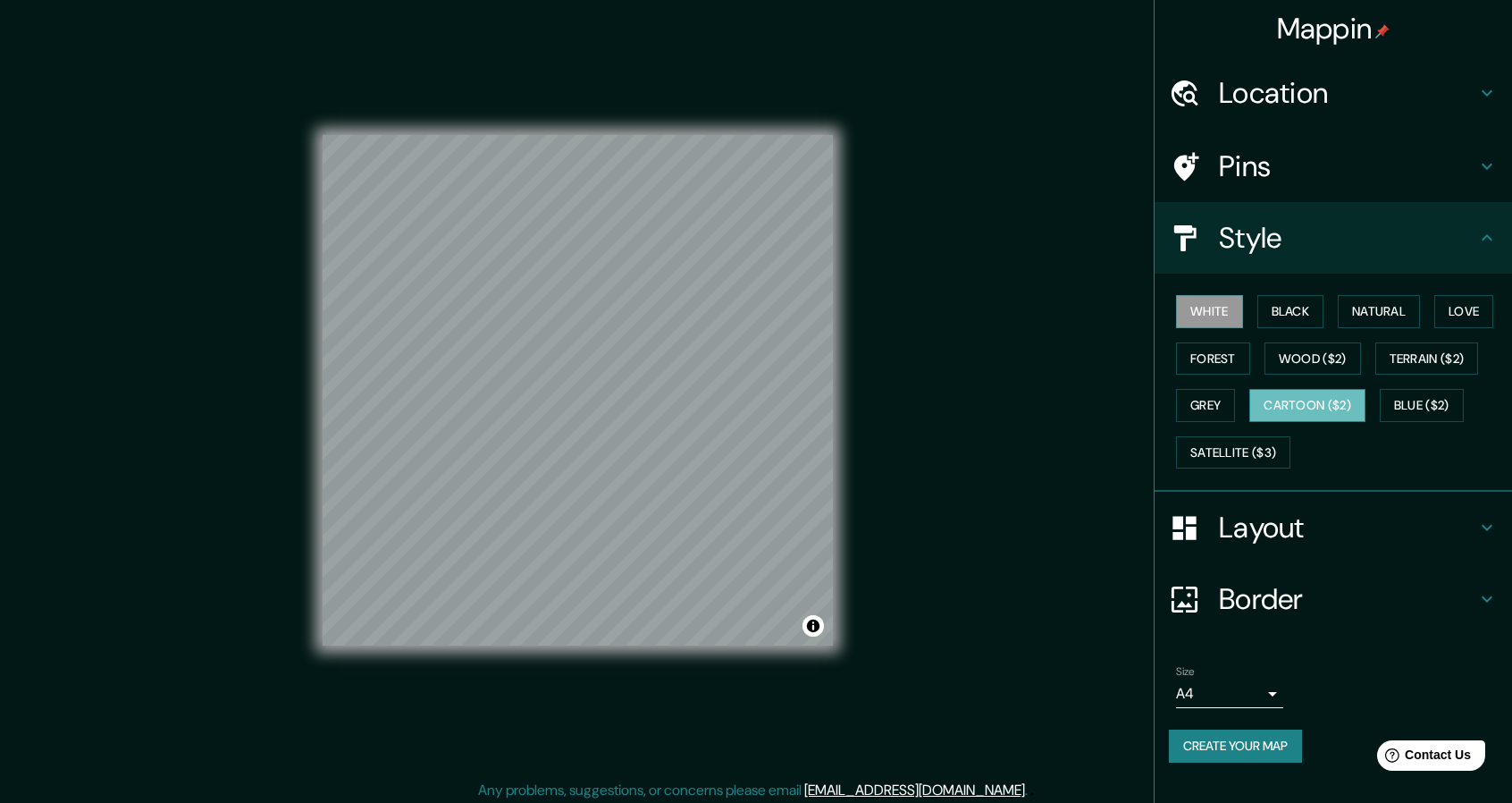
click at [1327, 399] on button "Cartoon ($2)" at bounding box center [1308, 405] width 116 height 33
click at [1334, 377] on div "White Black Natural Love Forest Wood ($2) Terrain ($2) Grey Cartoon ($2) Blue (…" at bounding box center [1340, 382] width 343 height 188
click at [1337, 356] on button "Wood ($2)" at bounding box center [1313, 358] width 97 height 33
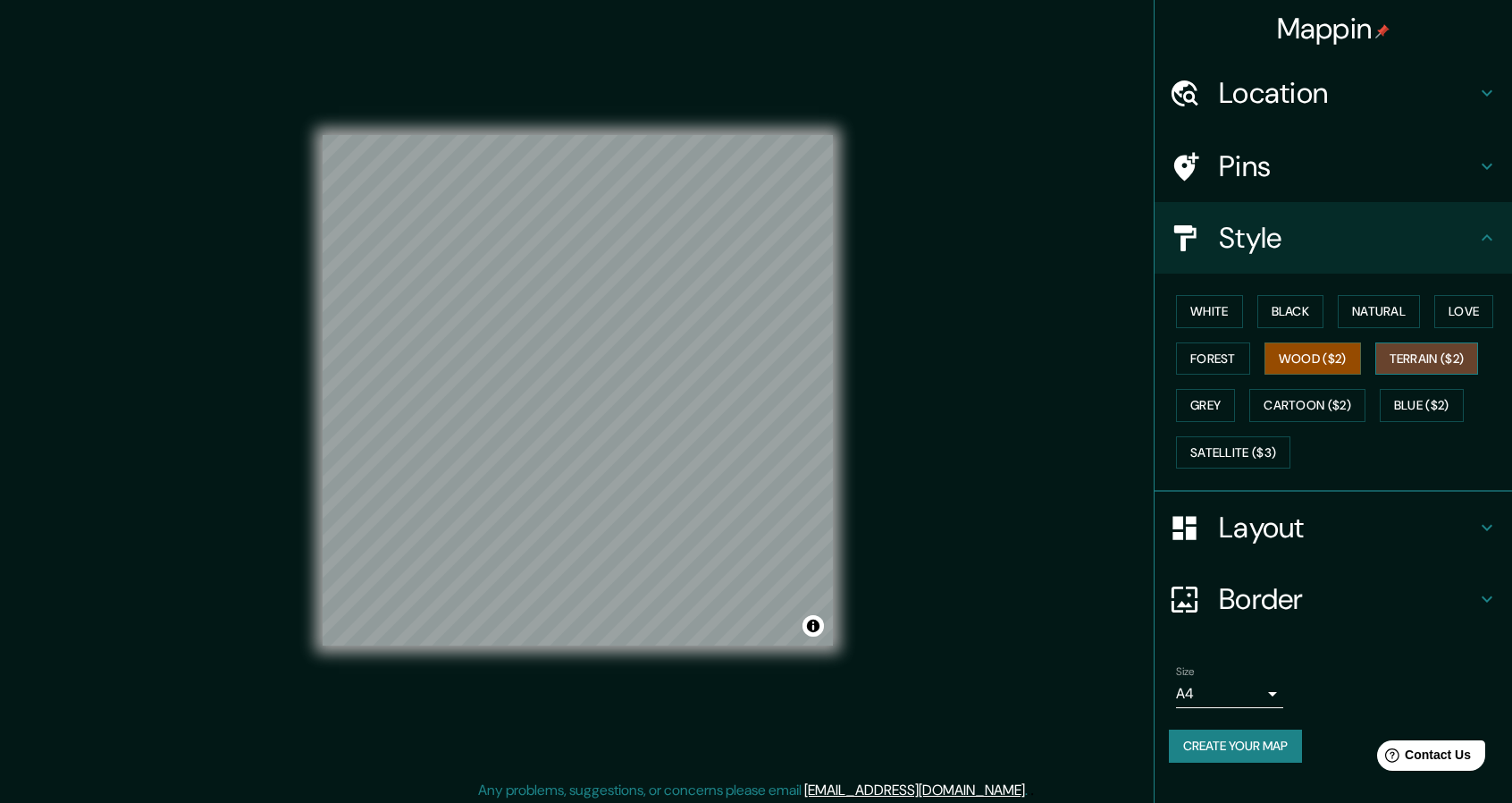
click at [1426, 364] on button "Terrain ($2)" at bounding box center [1427, 358] width 104 height 33
click at [1224, 358] on button "Forest" at bounding box center [1213, 358] width 74 height 33
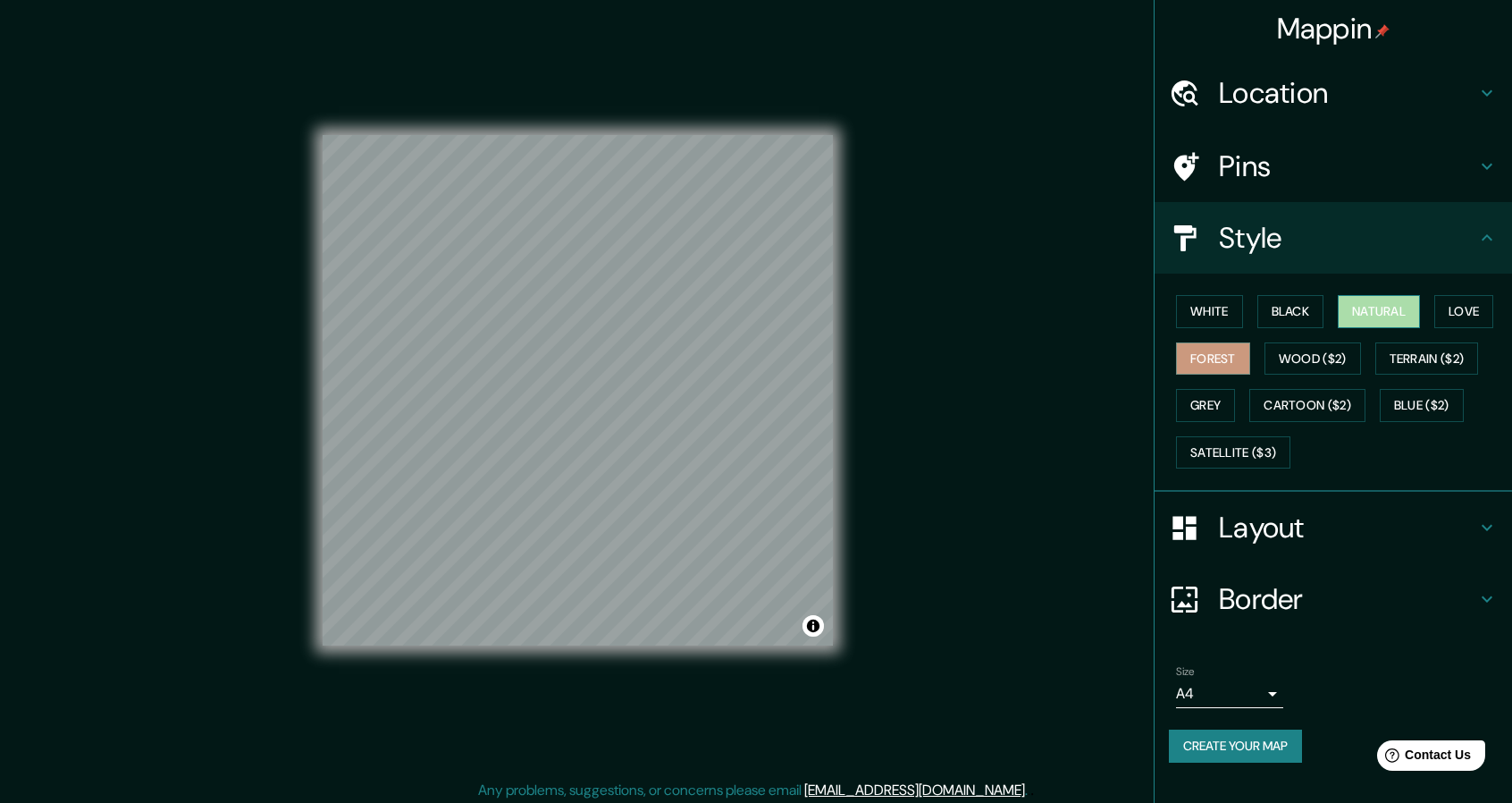
click at [1413, 306] on button "Natural" at bounding box center [1378, 311] width 82 height 33
click at [1263, 696] on body "Mappin Location 45 William Street, Portland, Maine 04103, United States 45 Will…" at bounding box center [756, 401] width 1512 height 803
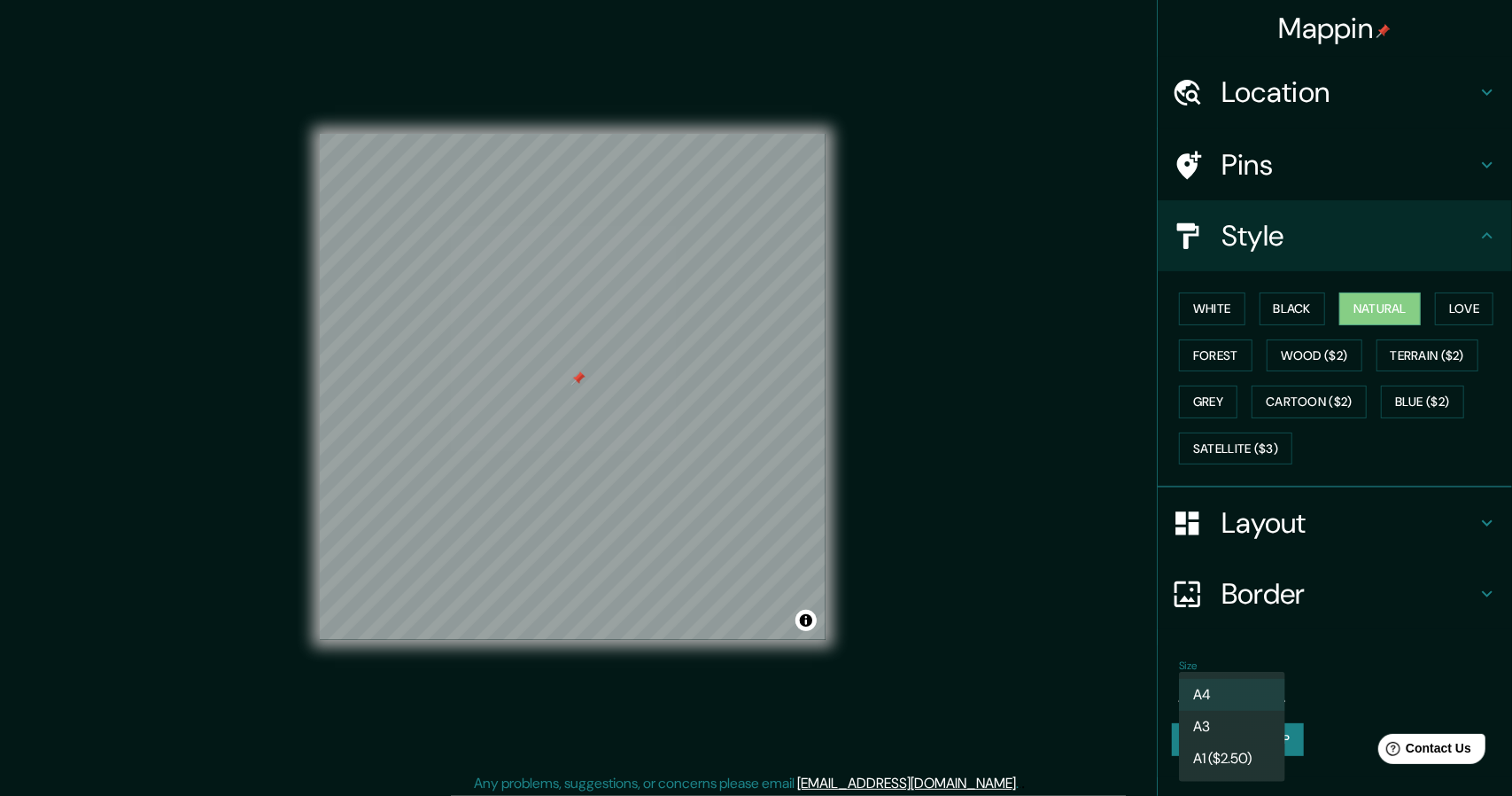
click at [1287, 539] on div at bounding box center [756, 398] width 1512 height 796
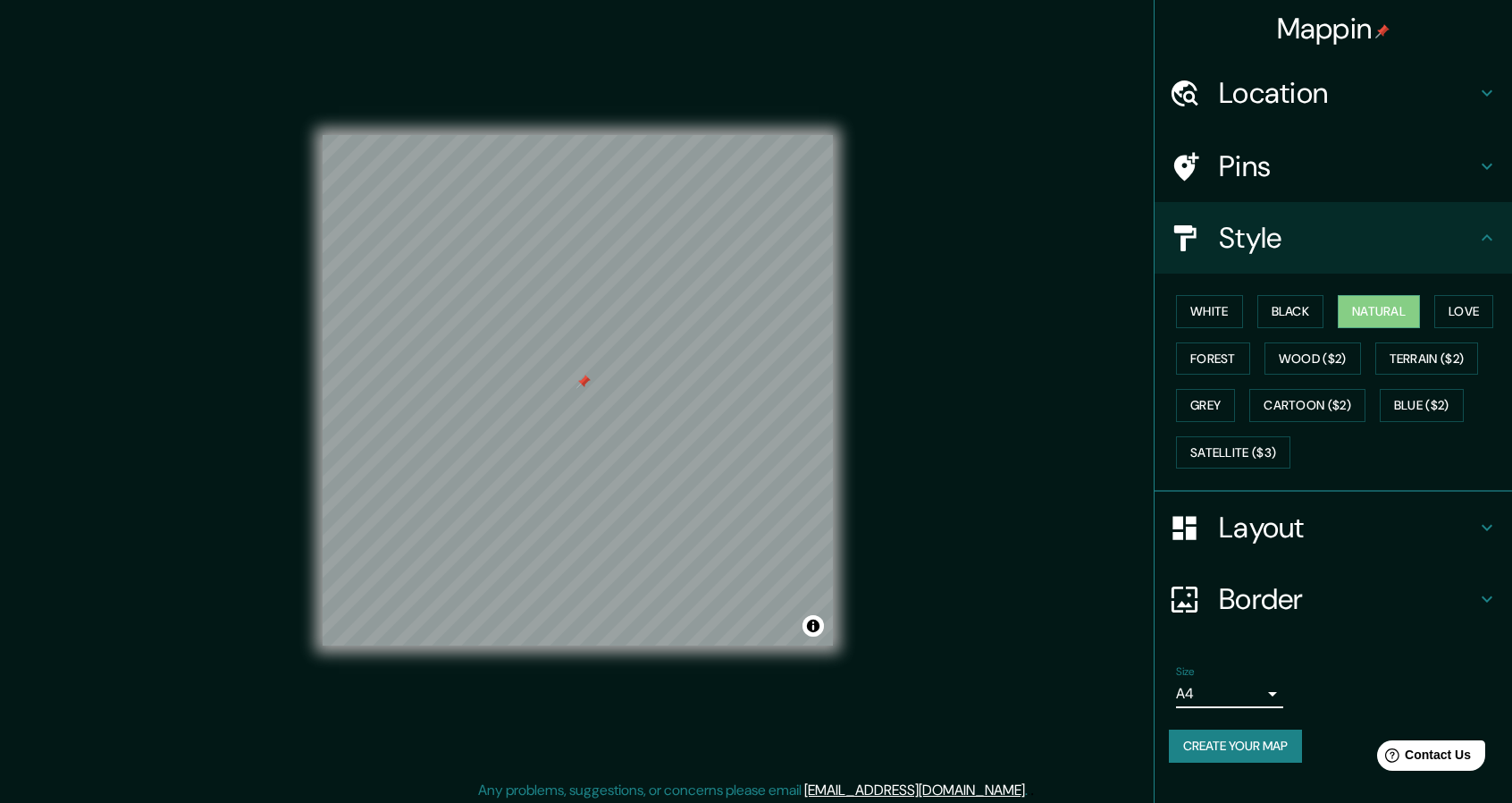
click at [1306, 527] on h4 "Layout" at bounding box center [1347, 528] width 257 height 36
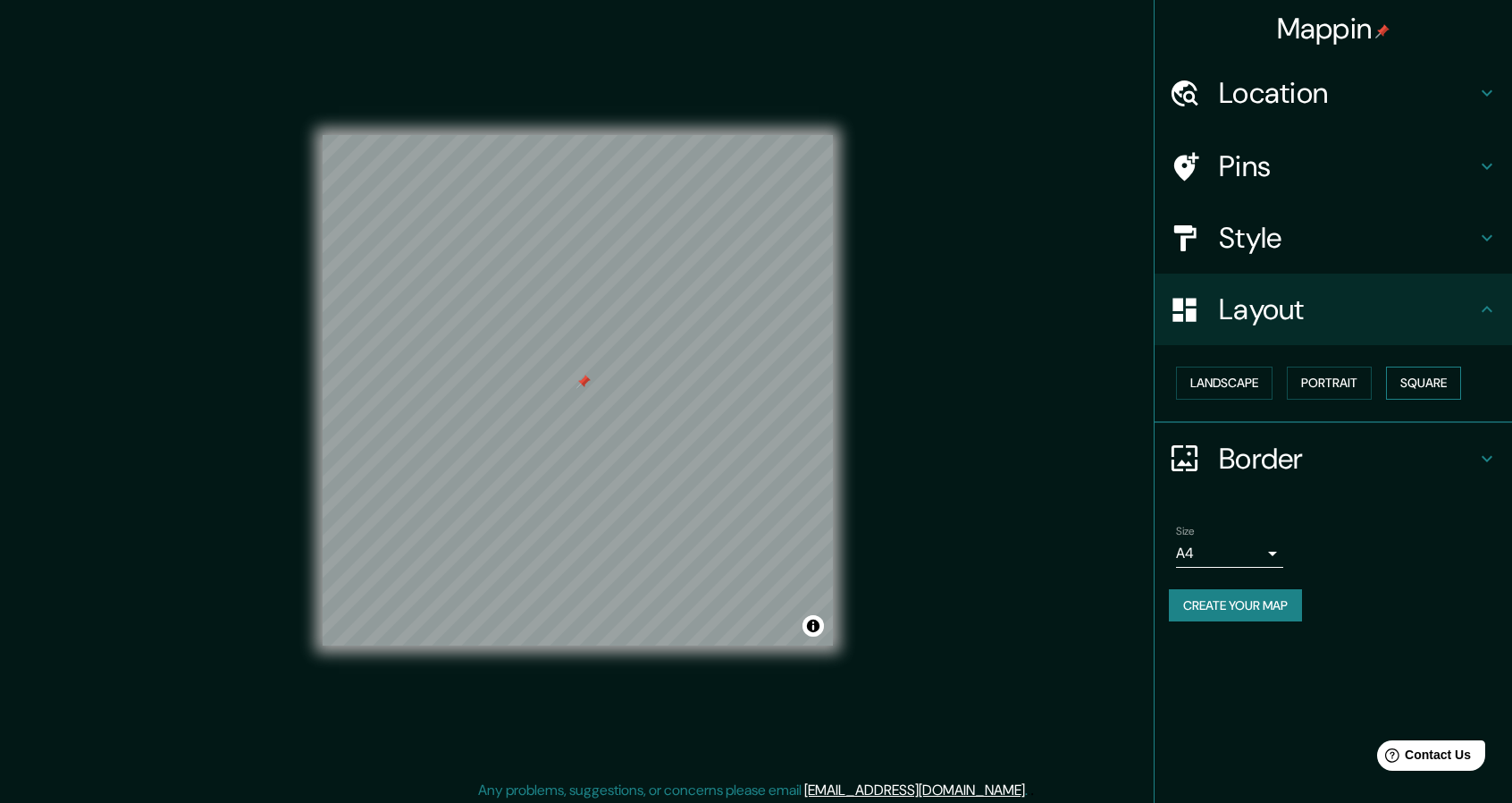
click at [1410, 382] on button "Square" at bounding box center [1423, 382] width 75 height 33
drag, startPoint x: 1282, startPoint y: 606, endPoint x: 1270, endPoint y: 600, distance: 13.4
click at [1280, 605] on button "Create your map" at bounding box center [1235, 604] width 133 height 33
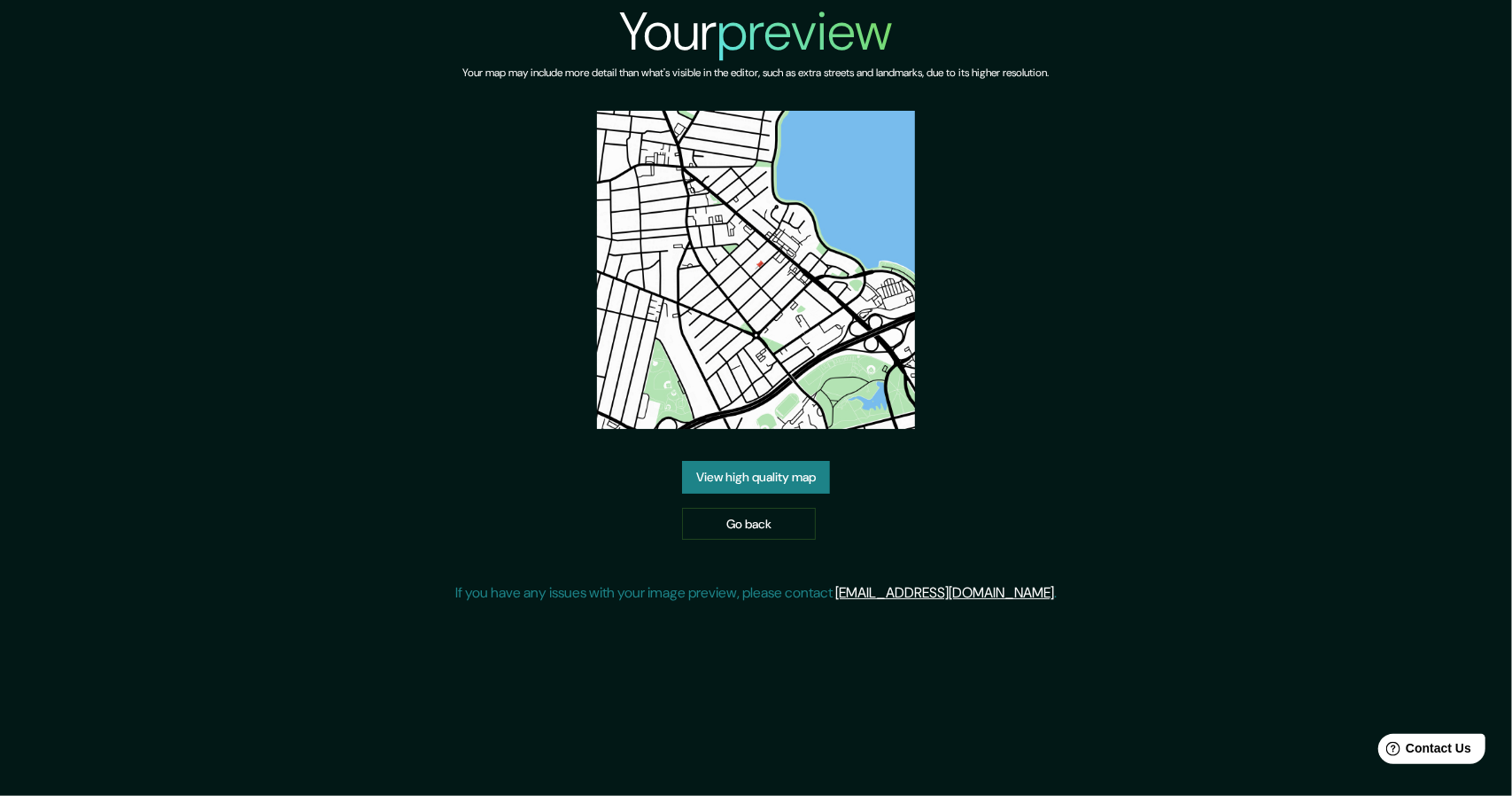
click at [803, 482] on link "View high quality map" at bounding box center [756, 477] width 148 height 33
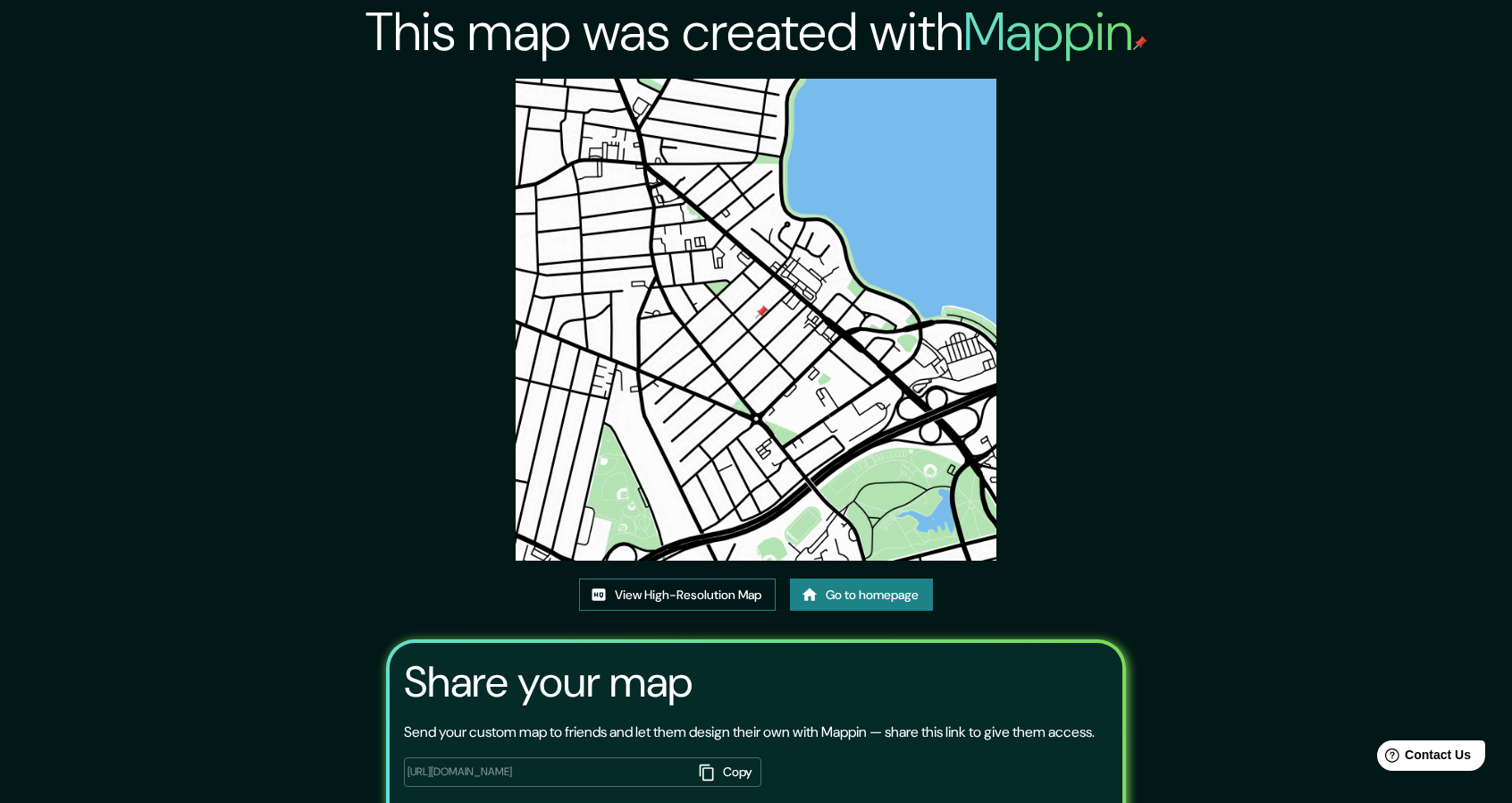
click at [718, 593] on link "View High-Resolution Map" at bounding box center [677, 595] width 196 height 33
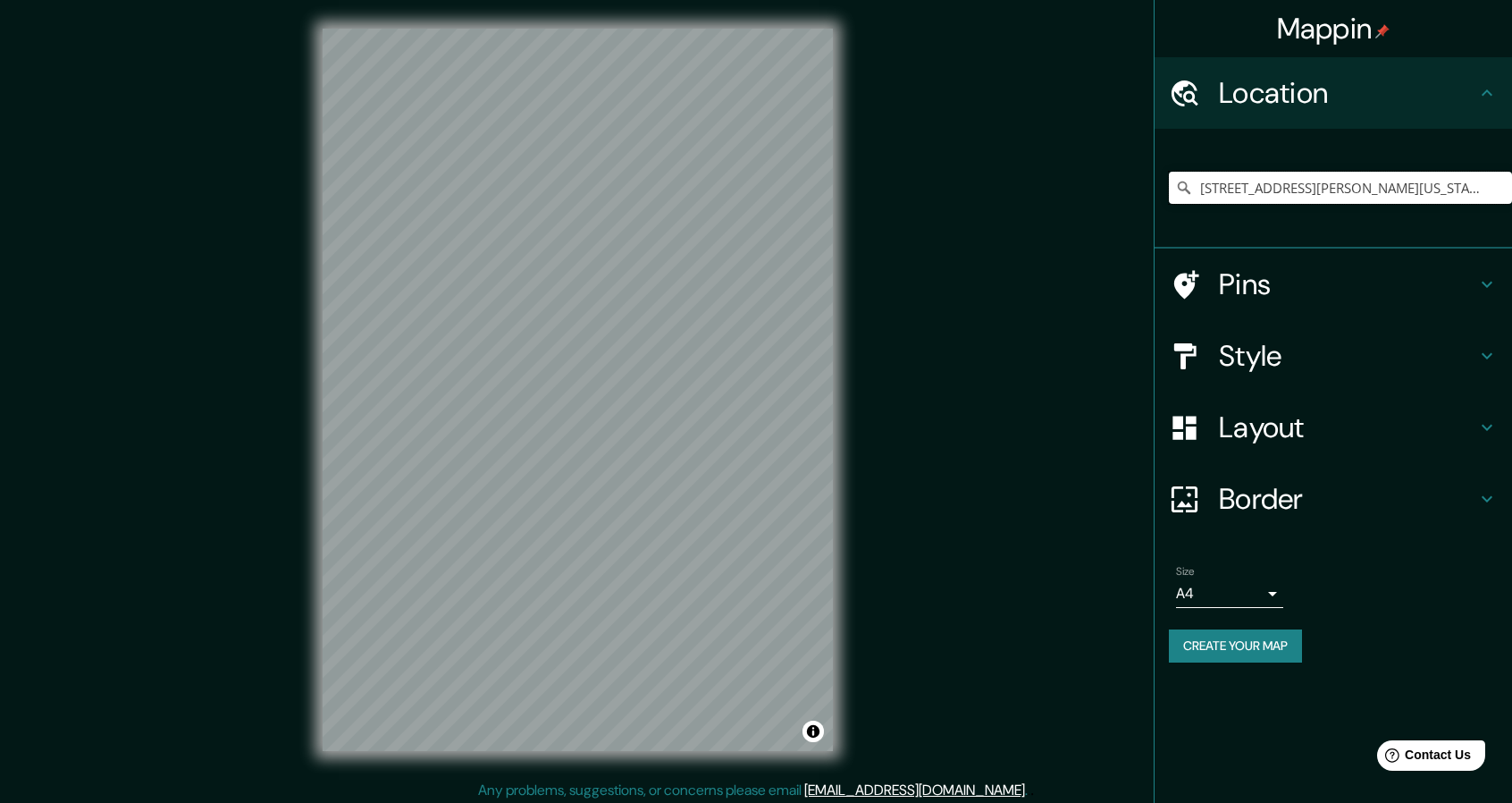
scroll to position [0, 64]
drag, startPoint x: 1195, startPoint y: 187, endPoint x: 1525, endPoint y: 240, distance: 334.2
click at [1511, 238] on html "Mappin Location [STREET_ADDRESS][PERSON_NAME][US_STATE] Pins Style Layout Borde…" at bounding box center [756, 401] width 1512 height 803
paste input "[STREET_ADDRESS][PERSON_NAME][US_STATE]"
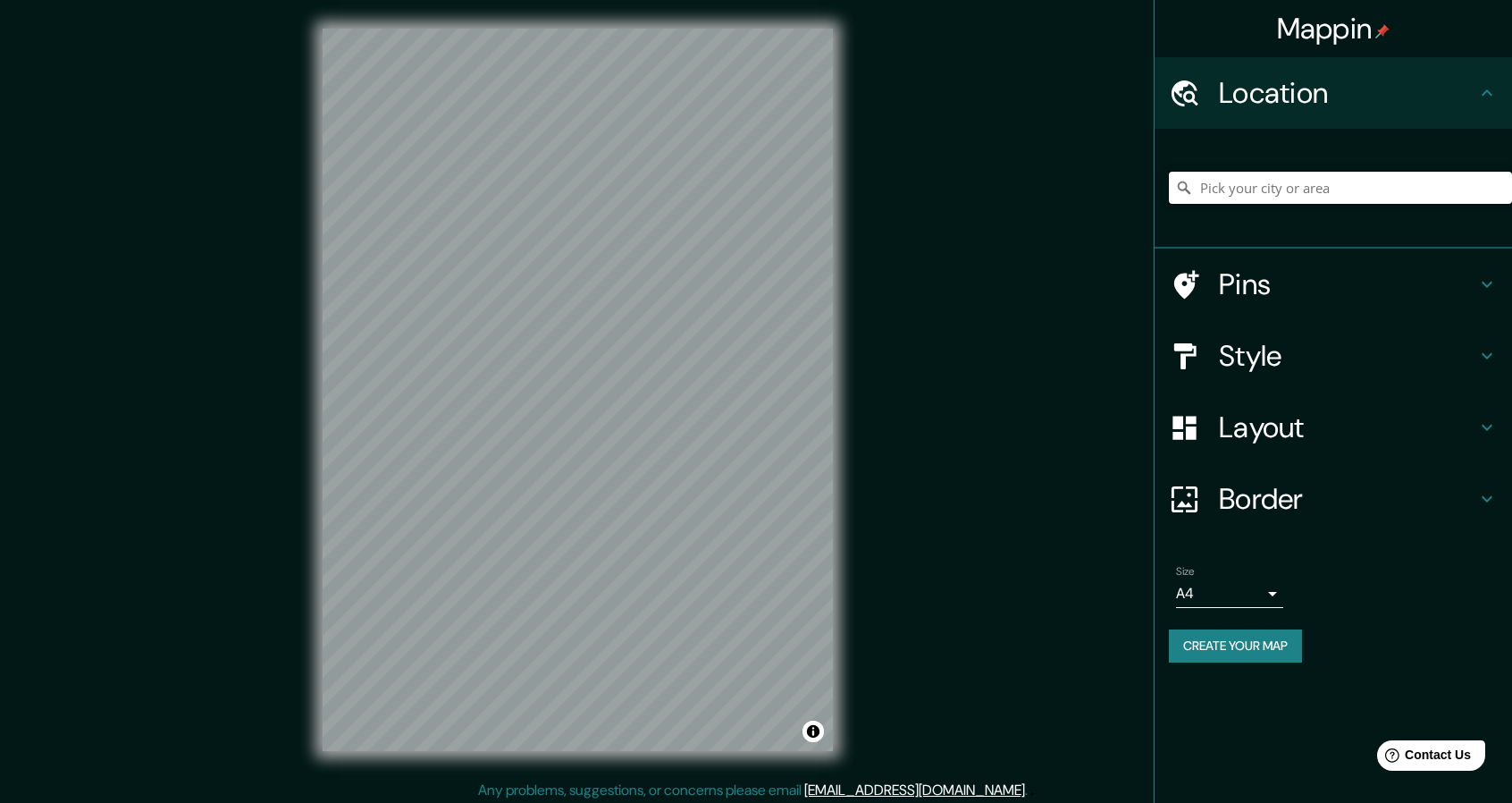
type input "[STREET_ADDRESS][PERSON_NAME][US_STATE]"
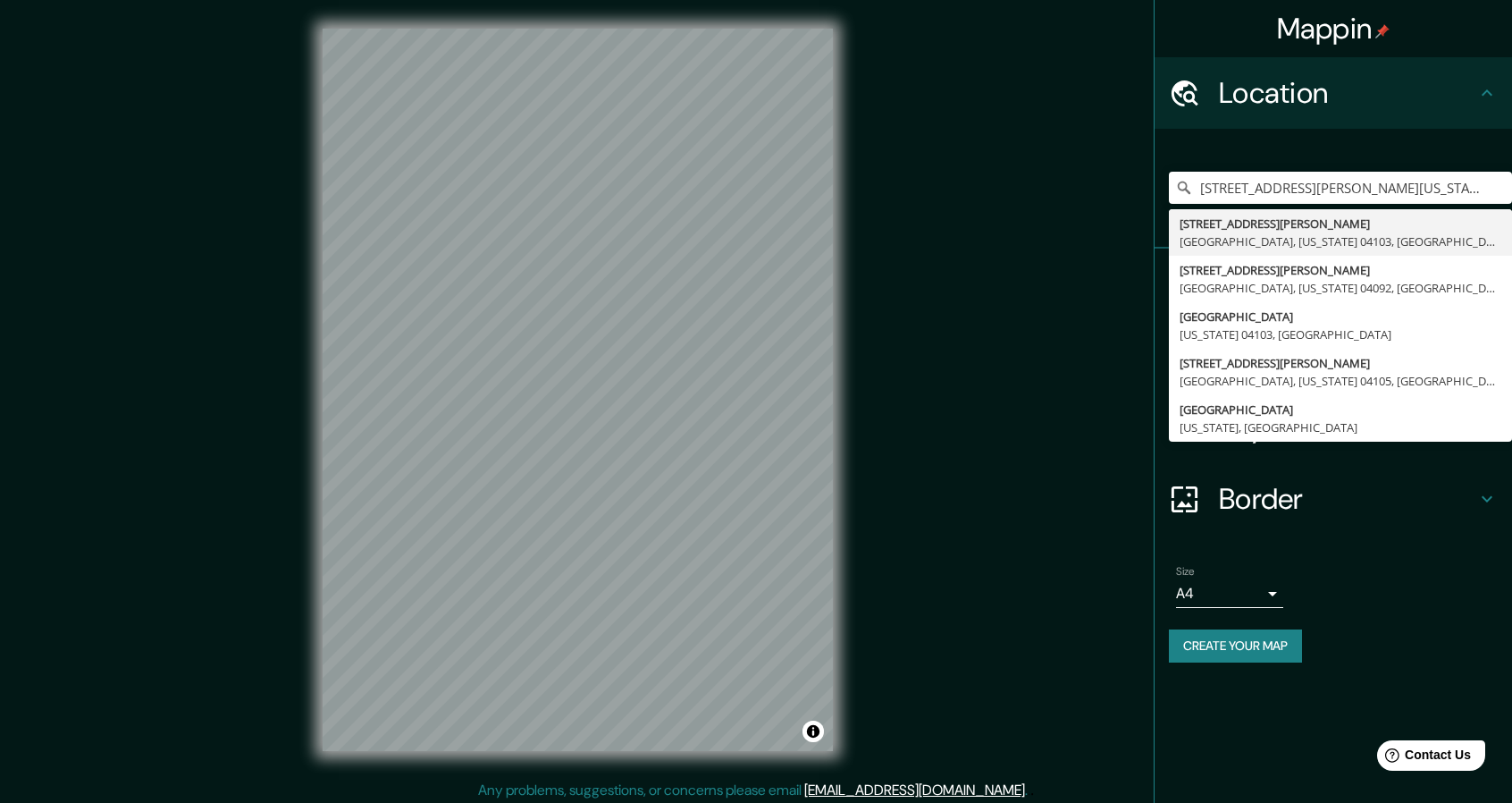
click at [1433, 451] on div "Layout" at bounding box center [1333, 427] width 357 height 72
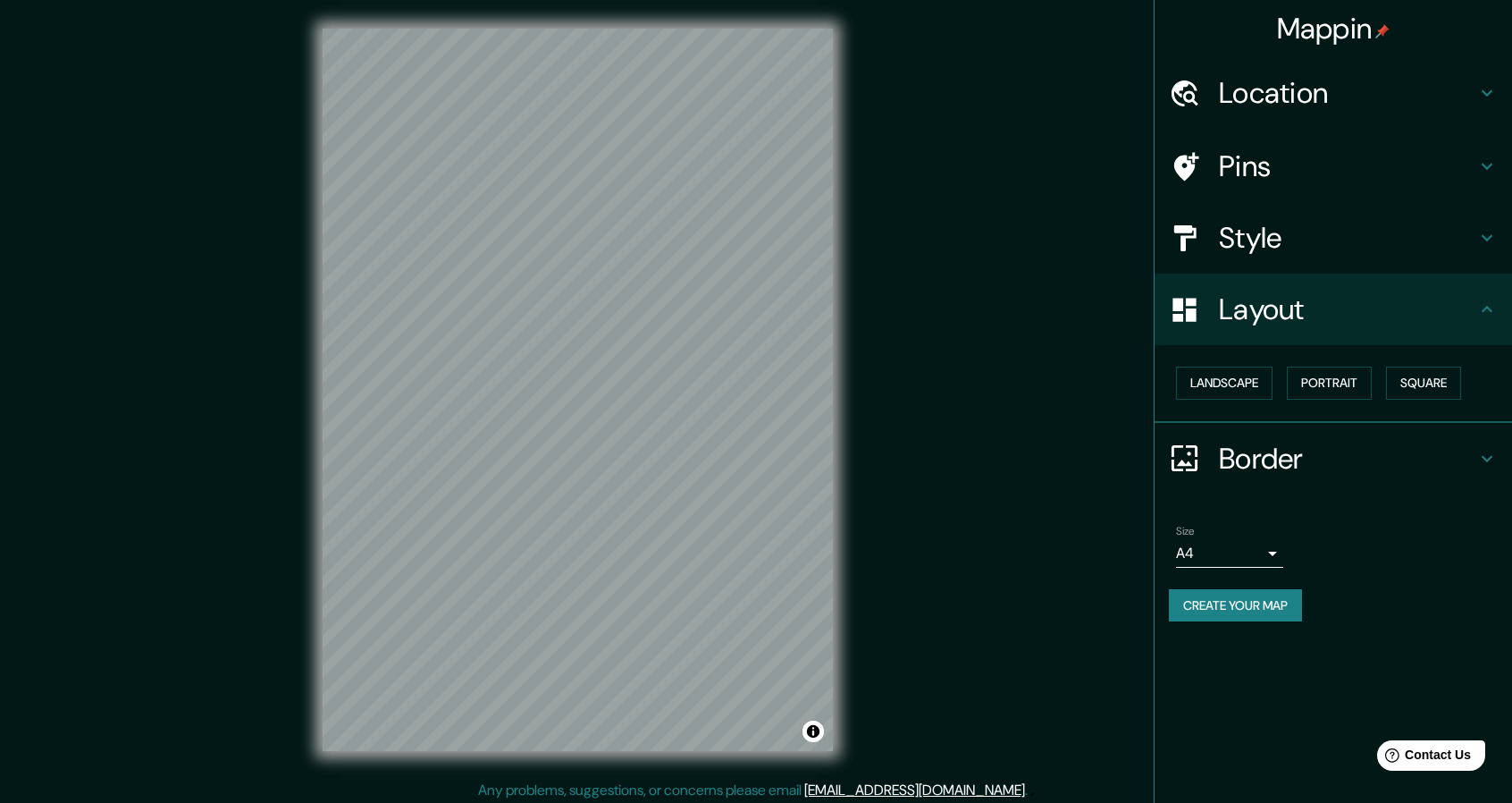
click at [1305, 248] on h4 "Style" at bounding box center [1347, 237] width 257 height 36
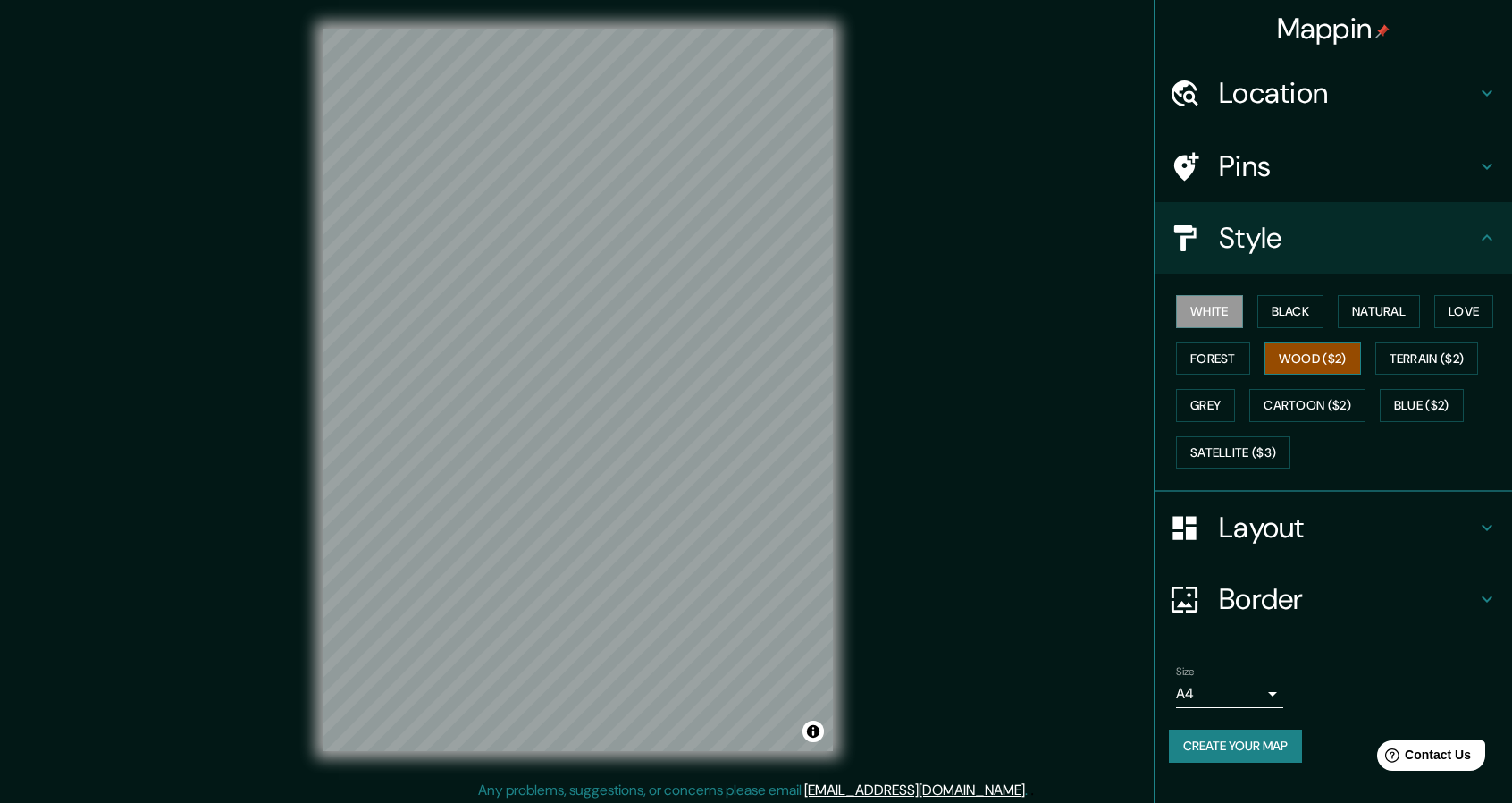
click at [1340, 366] on button "Wood ($2)" at bounding box center [1313, 358] width 97 height 33
click at [1295, 503] on div "Layout" at bounding box center [1333, 528] width 357 height 72
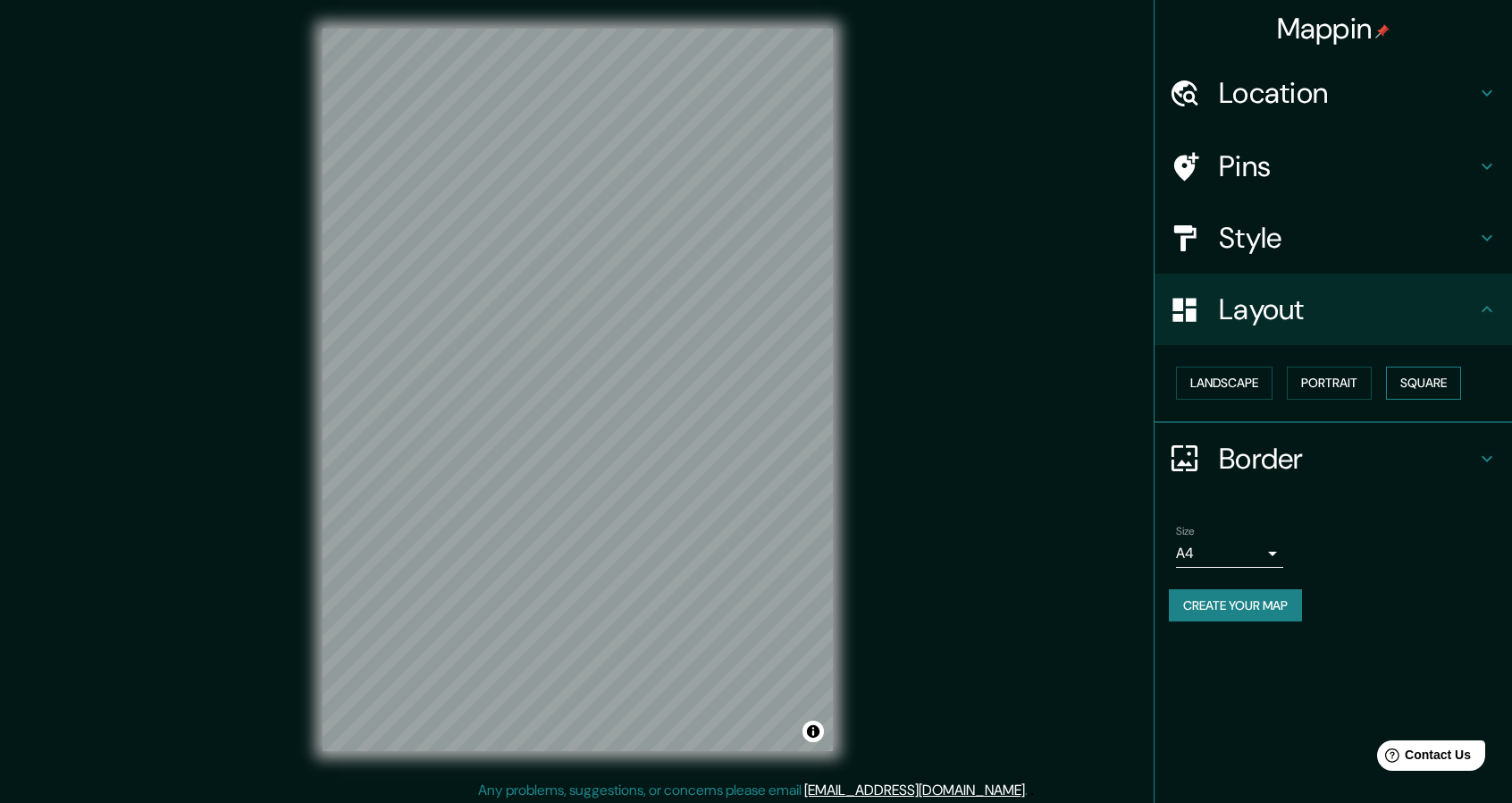
click at [1422, 391] on button "Square" at bounding box center [1423, 382] width 75 height 33
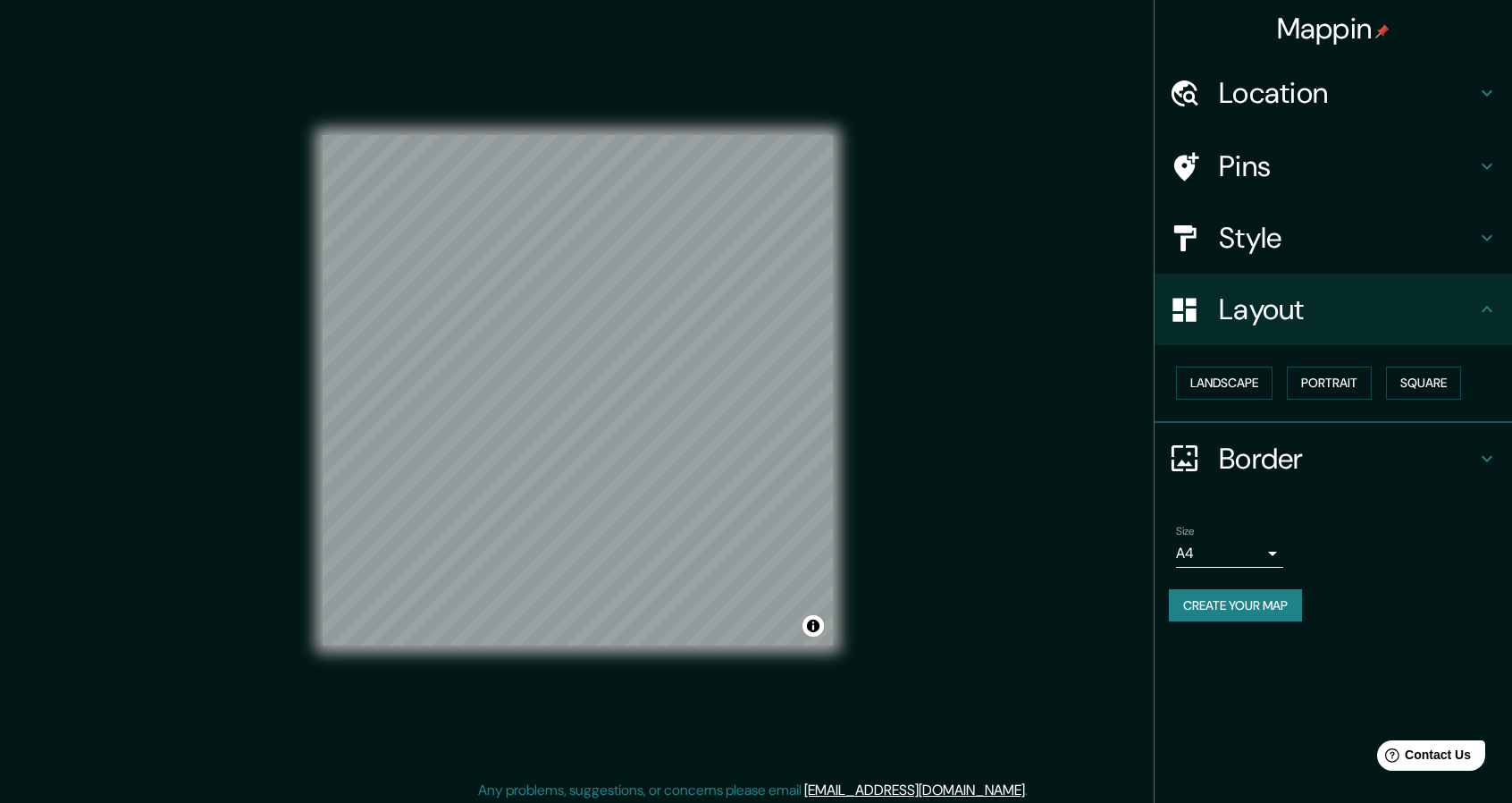
click at [1351, 217] on div "Style" at bounding box center [1333, 237] width 357 height 72
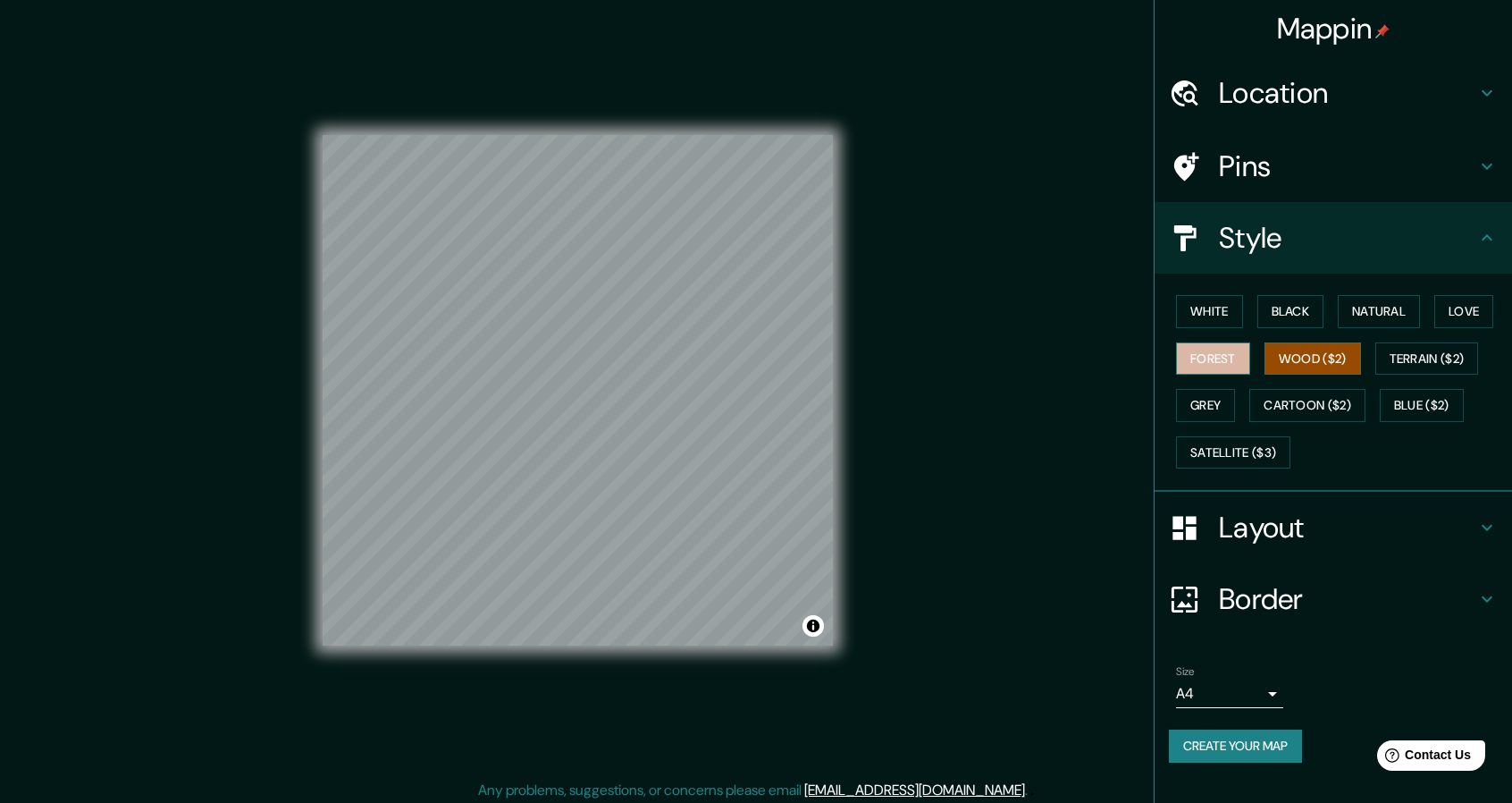
click at [1236, 350] on button "Forest" at bounding box center [1213, 358] width 74 height 33
click at [1302, 313] on button "Black" at bounding box center [1291, 311] width 67 height 33
click at [1248, 310] on div "White Black Natural Love Forest Wood ($2) Terrain ($2) Grey Cartoon ($2) Blue (…" at bounding box center [1340, 382] width 343 height 188
click at [1233, 308] on button "White" at bounding box center [1209, 311] width 67 height 33
